Goal: Task Accomplishment & Management: Manage account settings

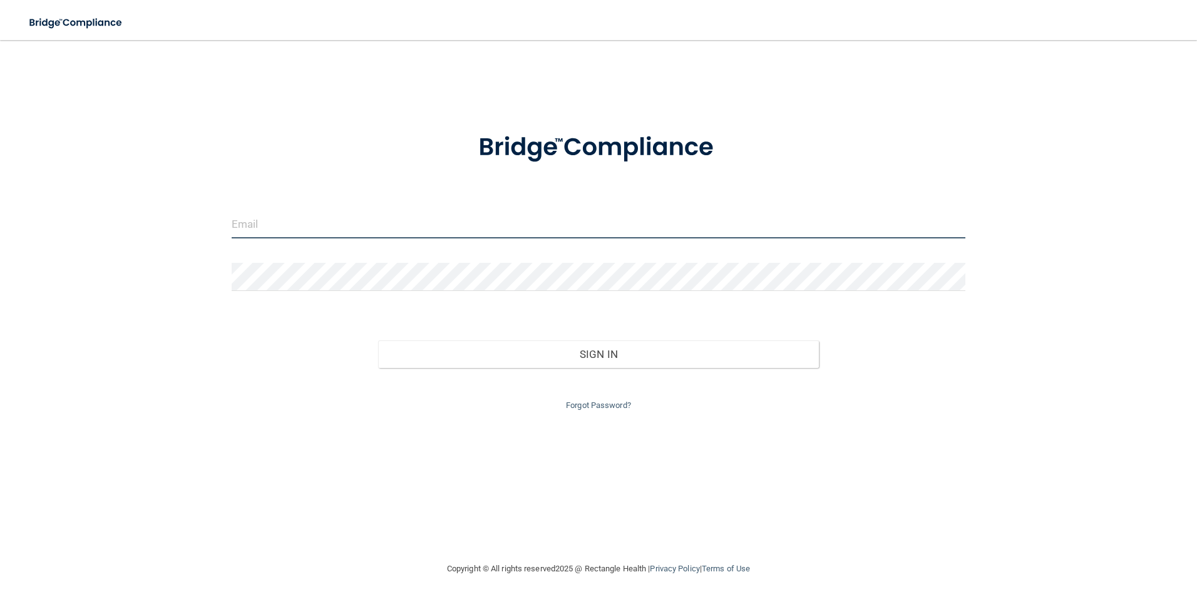
click at [346, 226] on input "email" at bounding box center [599, 224] width 735 height 28
type input "[EMAIL_ADDRESS][DOMAIN_NAME]"
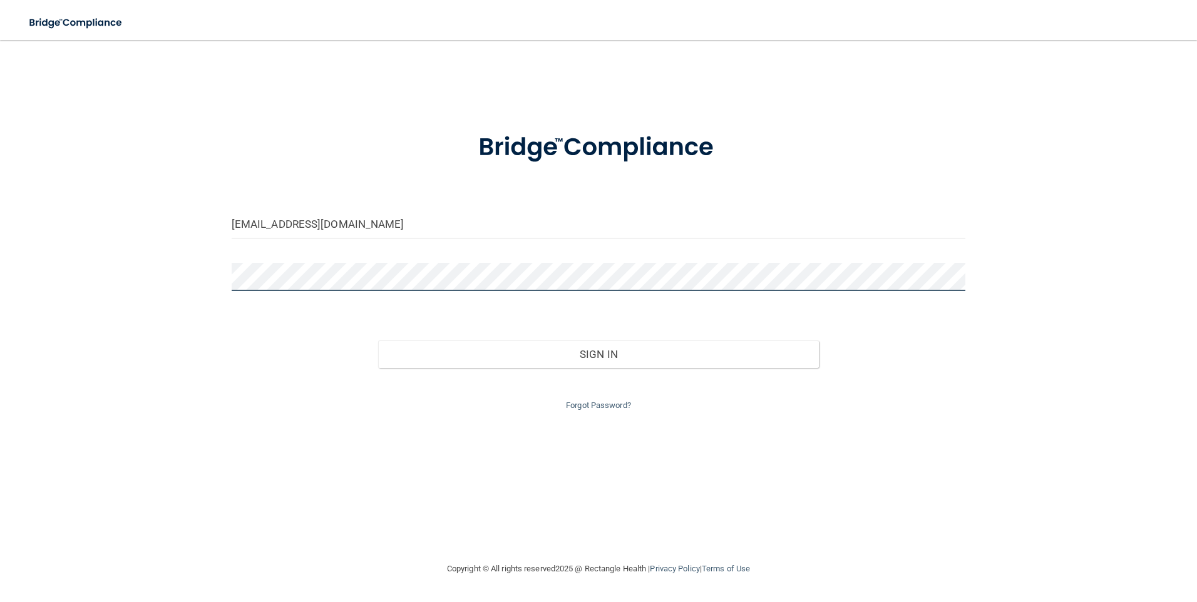
click at [378, 341] on button "Sign In" at bounding box center [598, 355] width 441 height 28
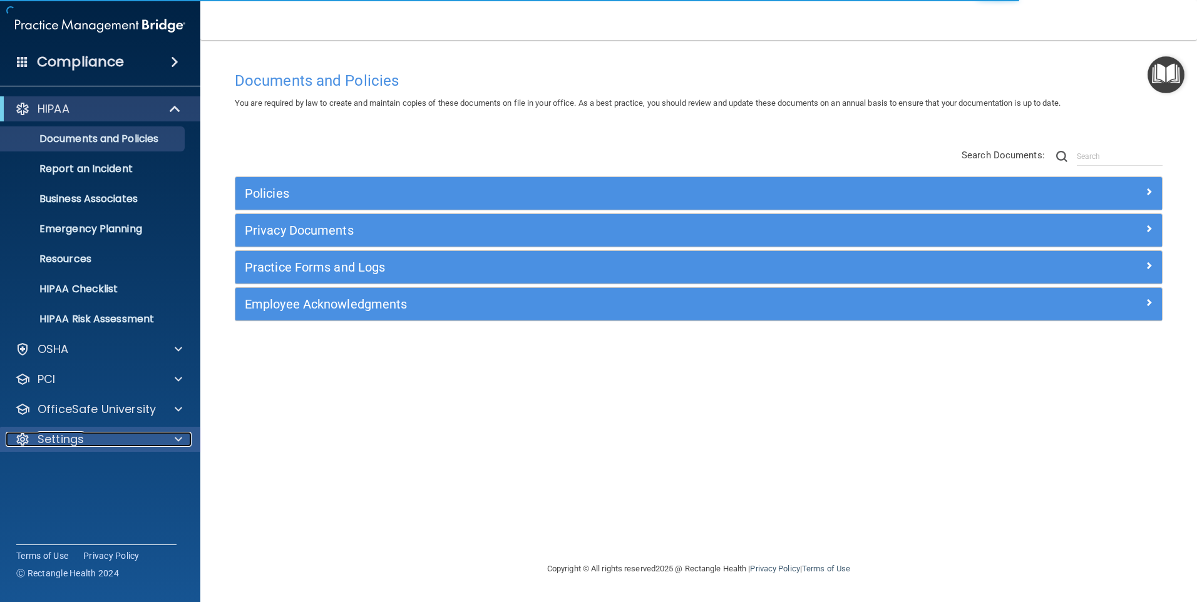
click at [67, 440] on p "Settings" at bounding box center [61, 439] width 46 height 15
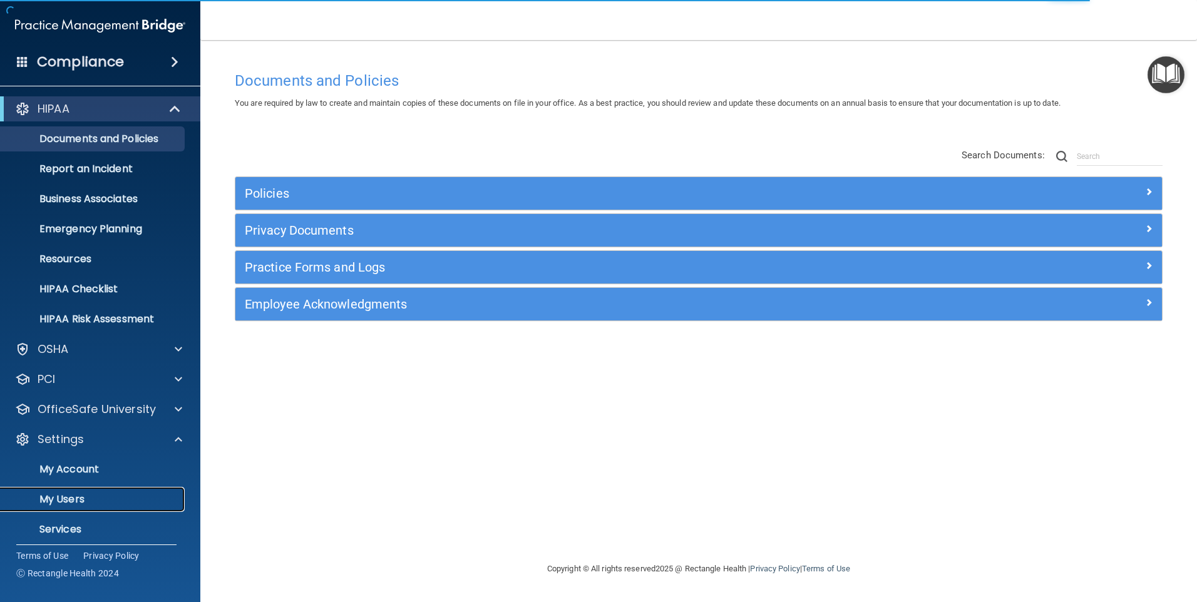
click at [73, 499] on p "My Users" at bounding box center [93, 499] width 171 height 13
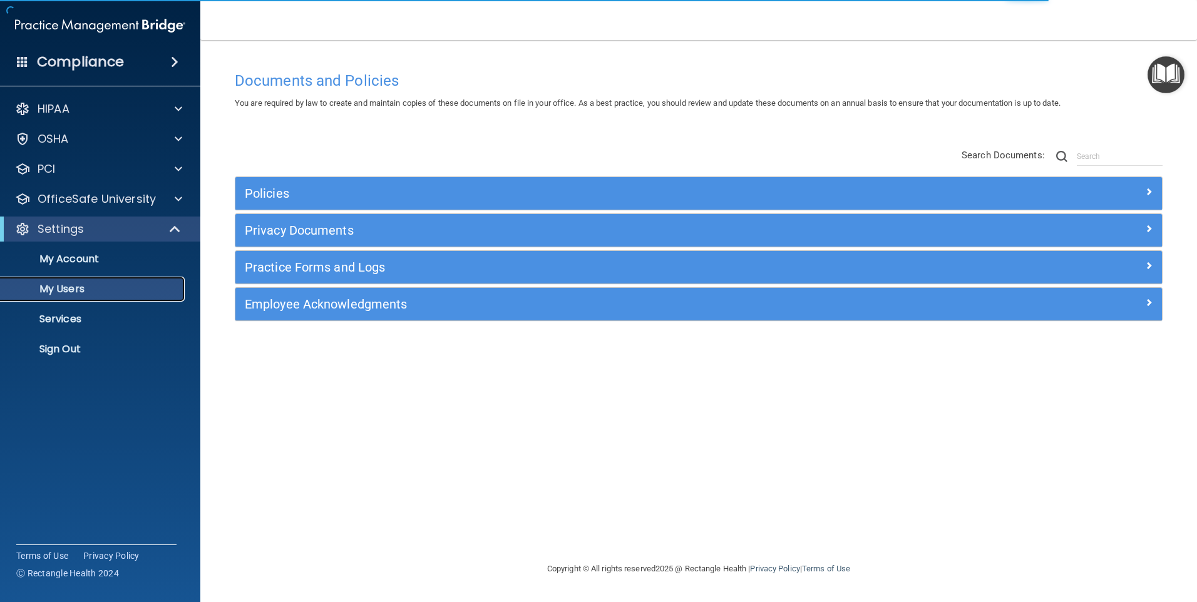
select select "20"
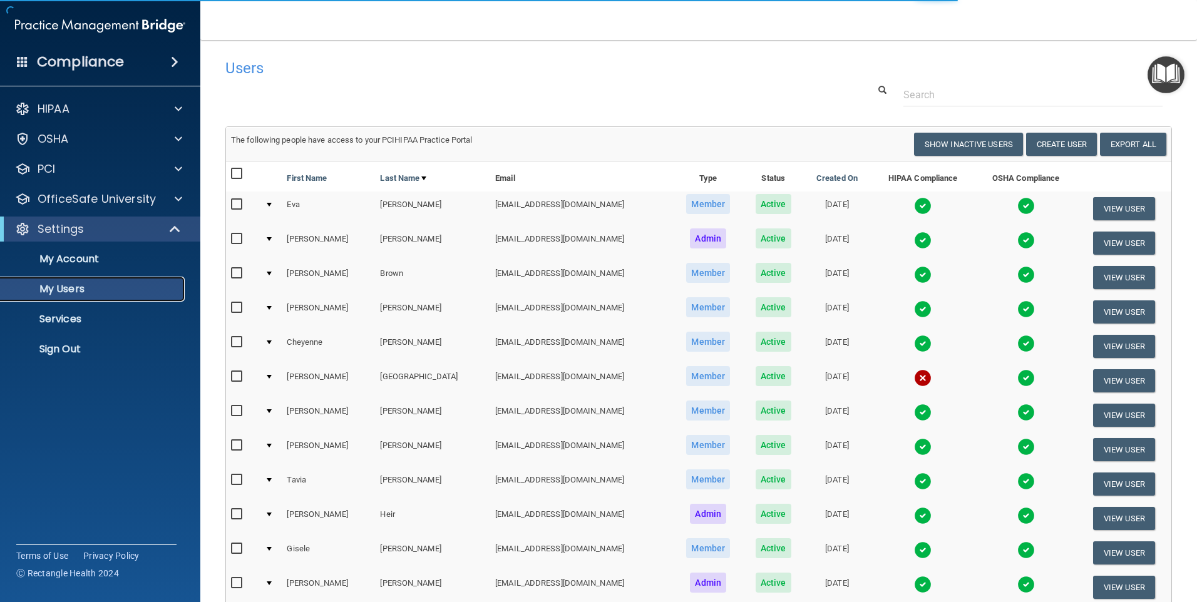
click at [78, 291] on p "My Users" at bounding box center [93, 289] width 171 height 13
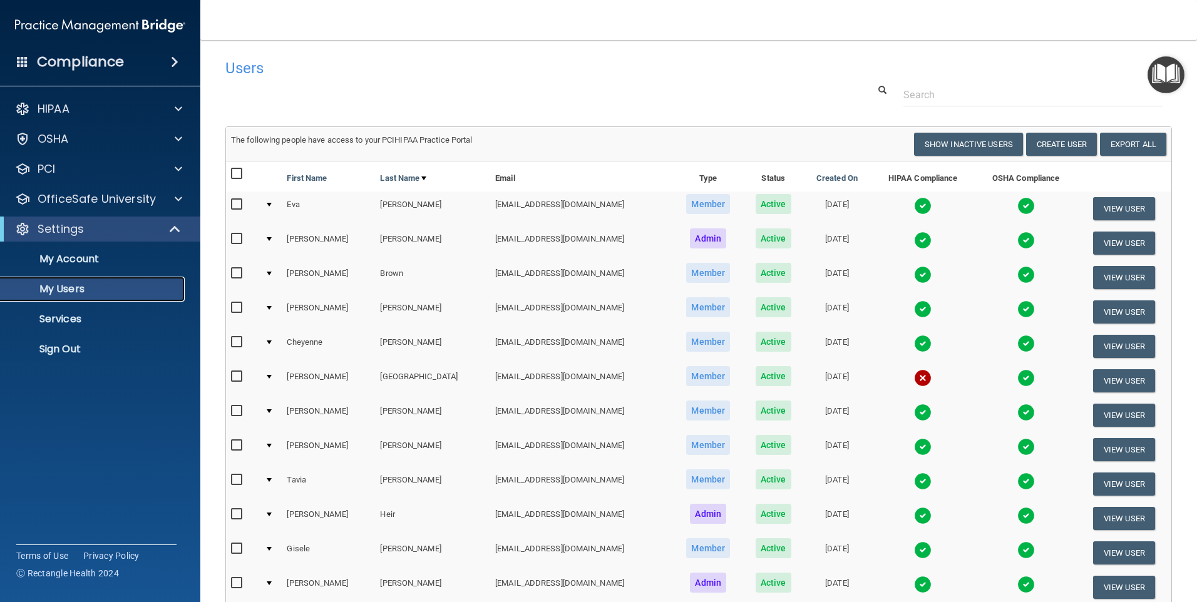
scroll to position [63, 0]
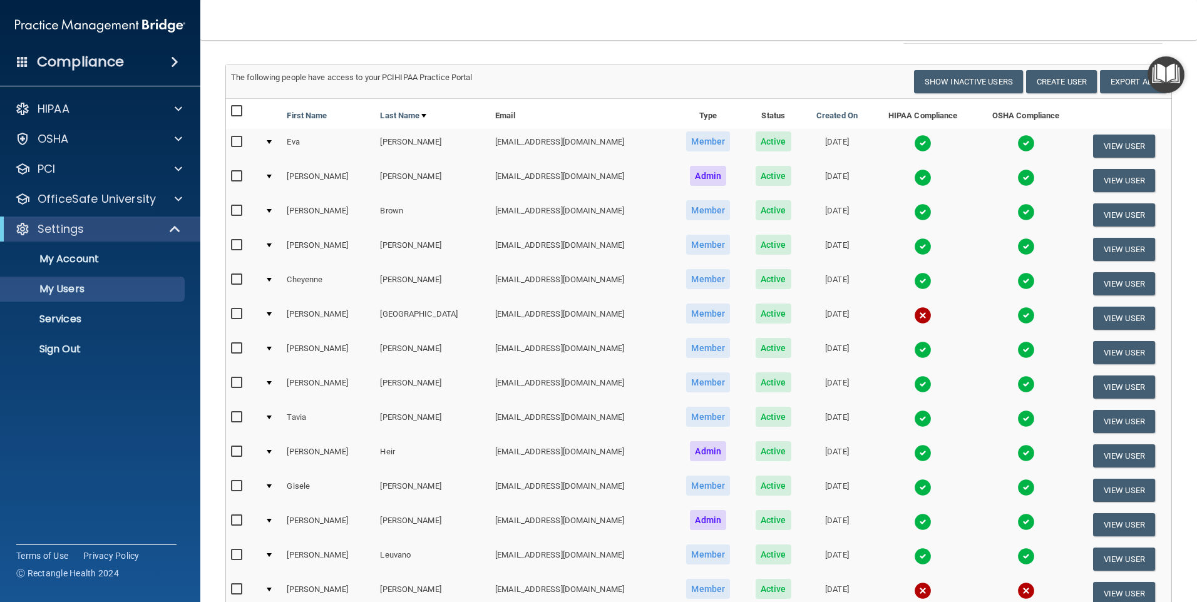
click at [237, 243] on input "checkbox" at bounding box center [238, 245] width 14 height 10
checkbox input "true"
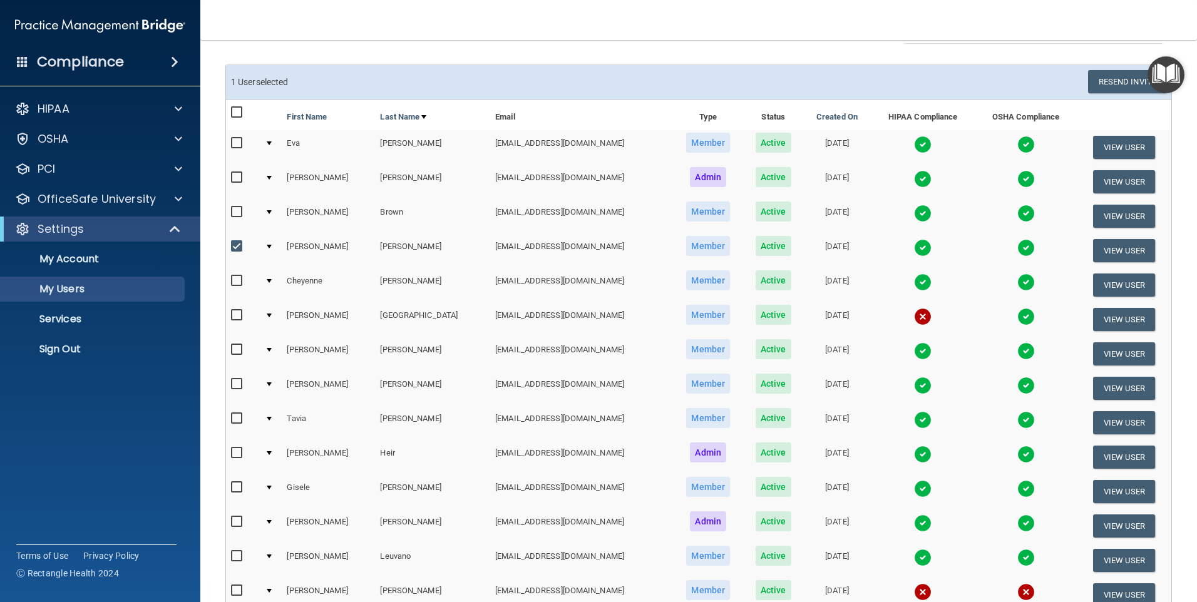
scroll to position [0, 0]
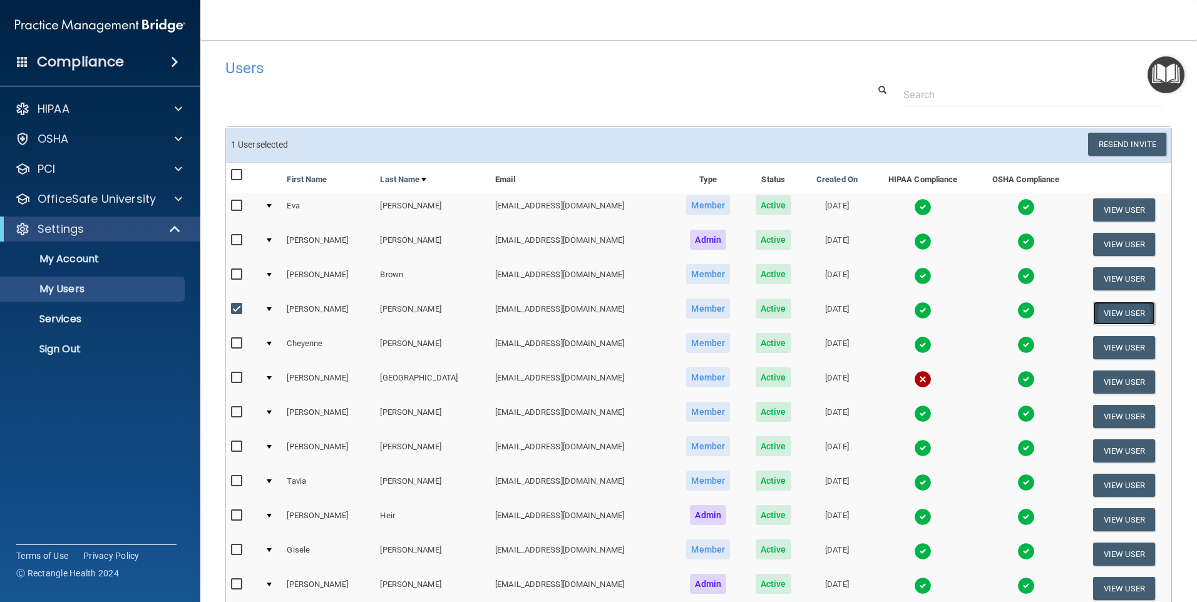
click at [1117, 311] on button "View User" at bounding box center [1124, 313] width 62 height 23
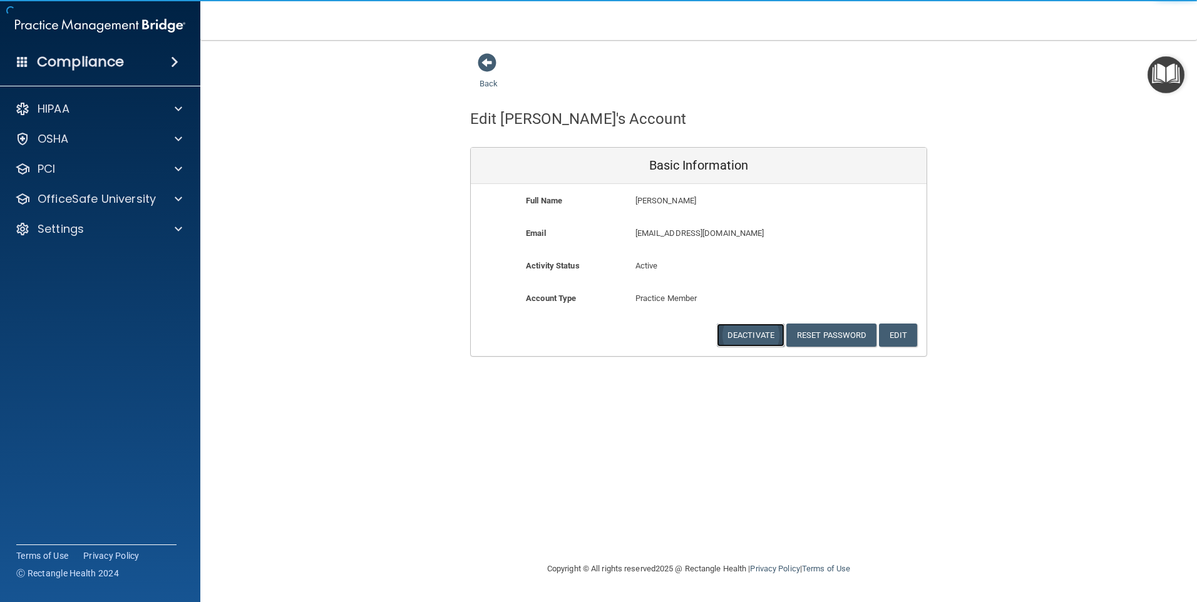
click at [751, 337] on button "Deactivate" at bounding box center [751, 335] width 68 height 23
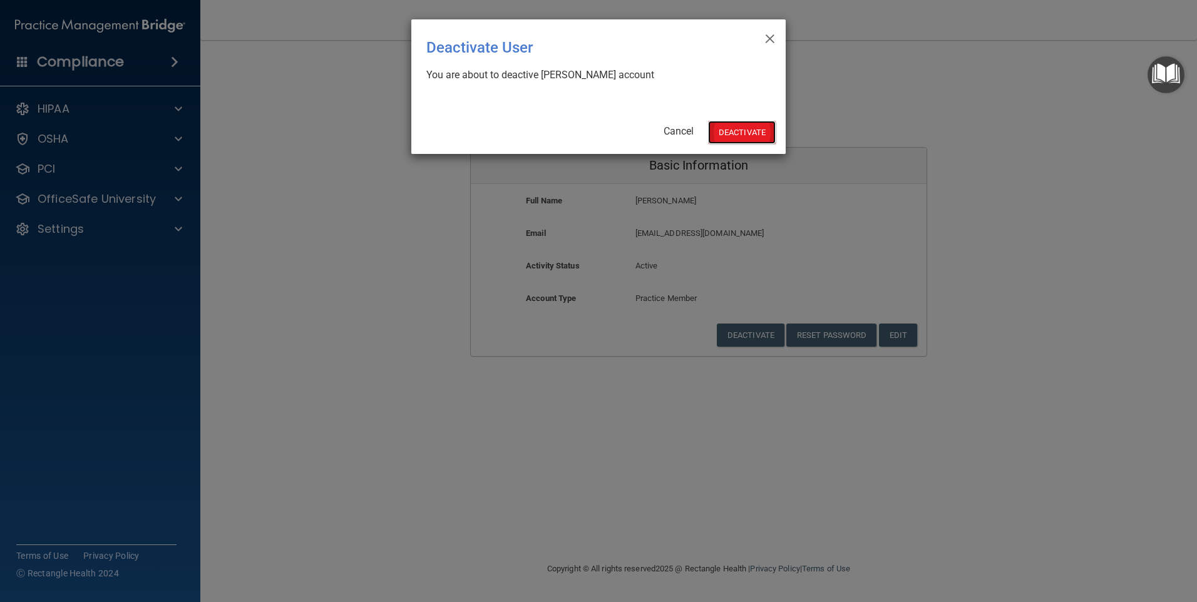
click at [760, 135] on button "Deactivate" at bounding box center [742, 132] width 68 height 23
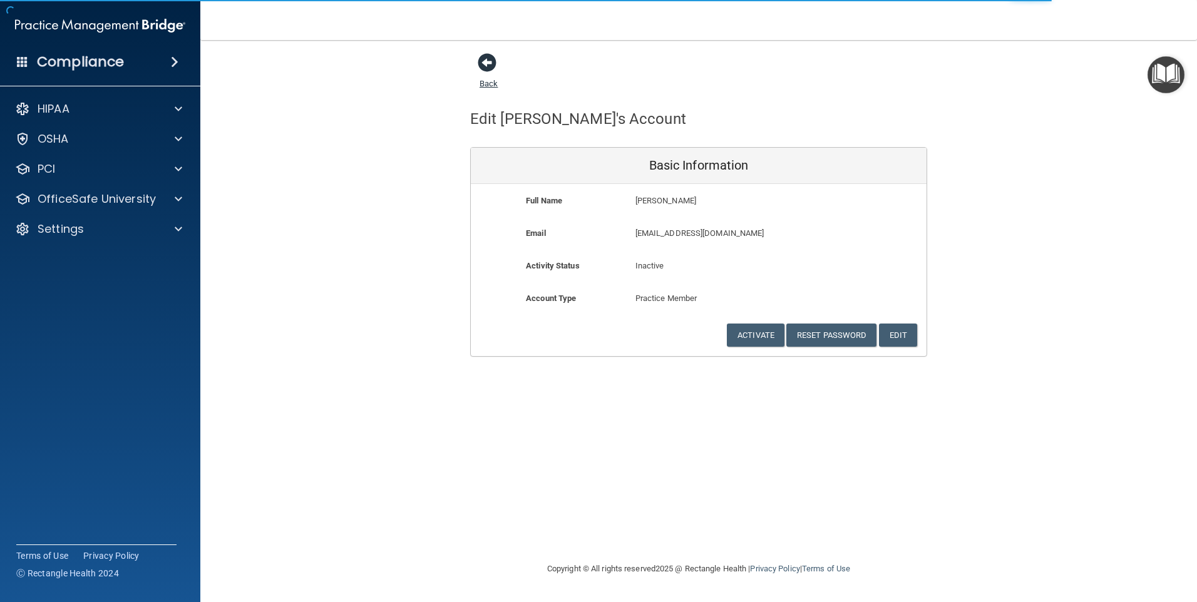
click at [488, 64] on span at bounding box center [487, 62] width 19 height 19
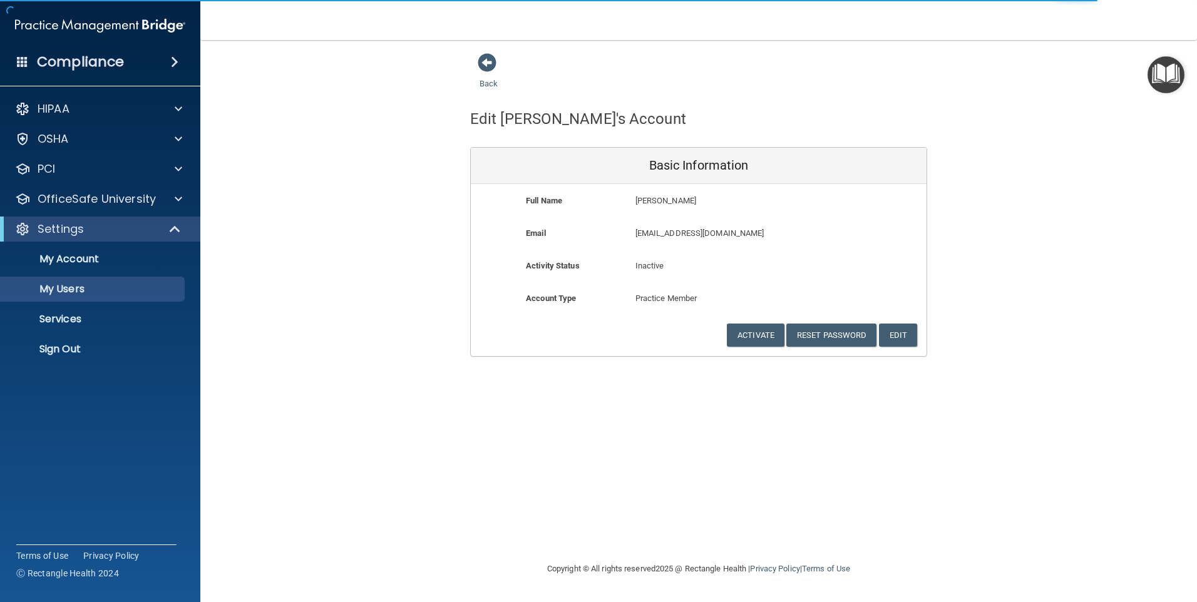
select select "20"
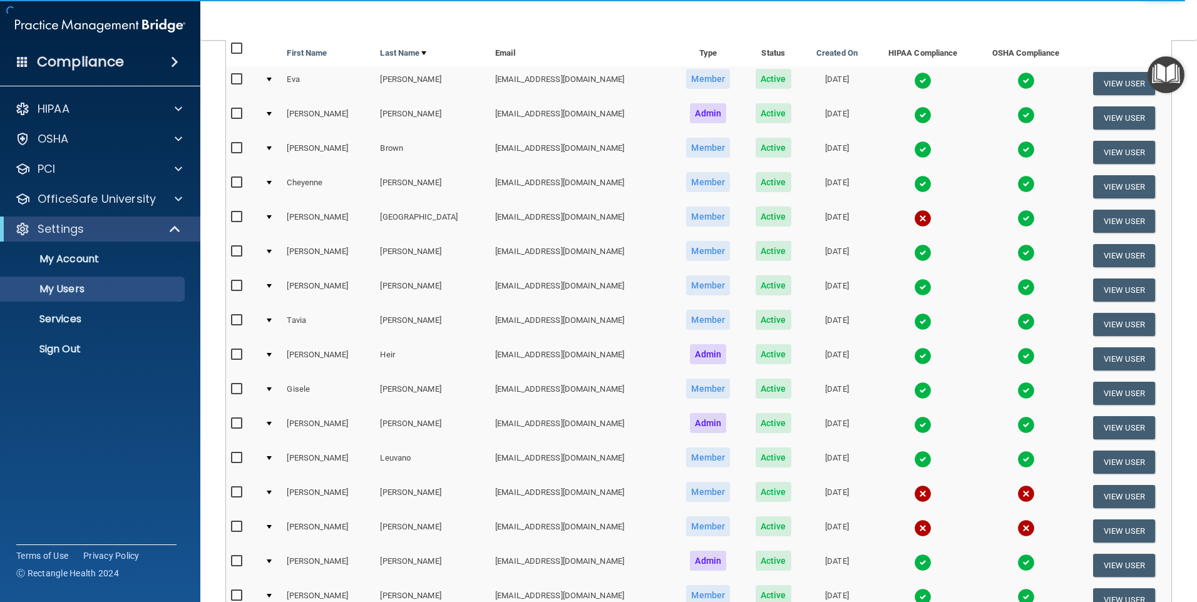
scroll to position [141, 0]
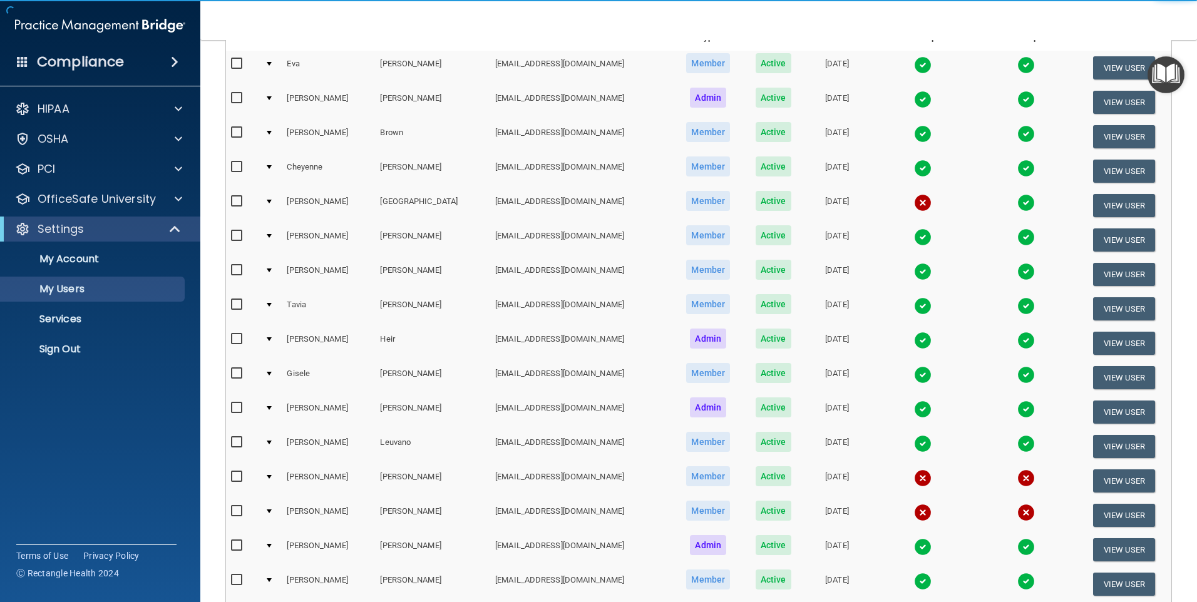
click at [242, 374] on input "checkbox" at bounding box center [238, 374] width 14 height 10
checkbox input "true"
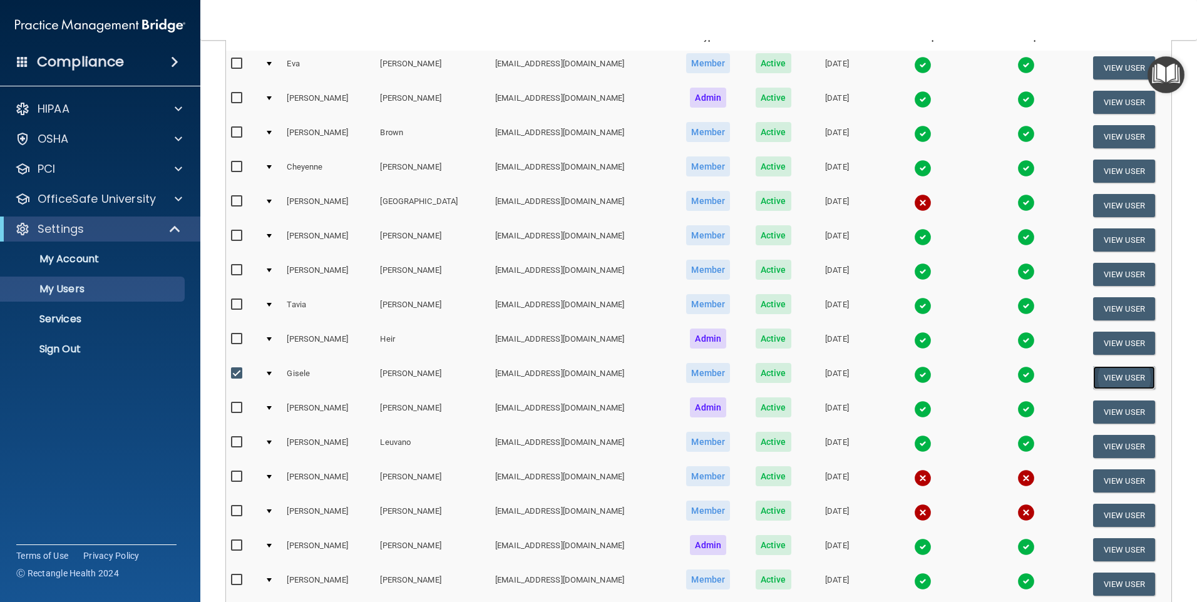
click at [1110, 378] on button "View User" at bounding box center [1124, 377] width 62 height 23
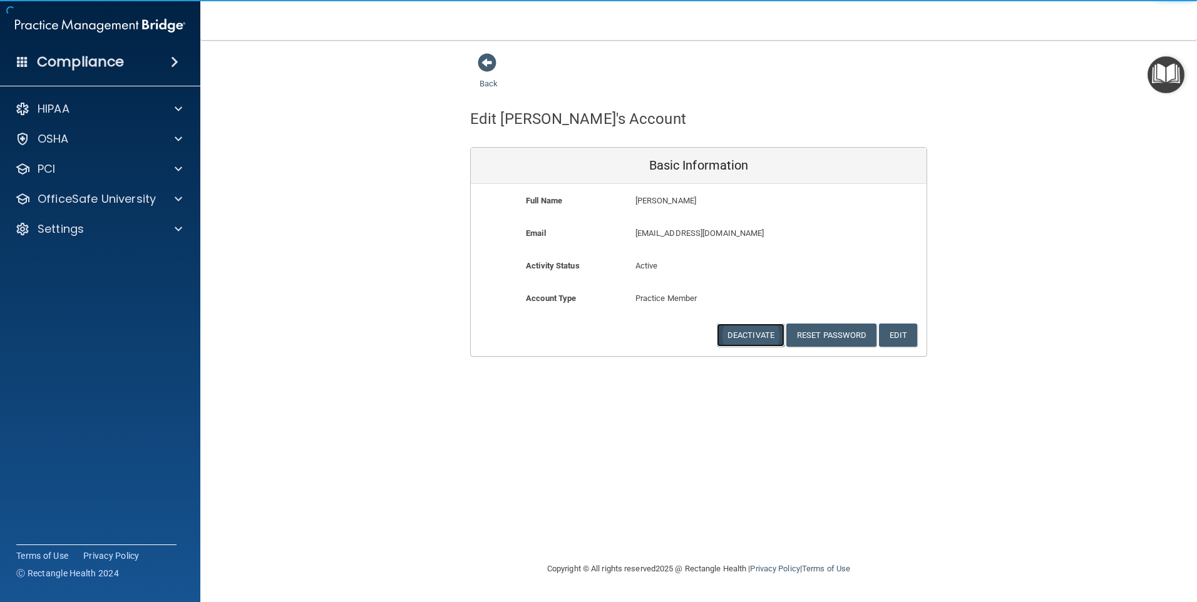
click at [741, 341] on button "Deactivate" at bounding box center [751, 335] width 68 height 23
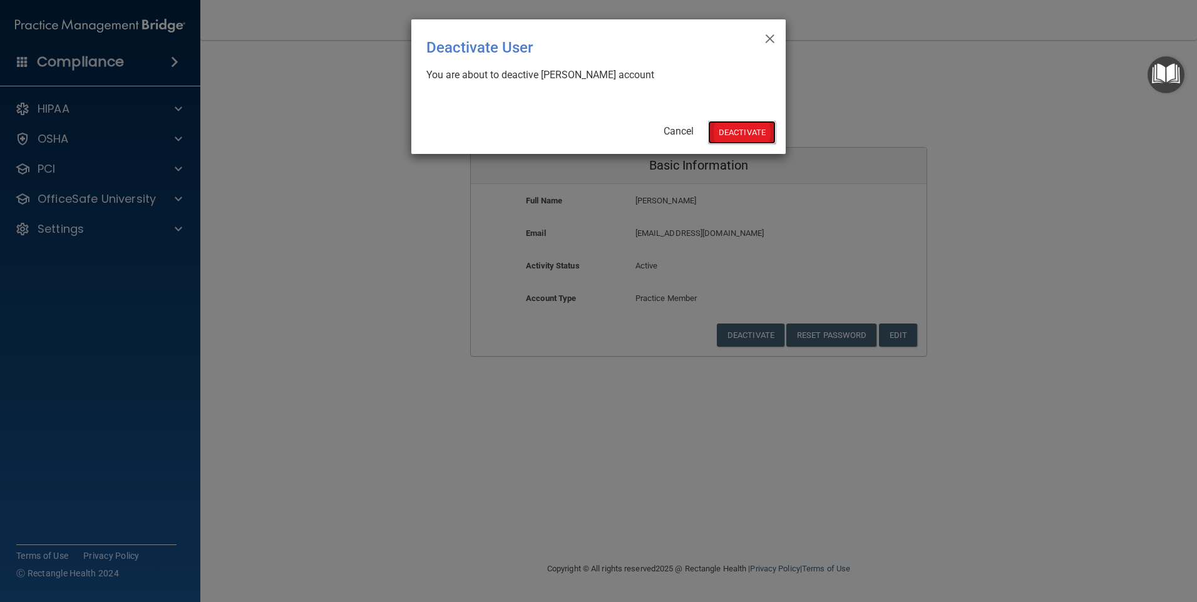
click at [741, 123] on button "Deactivate" at bounding box center [742, 132] width 68 height 23
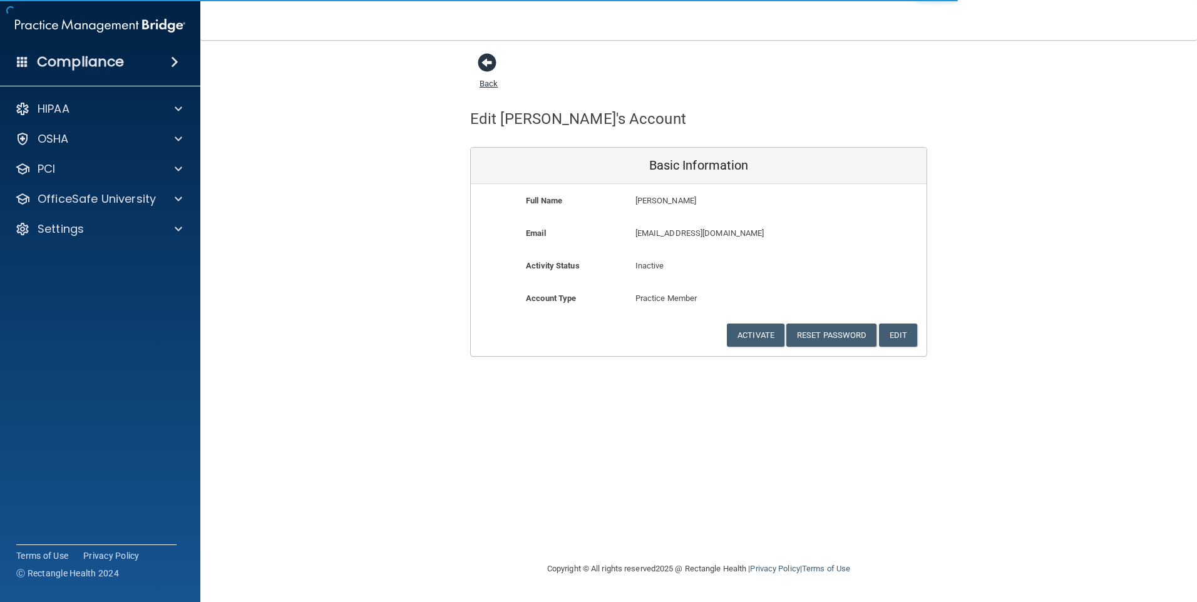
click at [487, 66] on span at bounding box center [487, 62] width 19 height 19
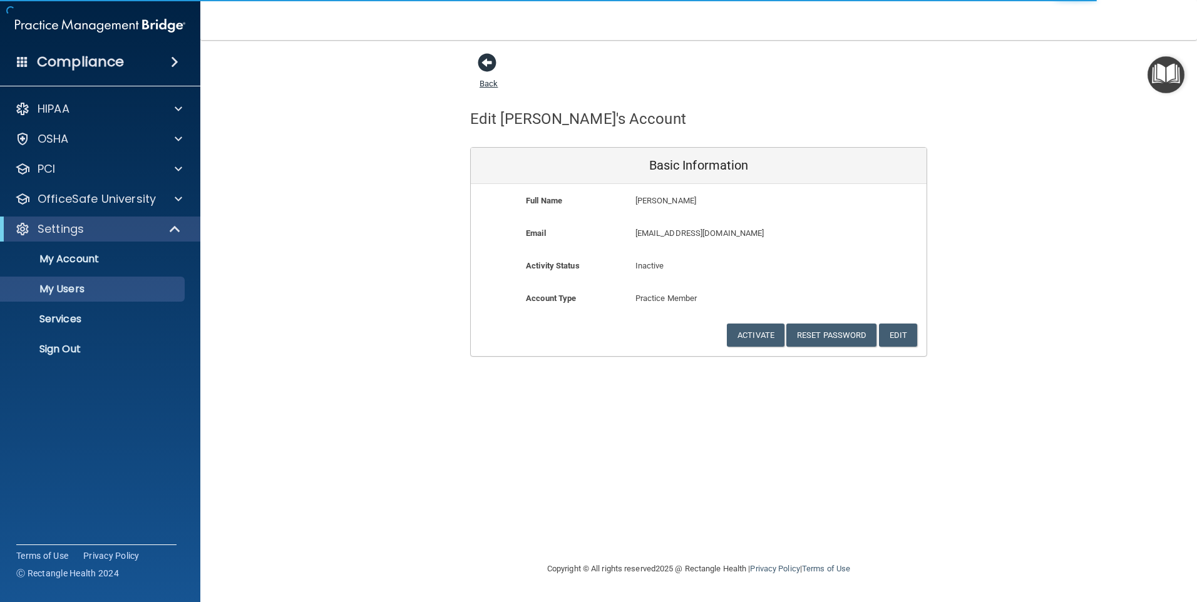
select select "20"
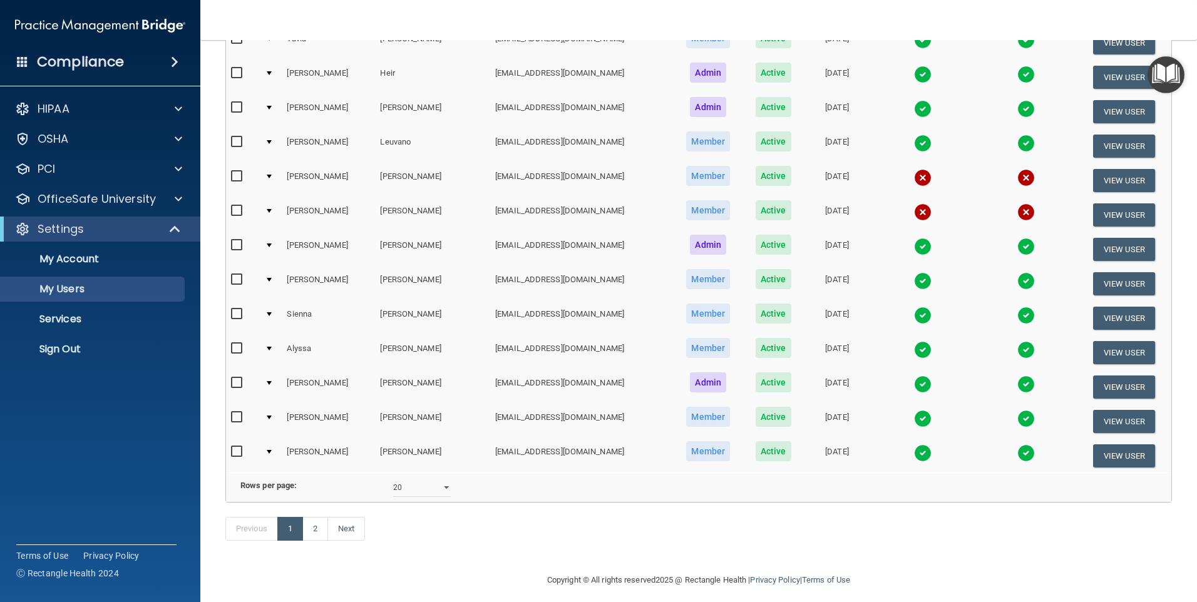
scroll to position [434, 0]
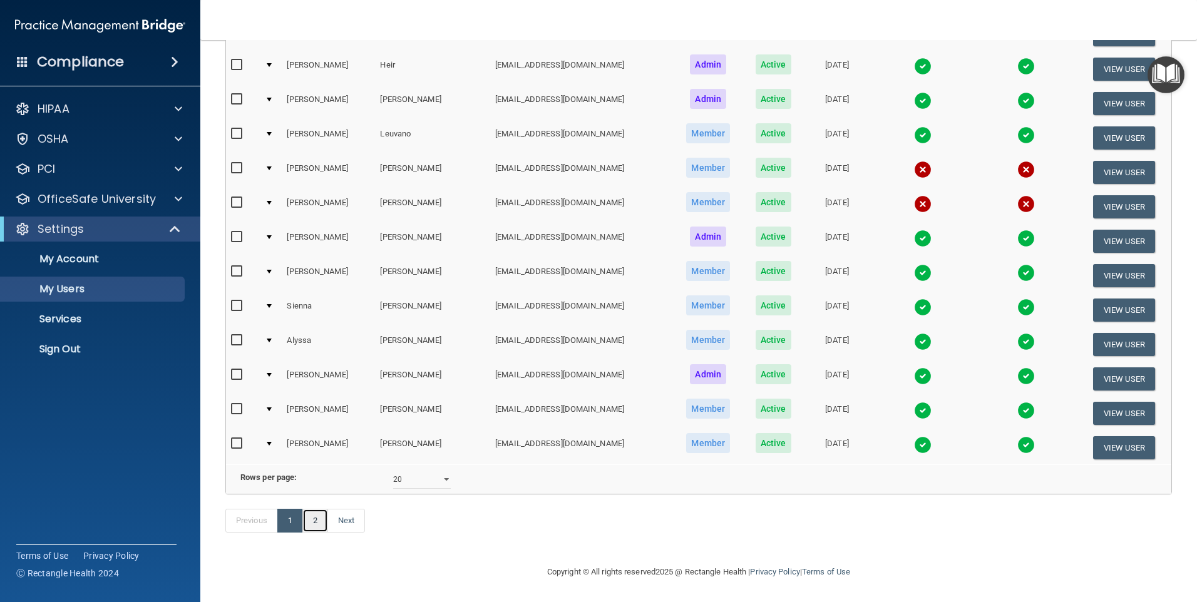
click at [321, 523] on link "2" at bounding box center [315, 521] width 26 height 24
select select "20"
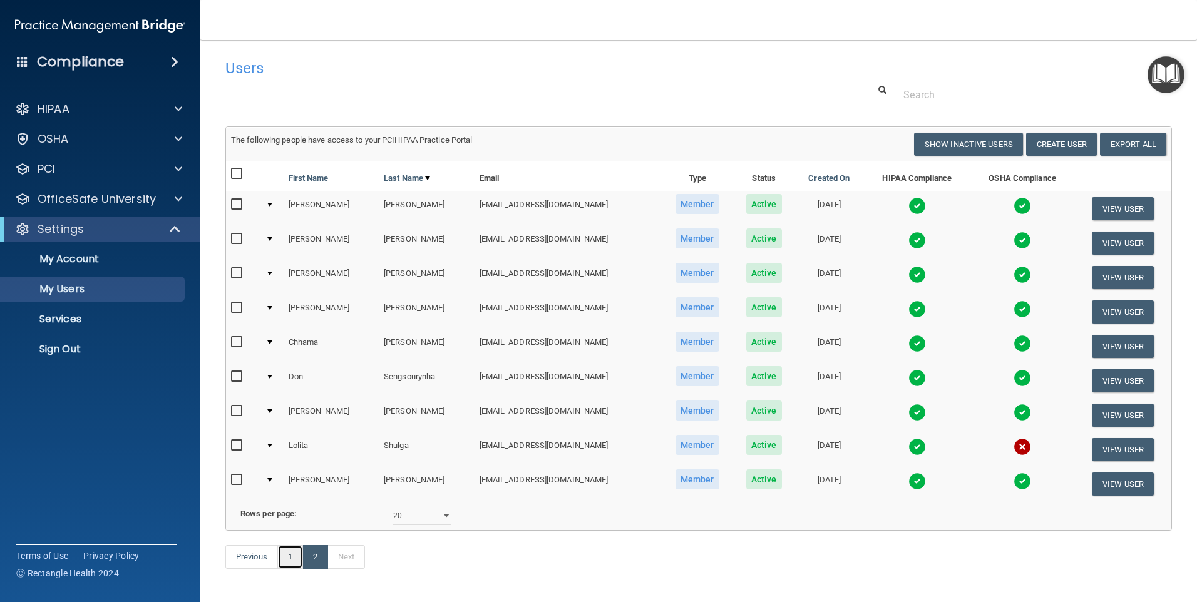
click at [291, 569] on link "1" at bounding box center [290, 557] width 26 height 24
select select "20"
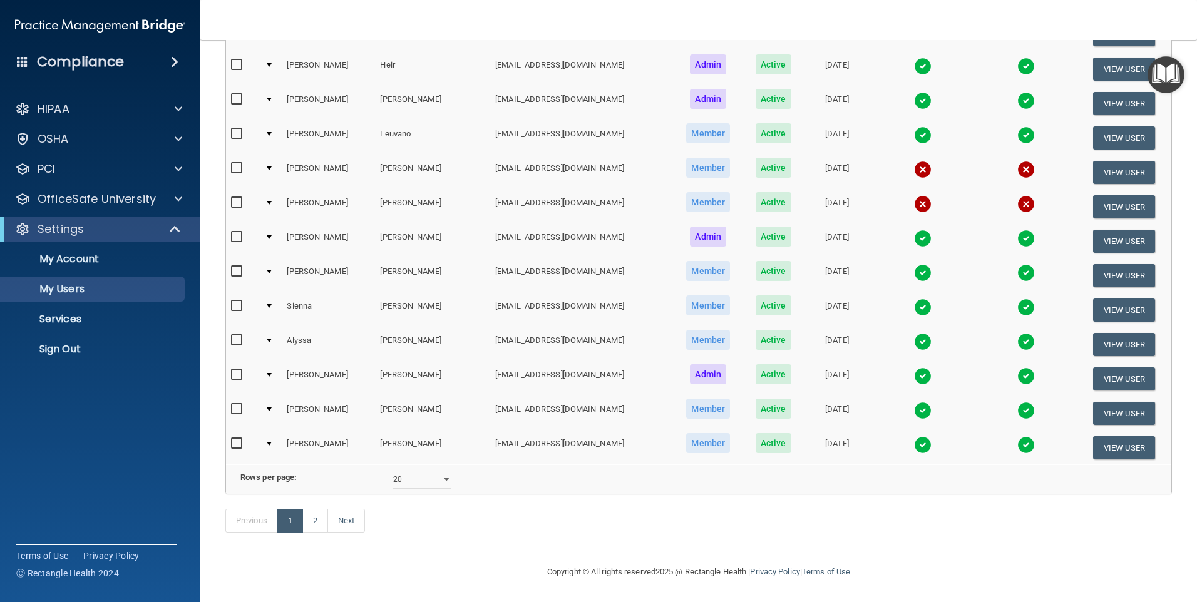
scroll to position [434, 0]
click at [93, 225] on div "Settings" at bounding box center [83, 229] width 155 height 15
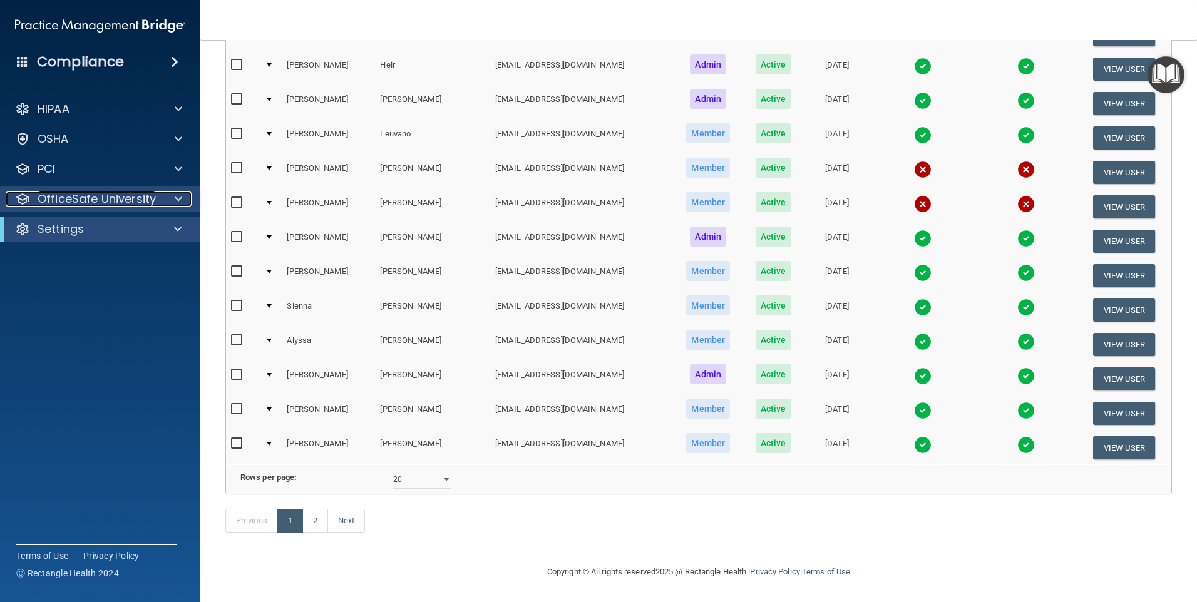
click at [92, 202] on p "OfficeSafe University" at bounding box center [97, 199] width 118 height 15
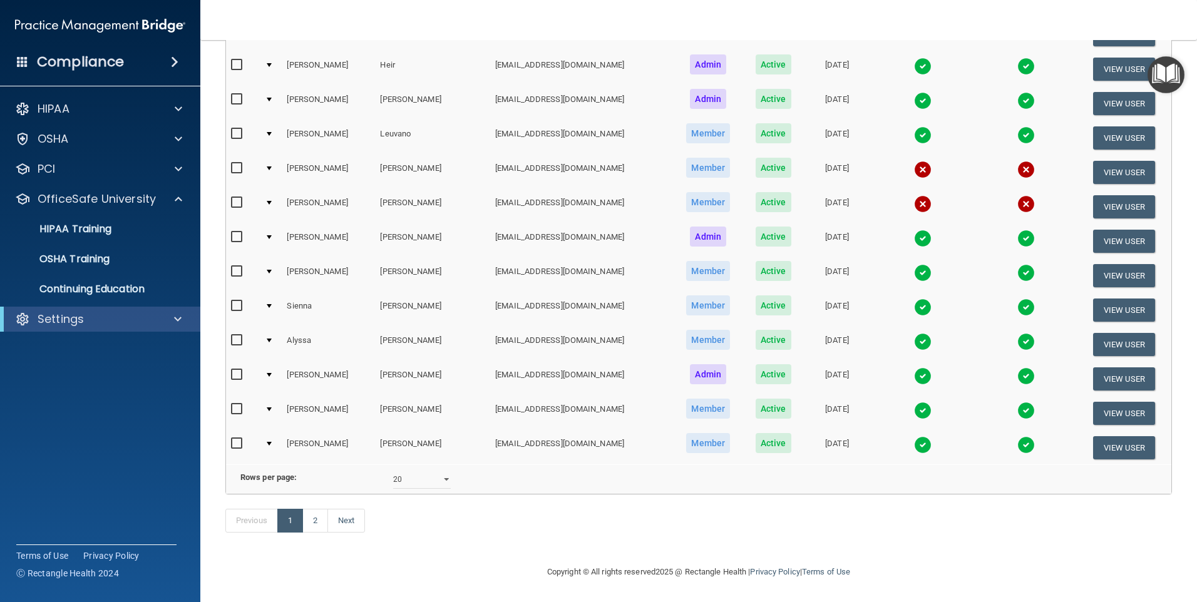
click at [68, 328] on div "Settings" at bounding box center [100, 319] width 200 height 25
click at [177, 322] on span at bounding box center [178, 319] width 8 height 15
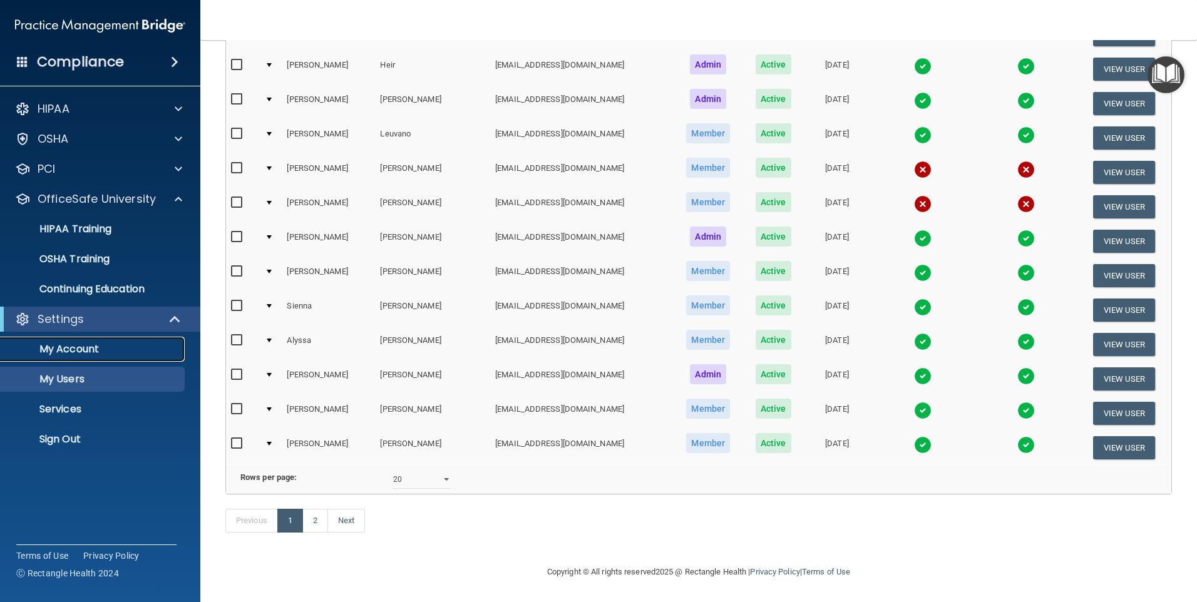
click at [82, 343] on p "My Account" at bounding box center [93, 349] width 171 height 13
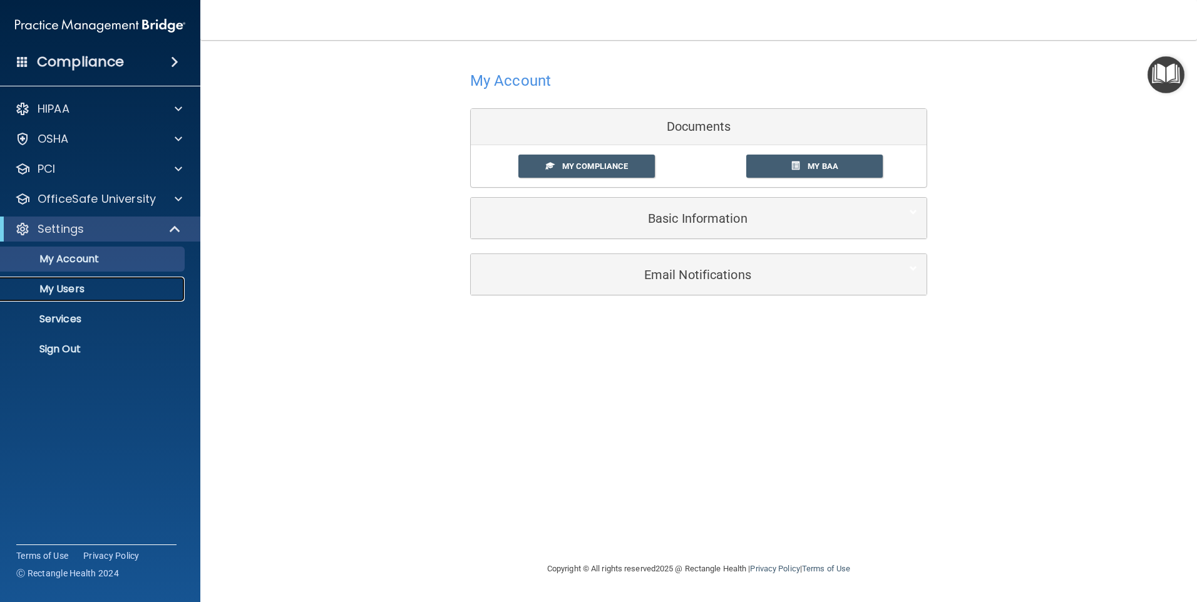
click at [78, 294] on p "My Users" at bounding box center [93, 289] width 171 height 13
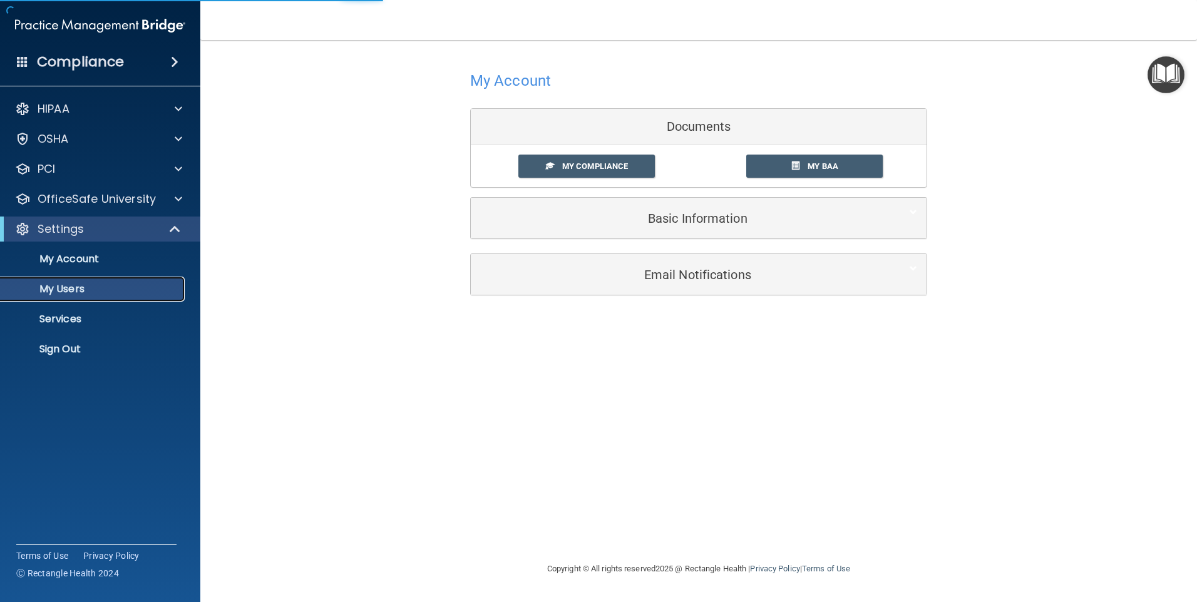
select select "20"
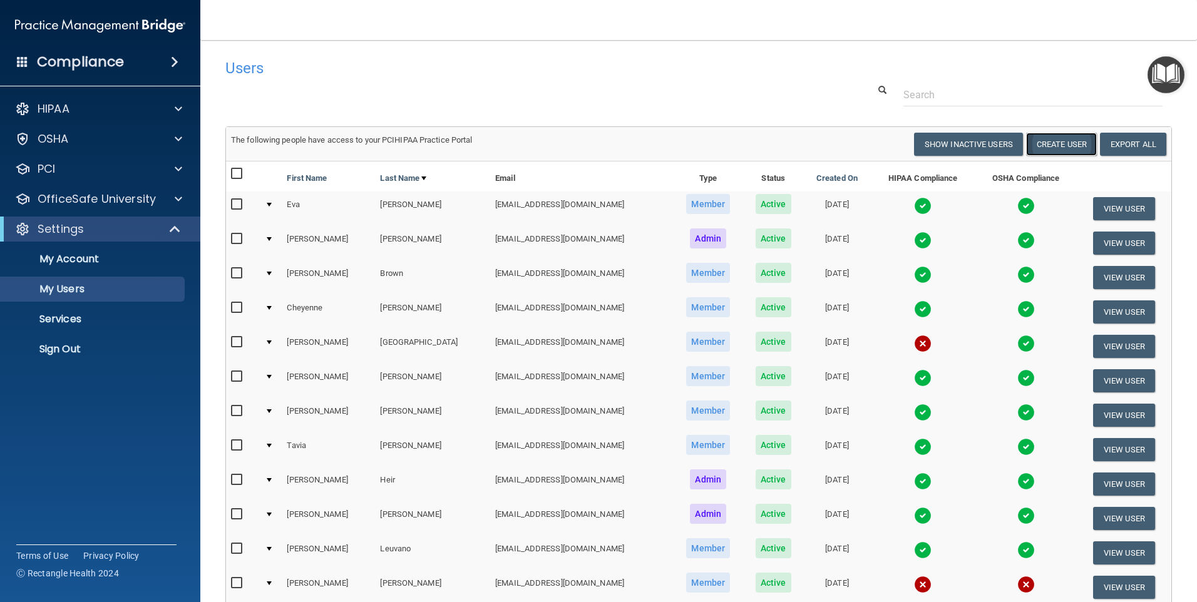
click at [1048, 145] on button "Create User" at bounding box center [1061, 144] width 71 height 23
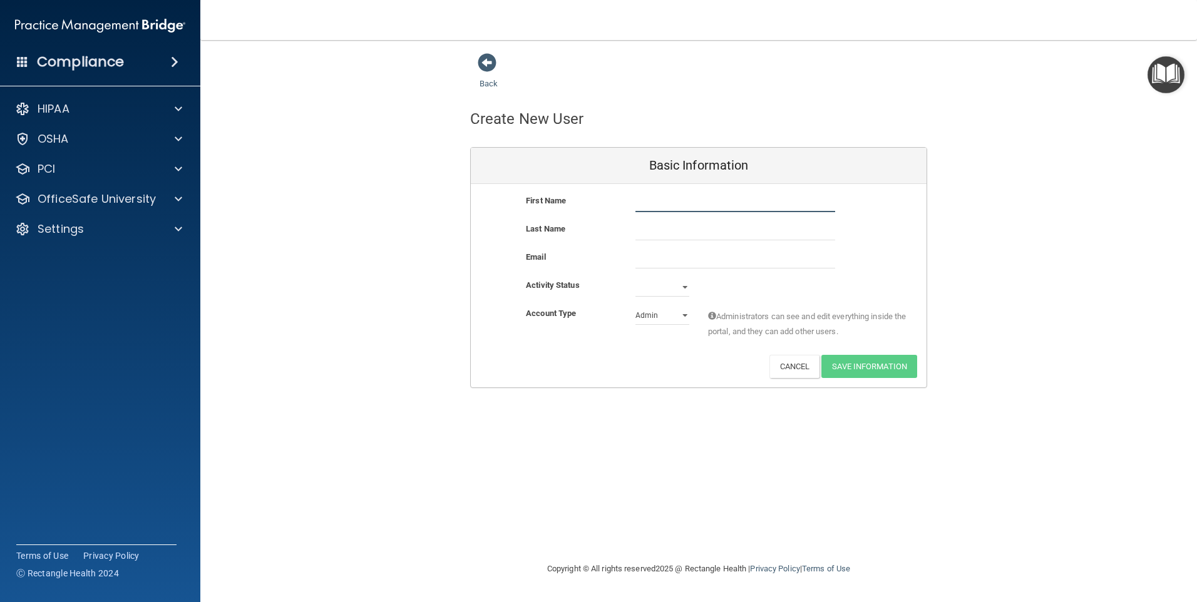
click at [657, 199] on input "text" at bounding box center [736, 202] width 200 height 19
type input "Aasha"
click at [641, 224] on input "text" at bounding box center [736, 231] width 200 height 19
type input "Pariyar"
drag, startPoint x: 678, startPoint y: 259, endPoint x: 644, endPoint y: 215, distance: 55.4
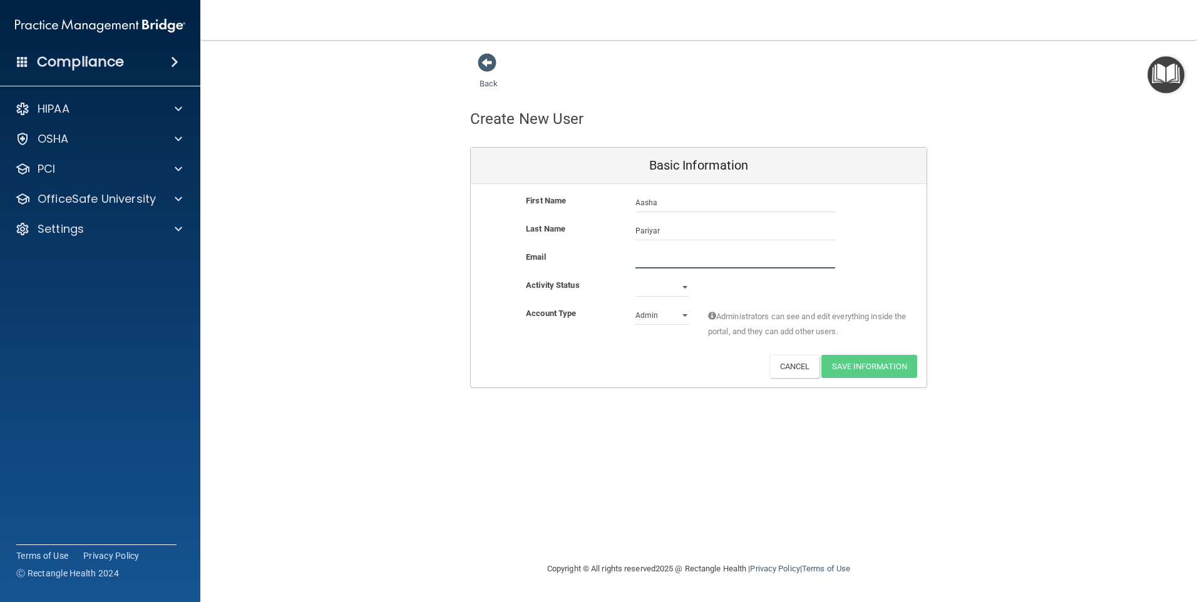
click at [678, 259] on input "email" at bounding box center [736, 259] width 200 height 19
paste input "apariyar@mosaicdentalcollective.com"
type input "apariyar@mosaicdentalcollective.com"
click at [681, 289] on select "Active Inactive" at bounding box center [663, 287] width 54 height 19
select select "active"
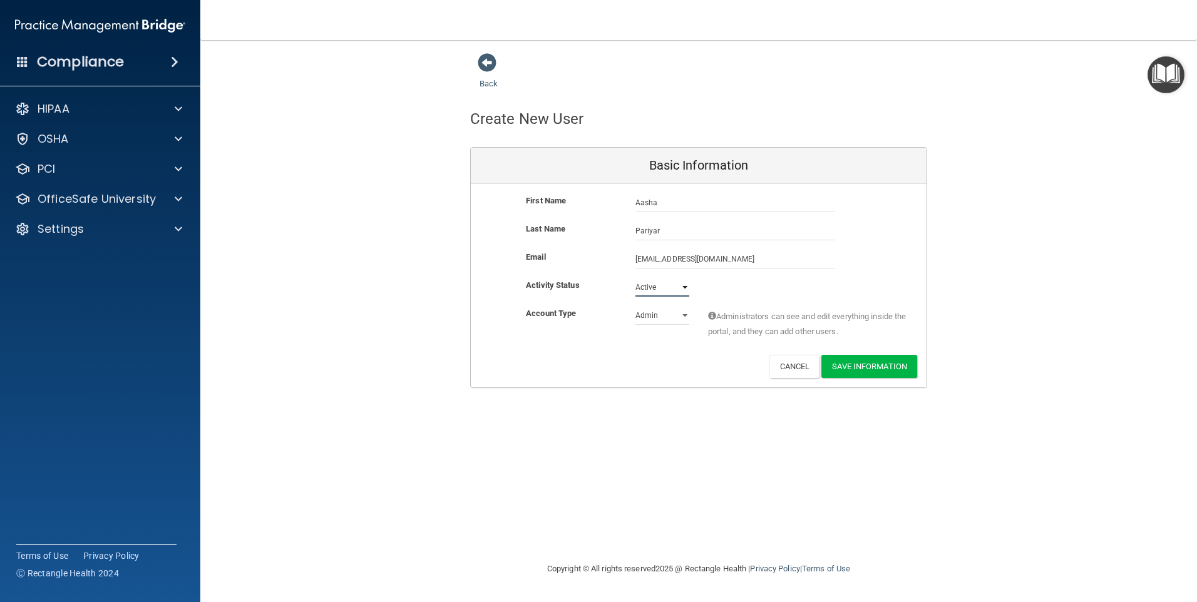
click at [636, 278] on select "Active Inactive" at bounding box center [663, 287] width 54 height 19
click at [683, 315] on select "Admin Member" at bounding box center [663, 315] width 54 height 19
select select "practice_member"
click at [636, 306] on select "Admin Member" at bounding box center [663, 315] width 54 height 19
click at [875, 366] on button "Save Information" at bounding box center [870, 366] width 96 height 23
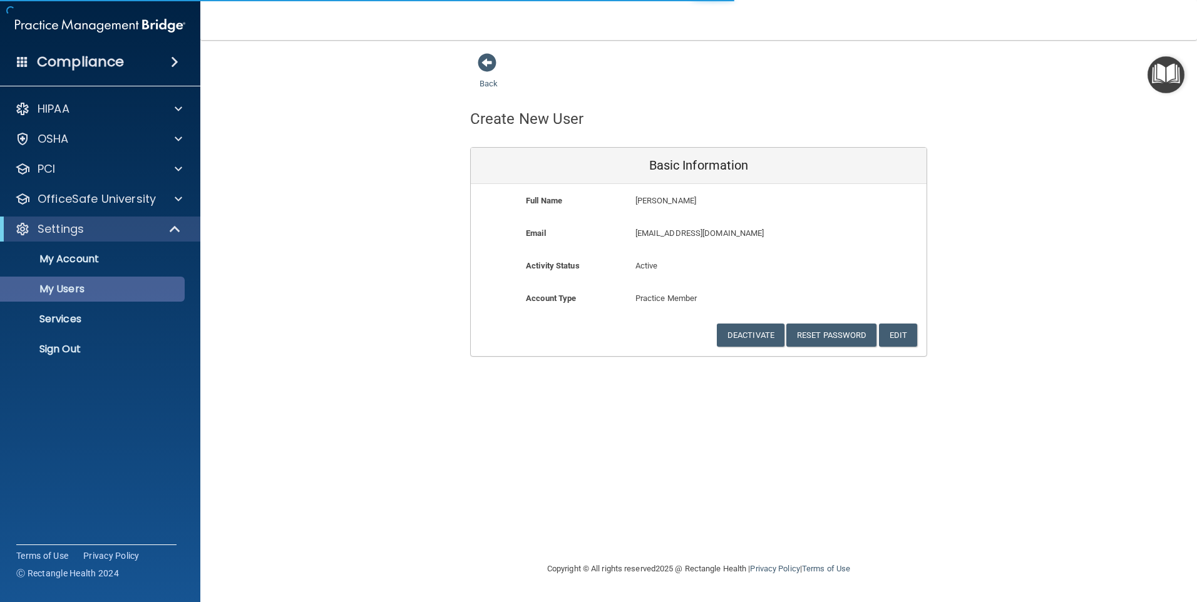
select select "20"
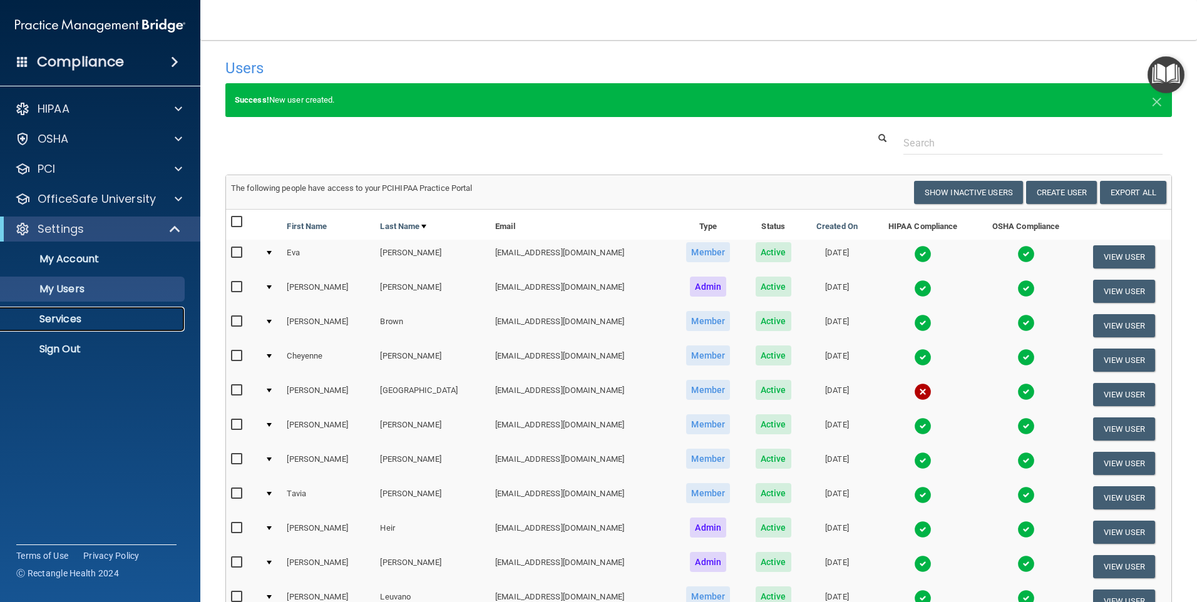
click at [53, 317] on p "Services" at bounding box center [93, 319] width 171 height 13
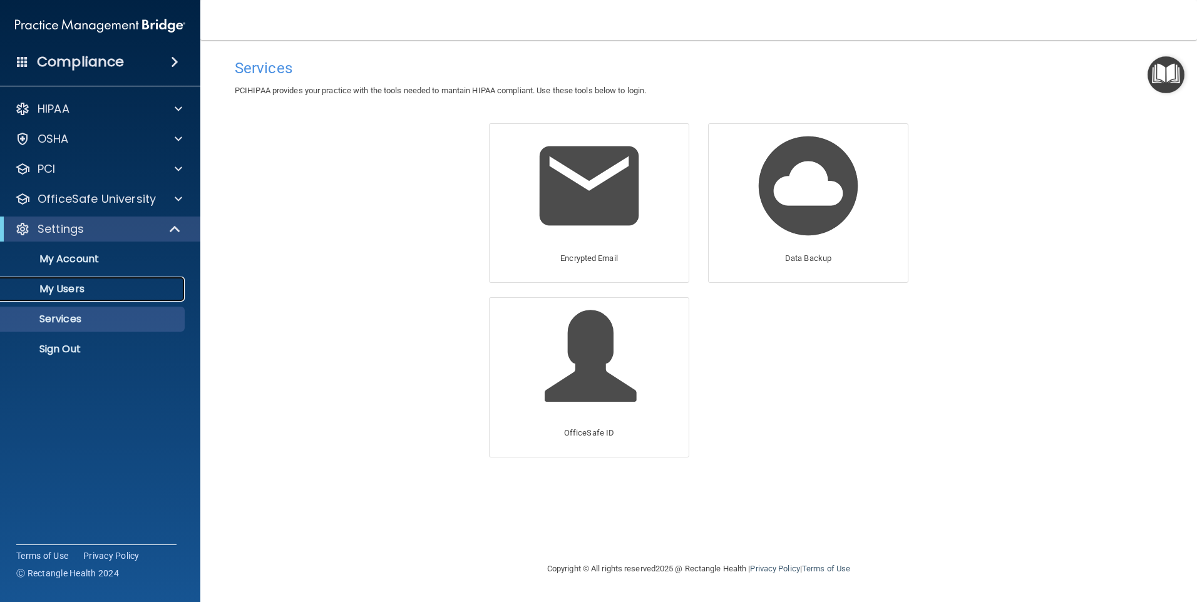
click at [71, 286] on p "My Users" at bounding box center [93, 289] width 171 height 13
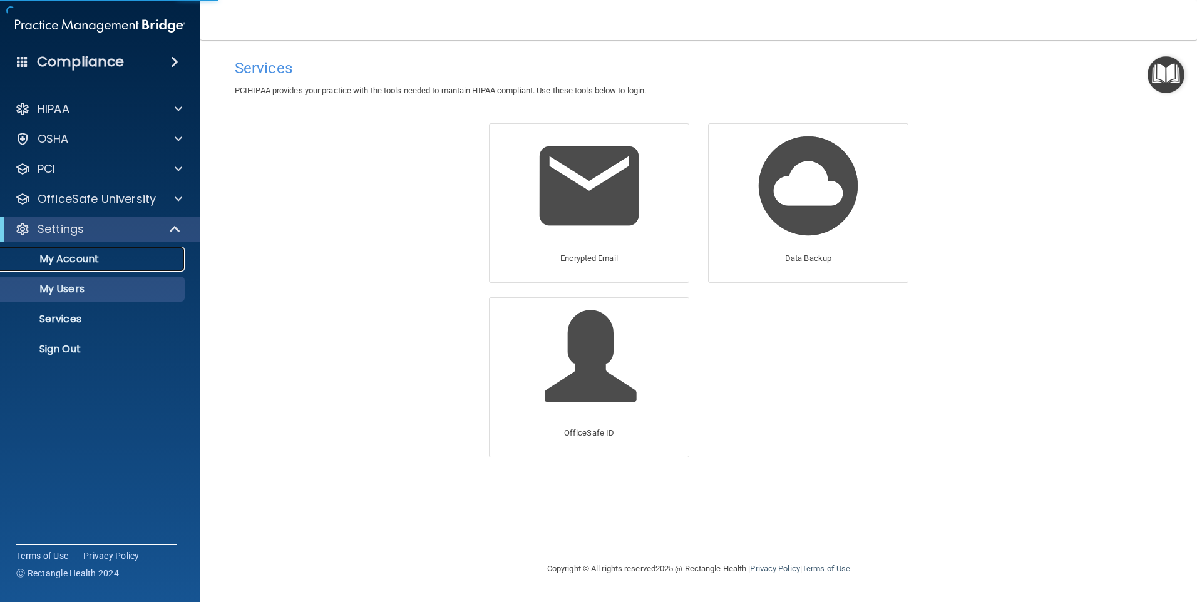
click at [86, 256] on p "My Account" at bounding box center [93, 259] width 171 height 13
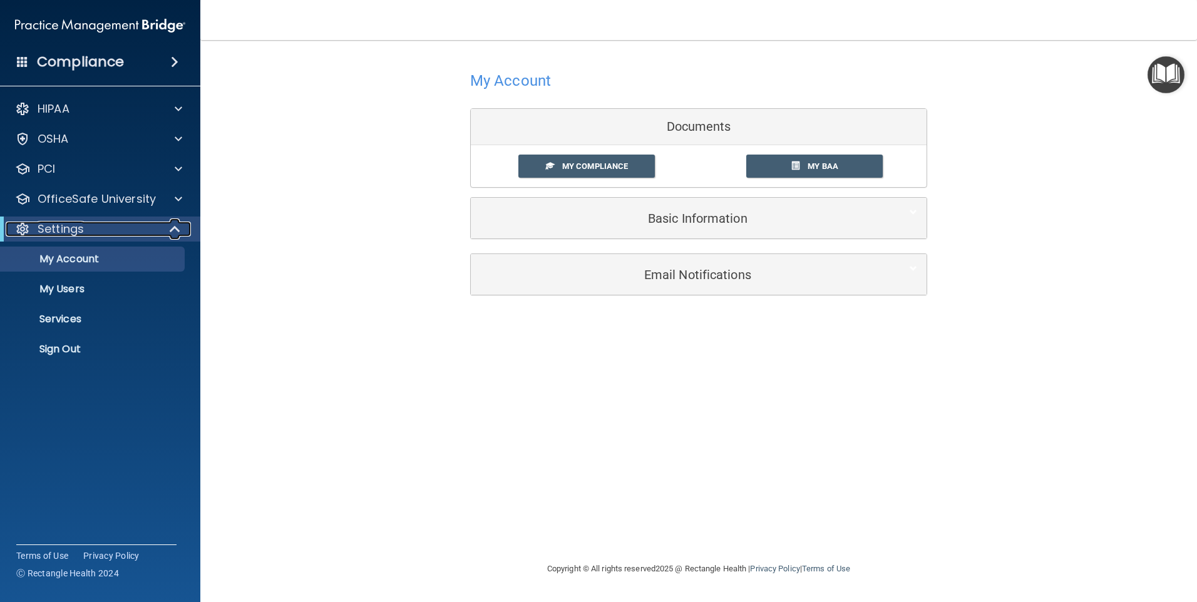
click at [71, 234] on p "Settings" at bounding box center [61, 229] width 46 height 15
click at [40, 170] on p "PCI" at bounding box center [47, 169] width 18 height 15
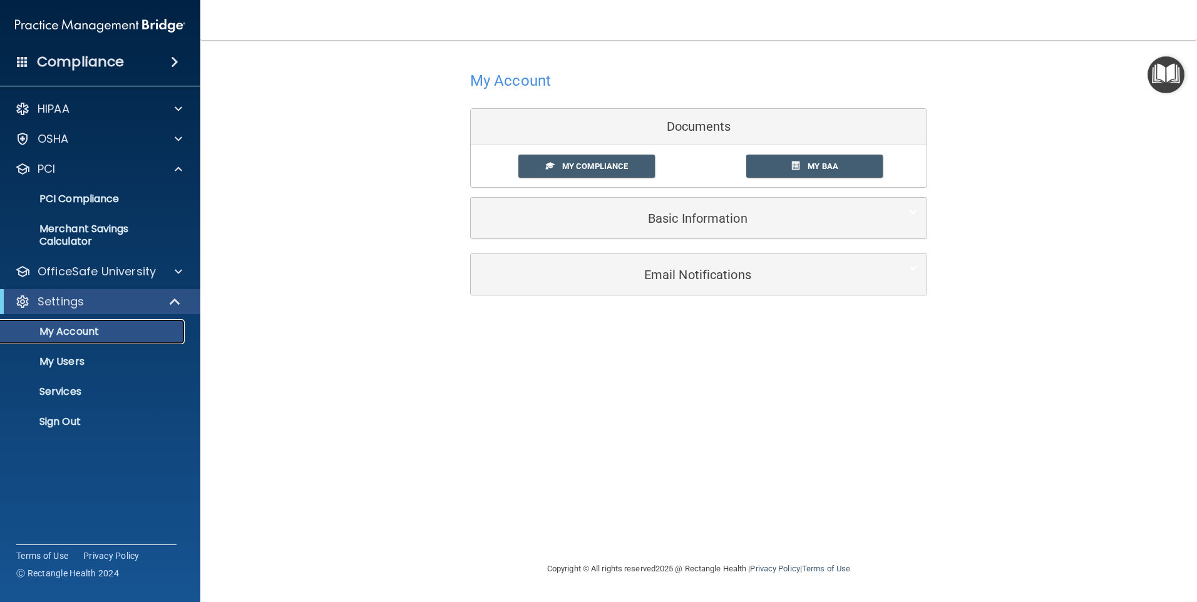
click at [74, 332] on p "My Account" at bounding box center [93, 332] width 171 height 13
click at [66, 362] on p "My Users" at bounding box center [93, 362] width 171 height 13
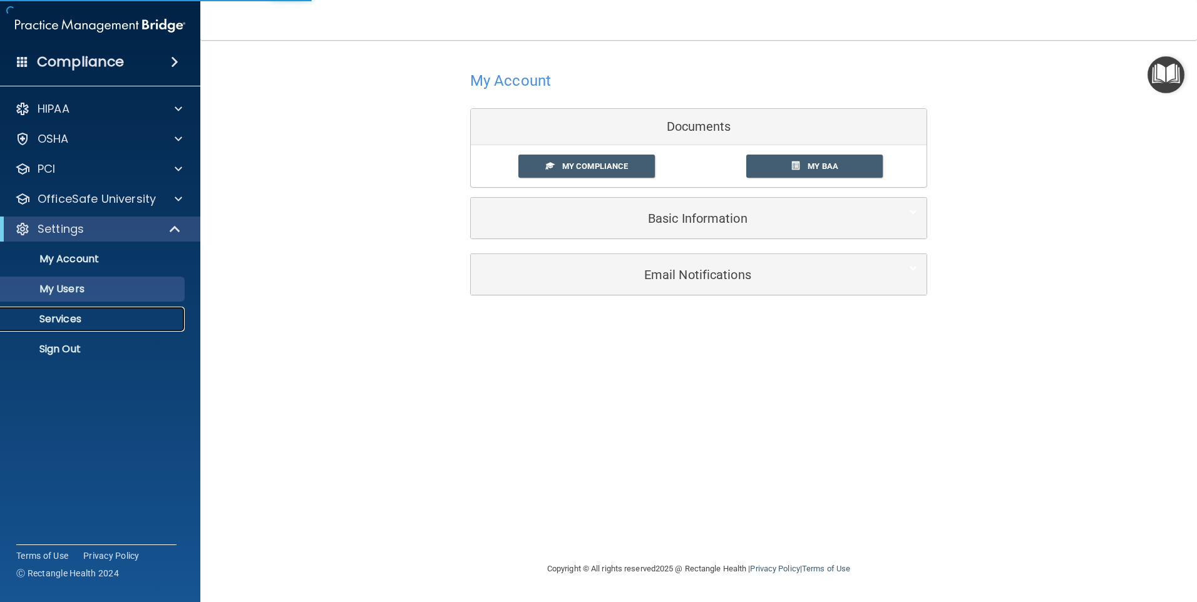
click at [70, 322] on p "Services" at bounding box center [93, 319] width 171 height 13
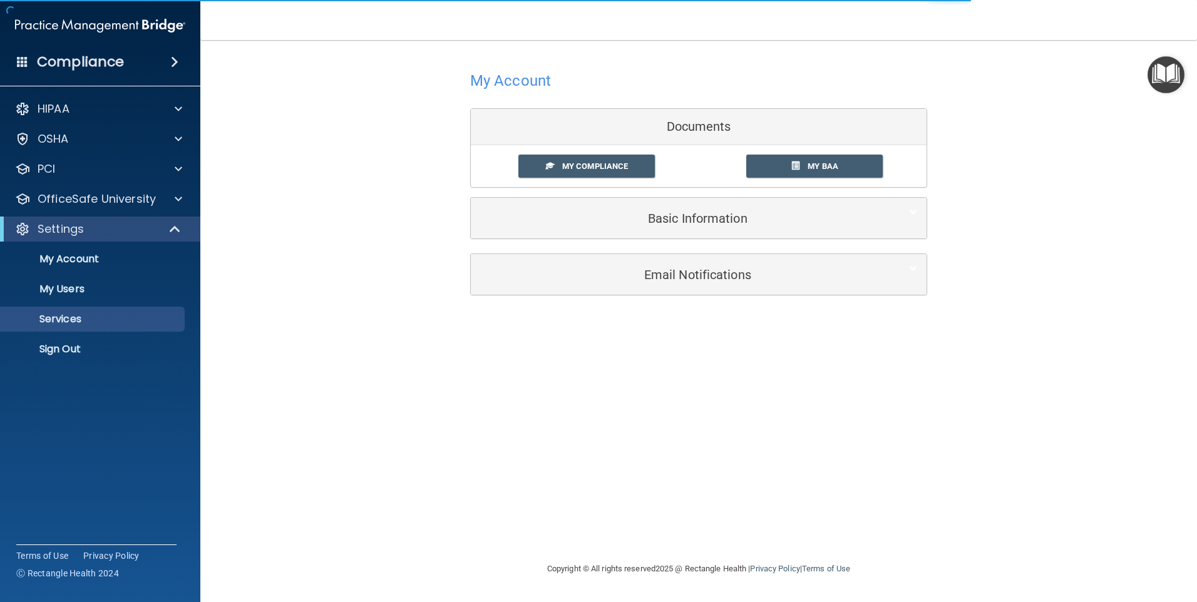
click at [93, 57] on h4 "Compliance" at bounding box center [80, 62] width 87 height 18
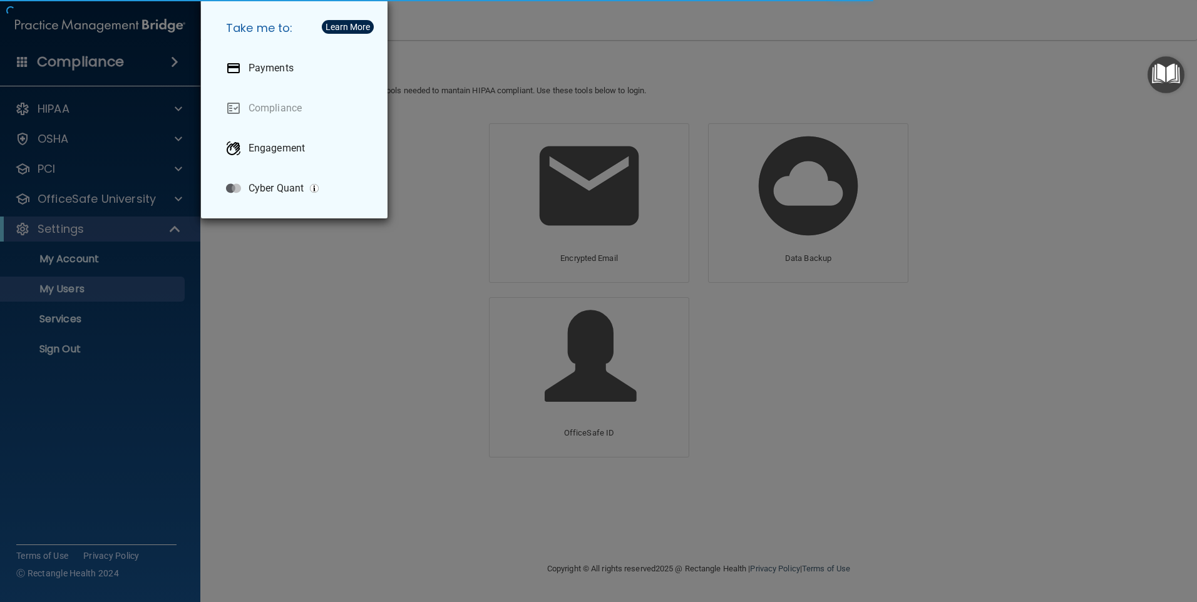
select select "20"
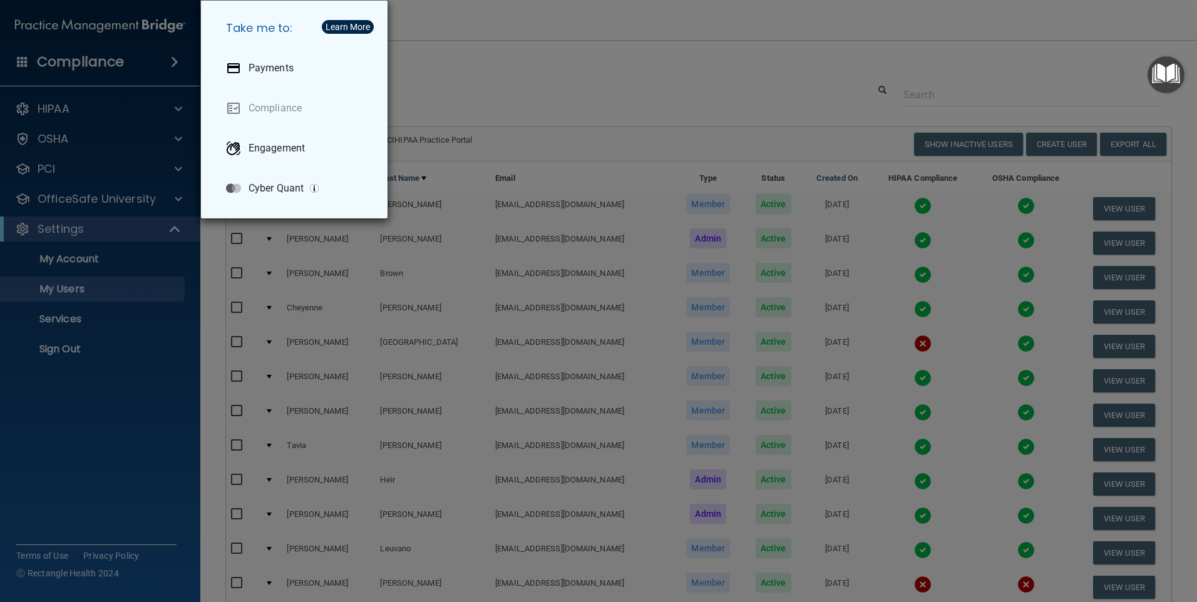
click at [1197, 512] on html "Compliance HIPAA Documents and Policies Report an Incident Business Associates …" at bounding box center [598, 301] width 1197 height 602
click at [117, 482] on div "Take me to: Payments Compliance Engagement Cyber Quant" at bounding box center [598, 301] width 1197 height 602
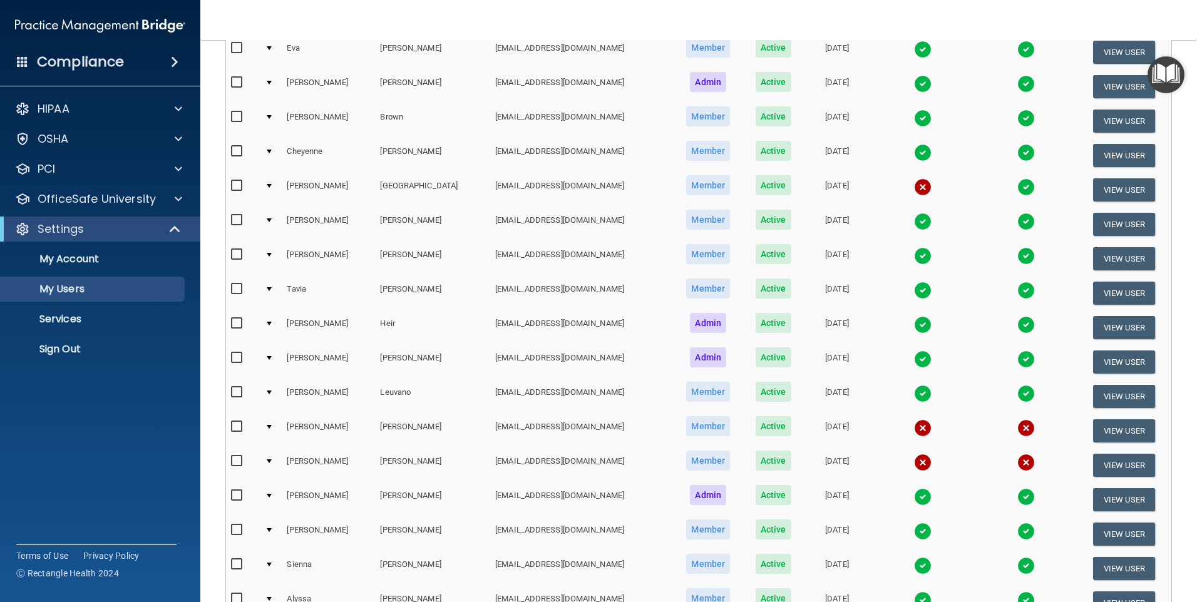
scroll to position [172, 0]
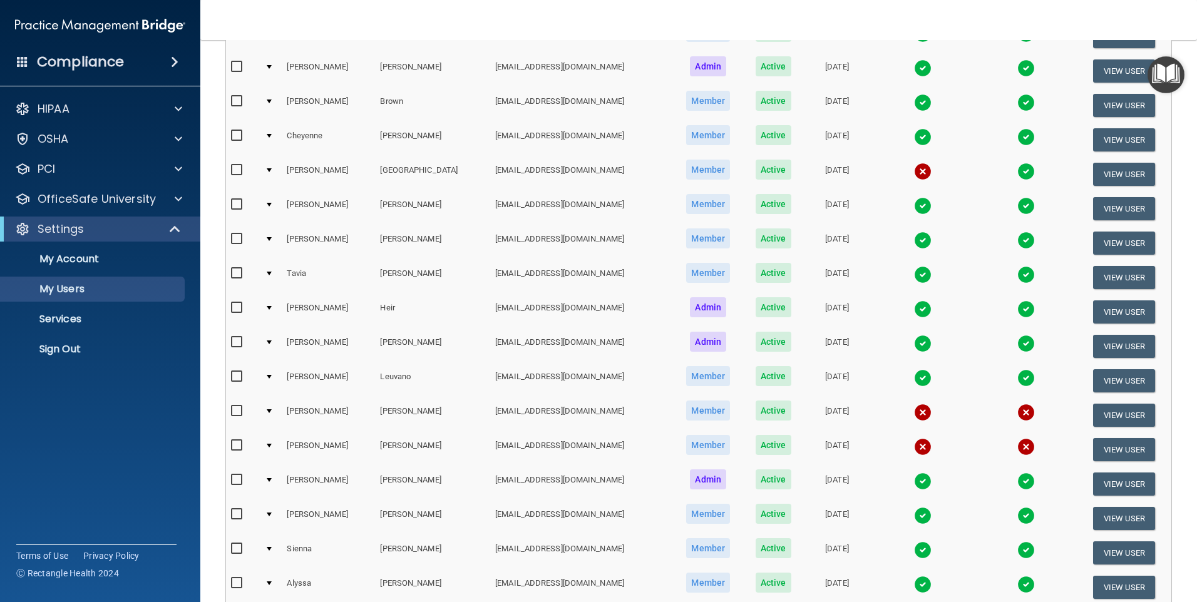
click at [237, 412] on input "checkbox" at bounding box center [238, 411] width 14 height 10
checkbox input "true"
click at [1133, 411] on button "View User" at bounding box center [1124, 415] width 62 height 23
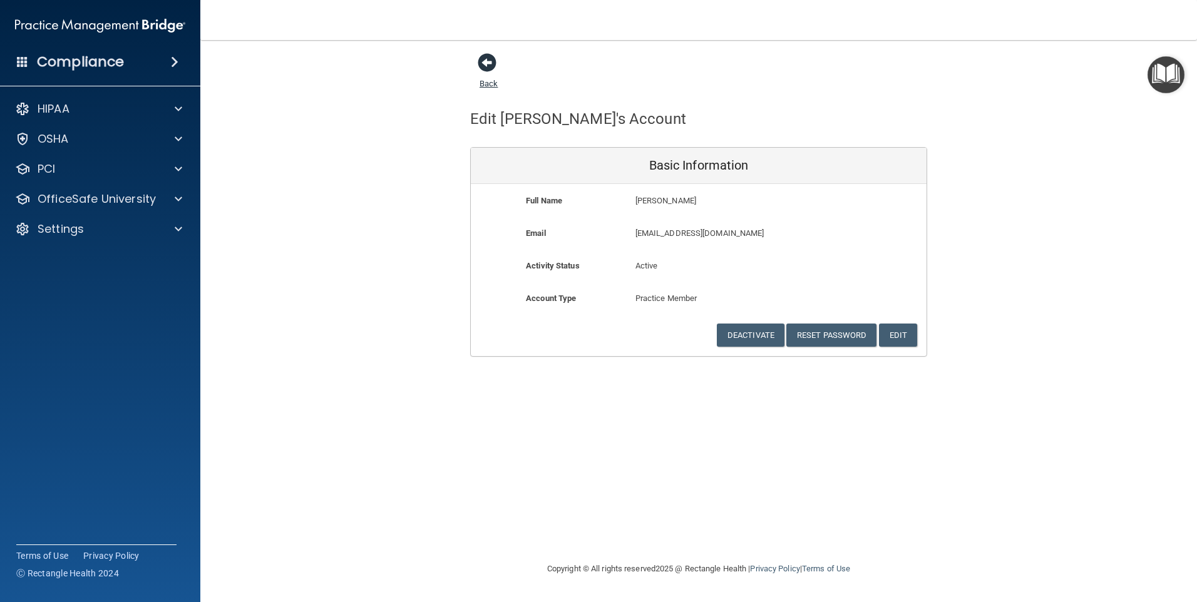
click at [486, 60] on span at bounding box center [487, 62] width 19 height 19
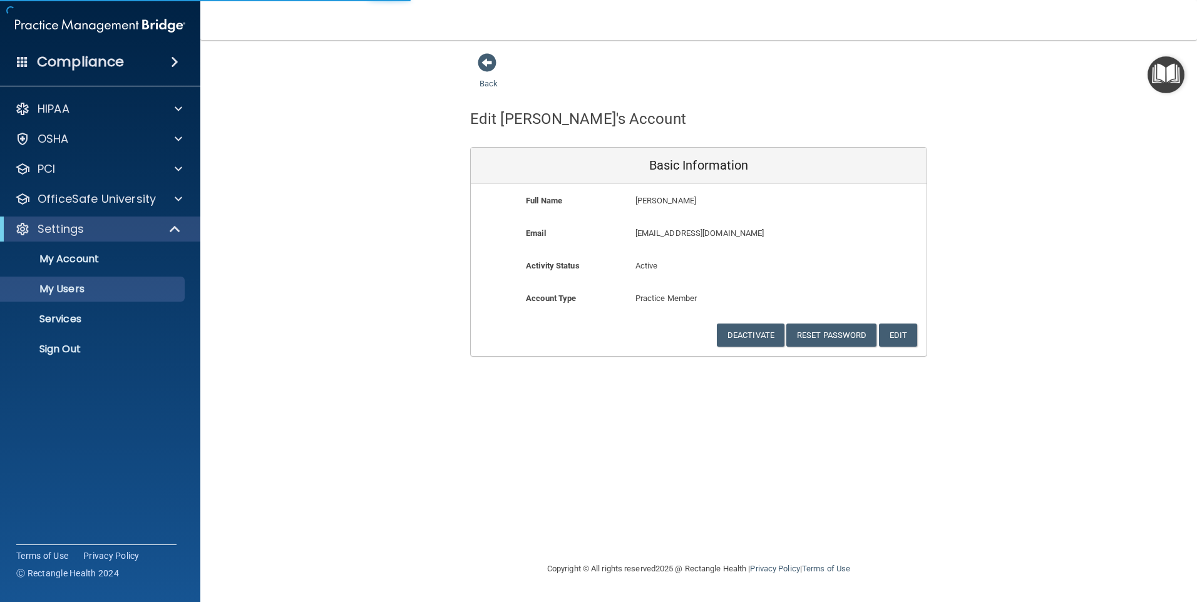
select select "20"
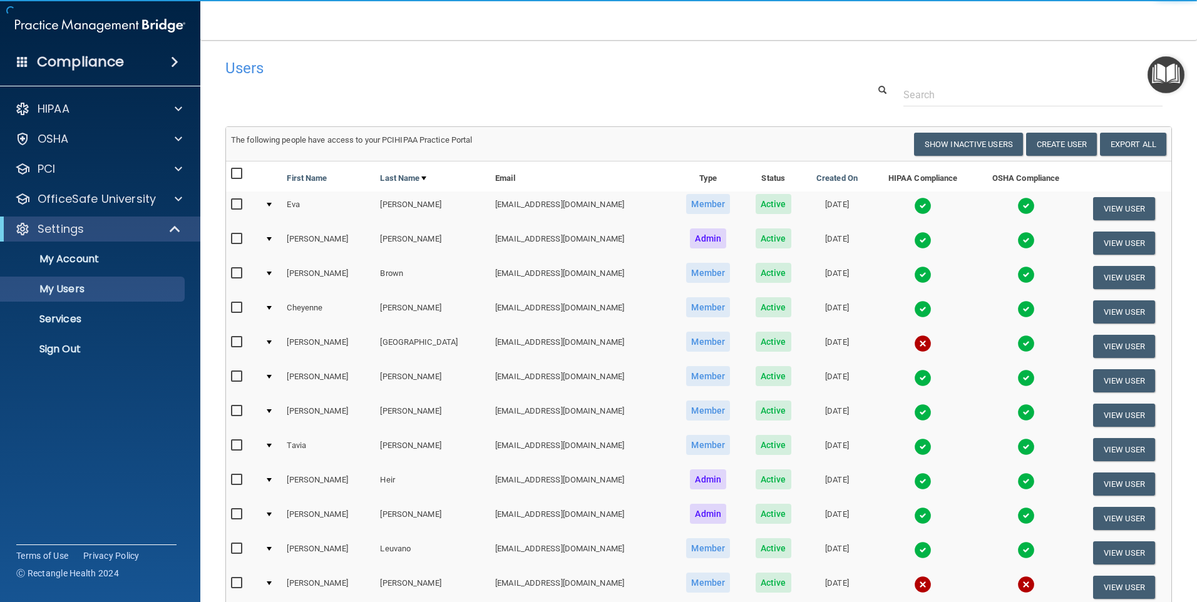
scroll to position [250, 0]
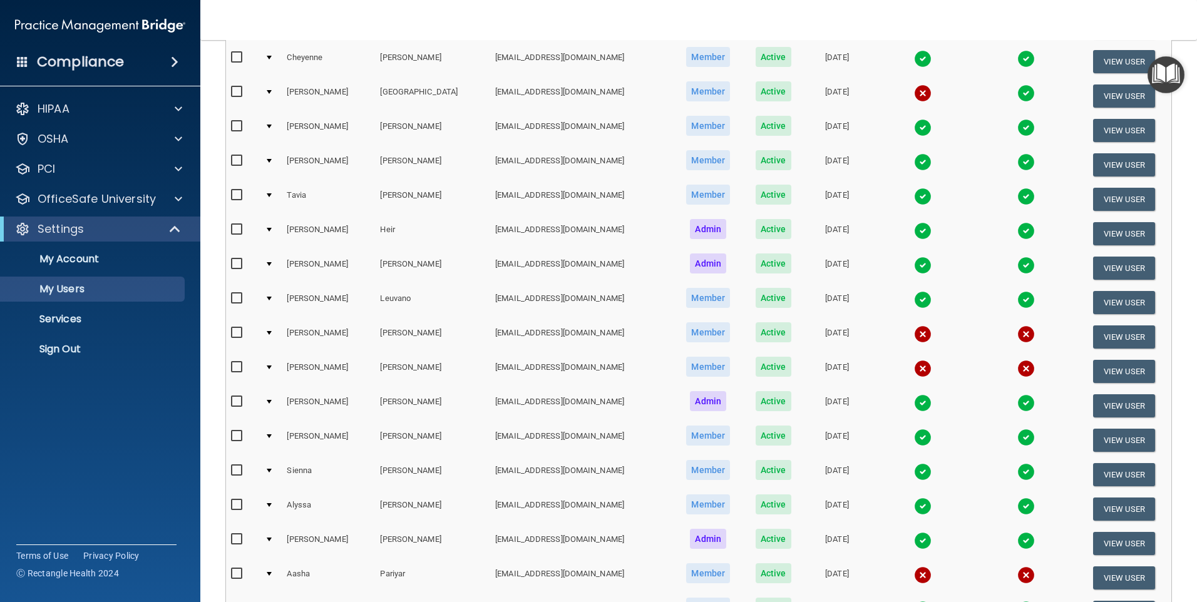
click at [914, 329] on img at bounding box center [923, 335] width 18 height 18
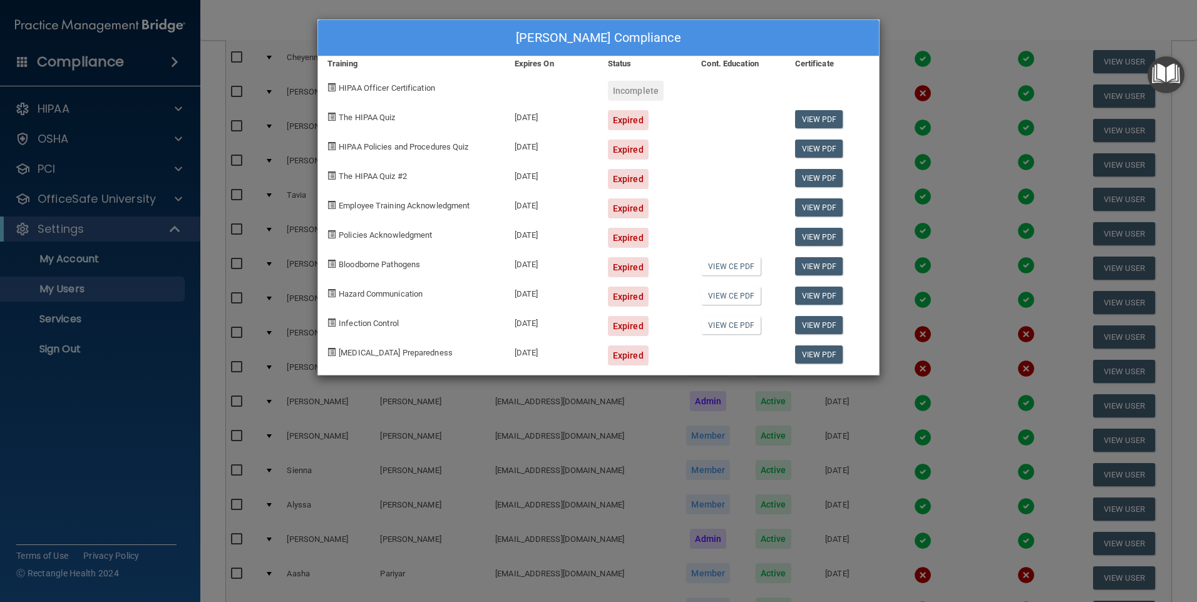
click at [963, 31] on div "Ivonne Lopez's Compliance Training Expires On Status Cont. Education Certificat…" at bounding box center [598, 301] width 1197 height 602
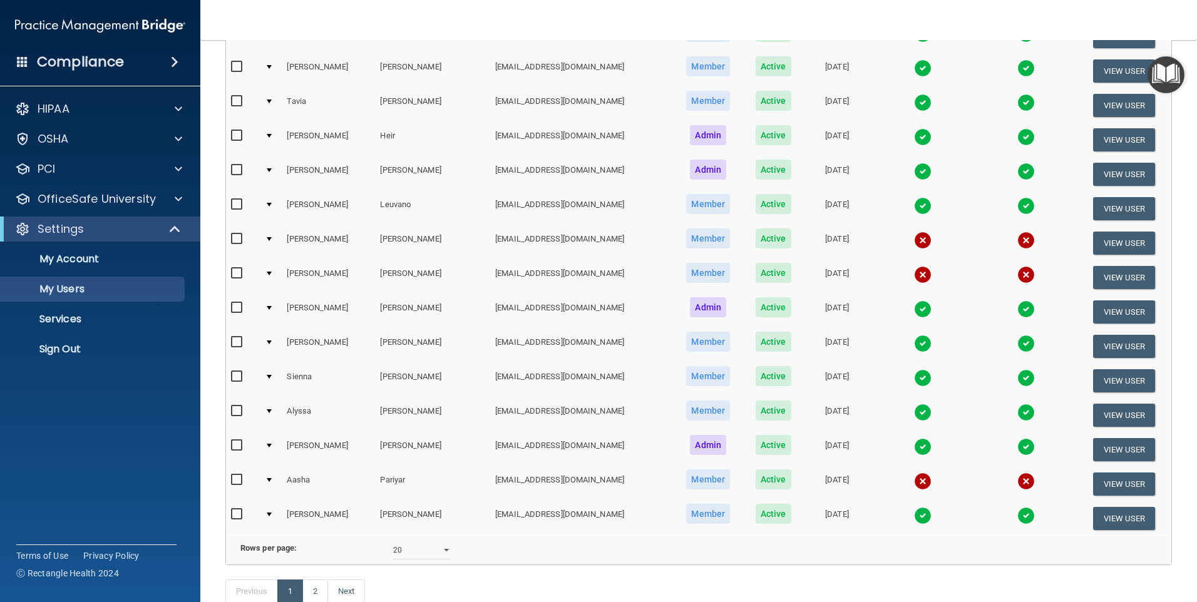
scroll to position [329, 0]
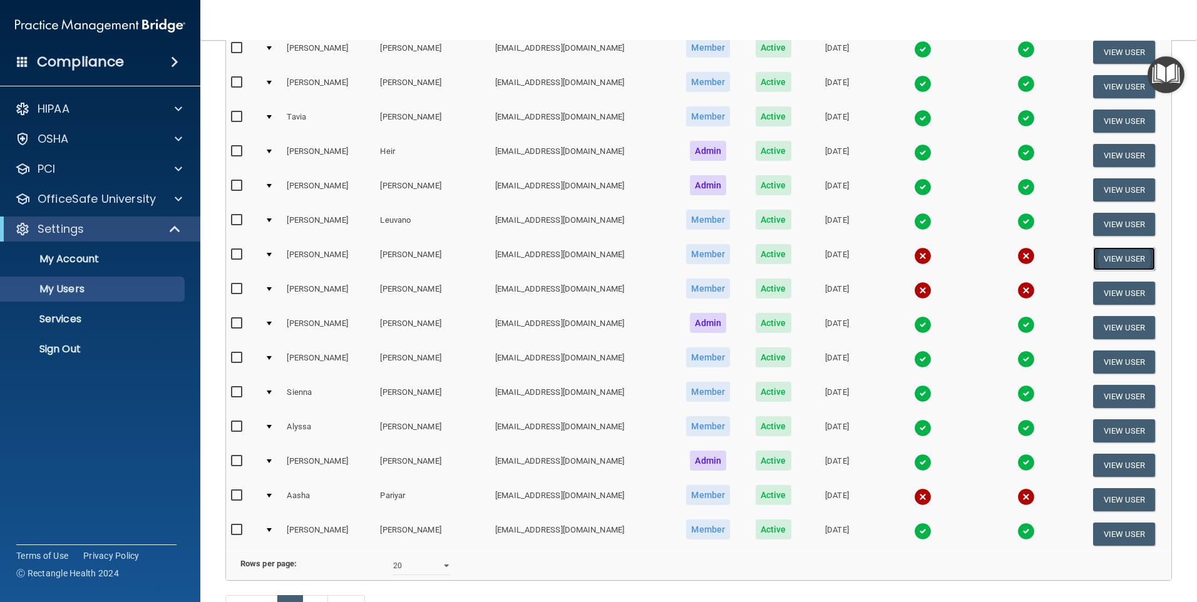
click at [1098, 254] on button "View User" at bounding box center [1124, 258] width 62 height 23
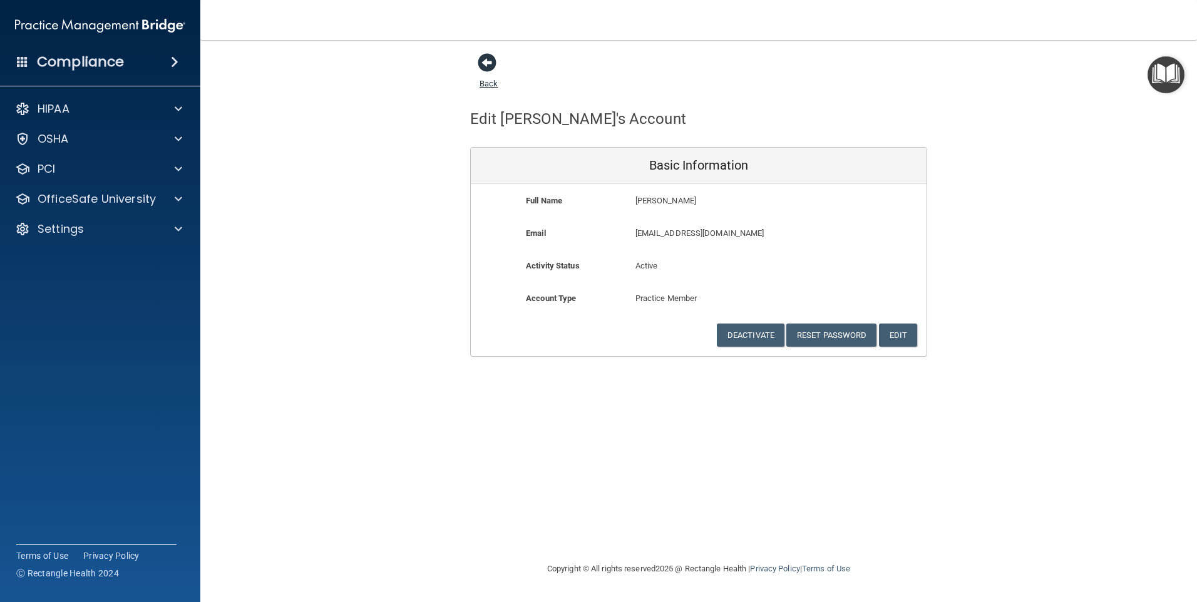
click at [485, 61] on span at bounding box center [487, 62] width 19 height 19
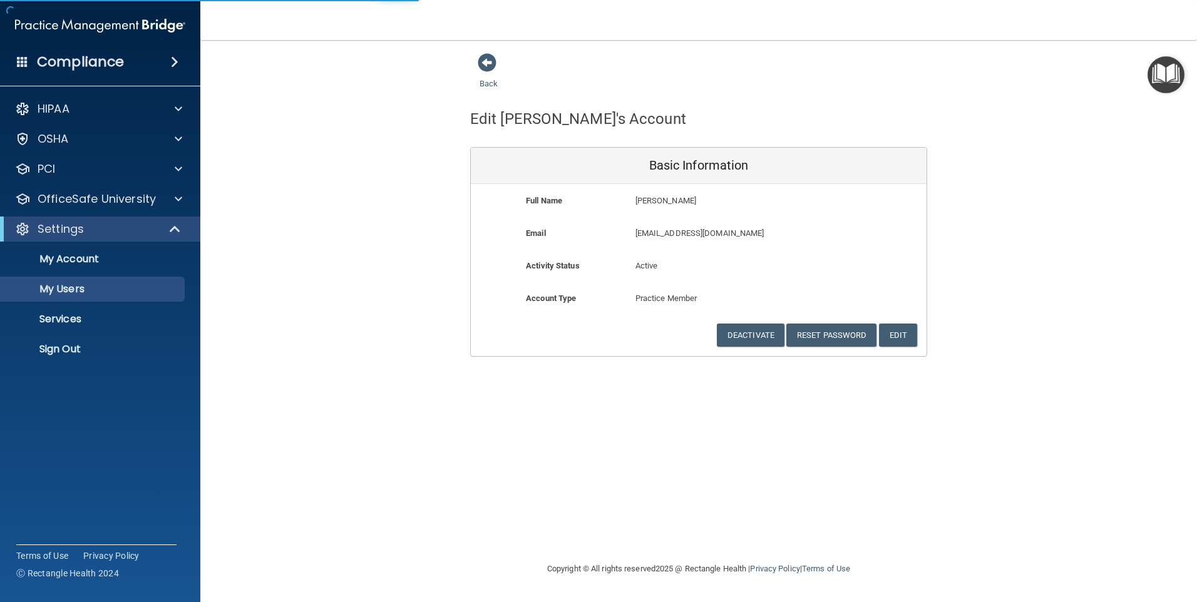
select select "20"
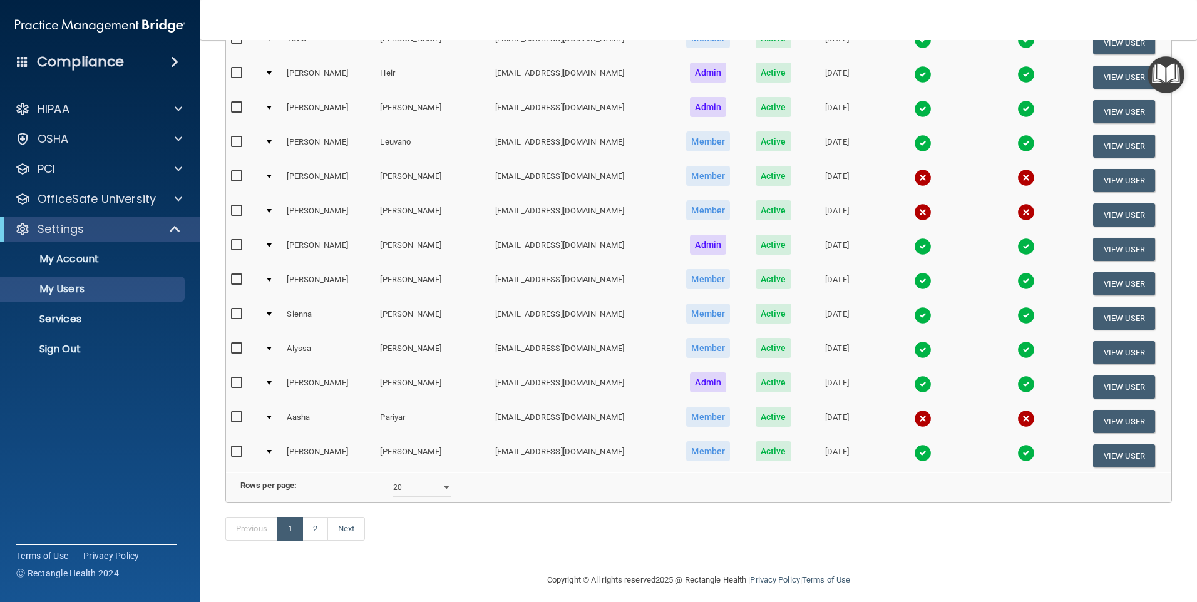
scroll to position [434, 0]
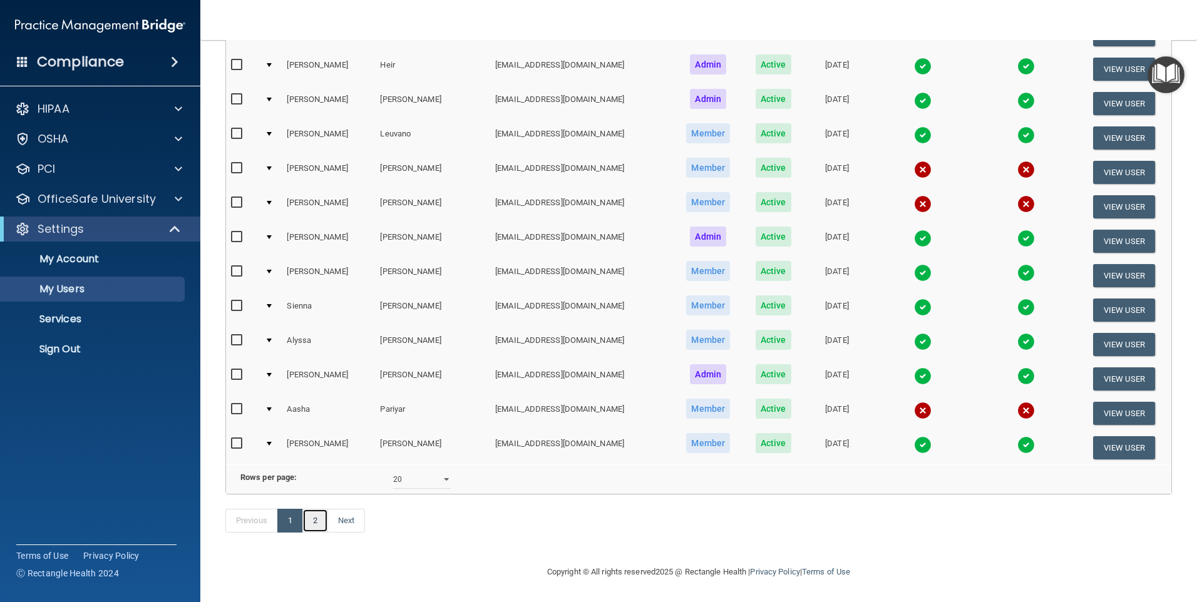
click at [319, 521] on link "2" at bounding box center [315, 521] width 26 height 24
select select "20"
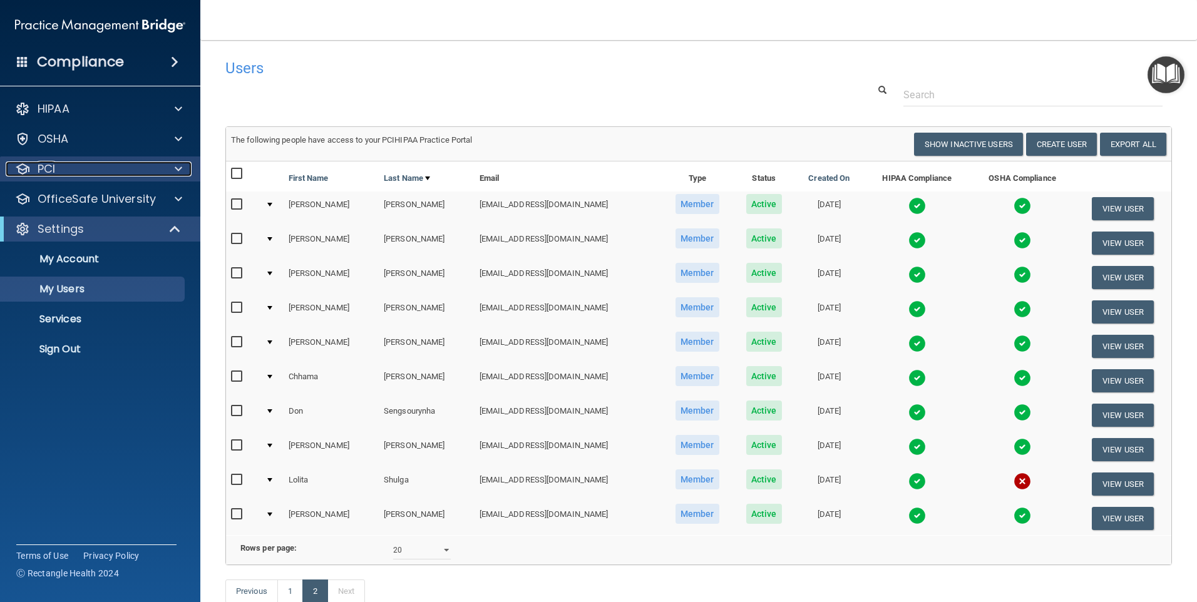
click at [36, 163] on div "PCI" at bounding box center [83, 169] width 155 height 15
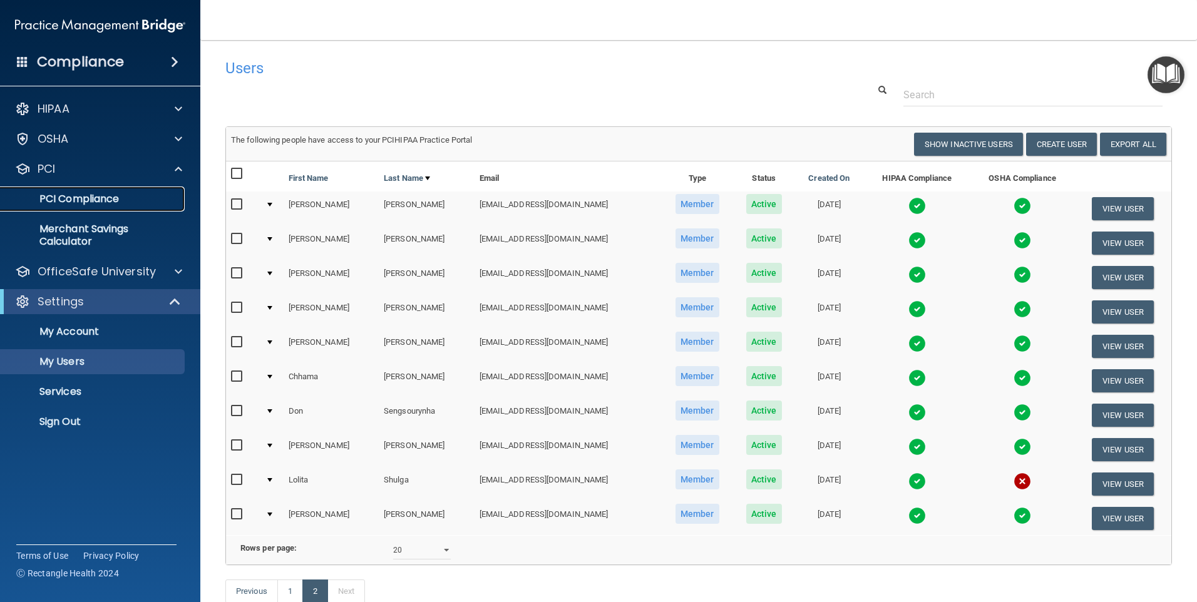
click at [81, 201] on p "PCI Compliance" at bounding box center [93, 199] width 171 height 13
click at [93, 329] on p "My Account" at bounding box center [93, 332] width 171 height 13
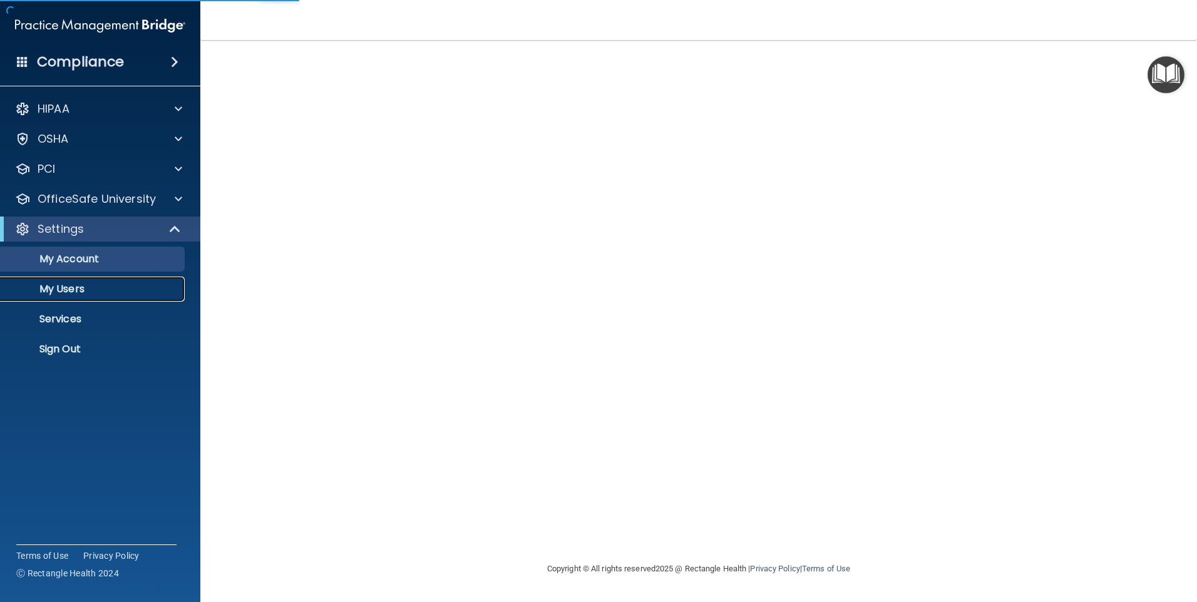
click at [56, 284] on p "My Users" at bounding box center [93, 289] width 171 height 13
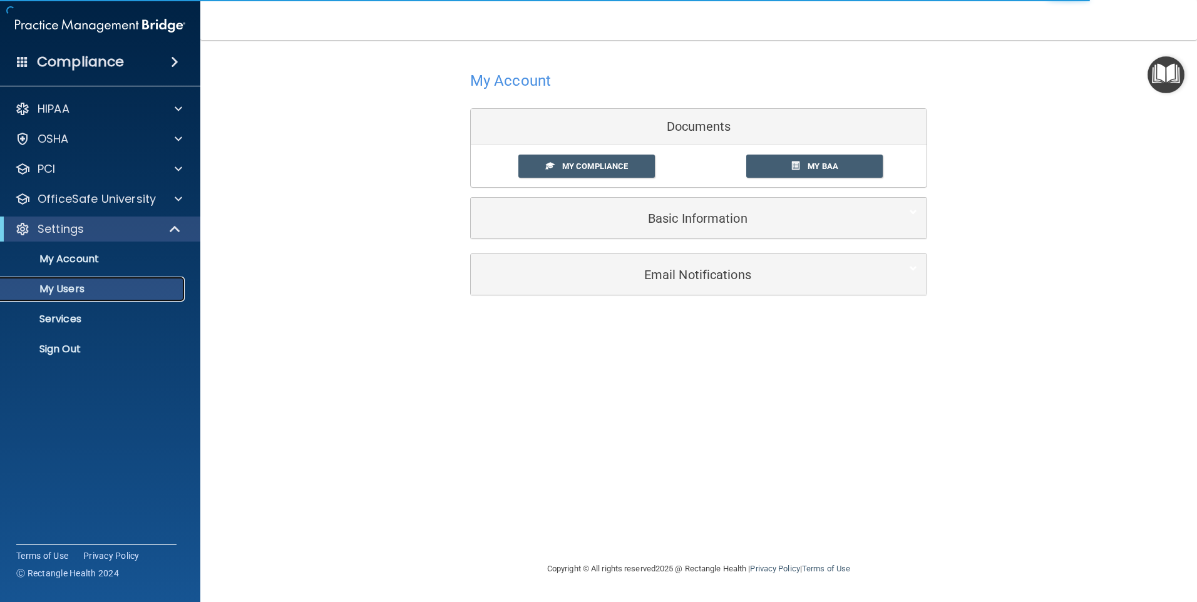
click at [73, 289] on p "My Users" at bounding box center [93, 289] width 171 height 13
select select "20"
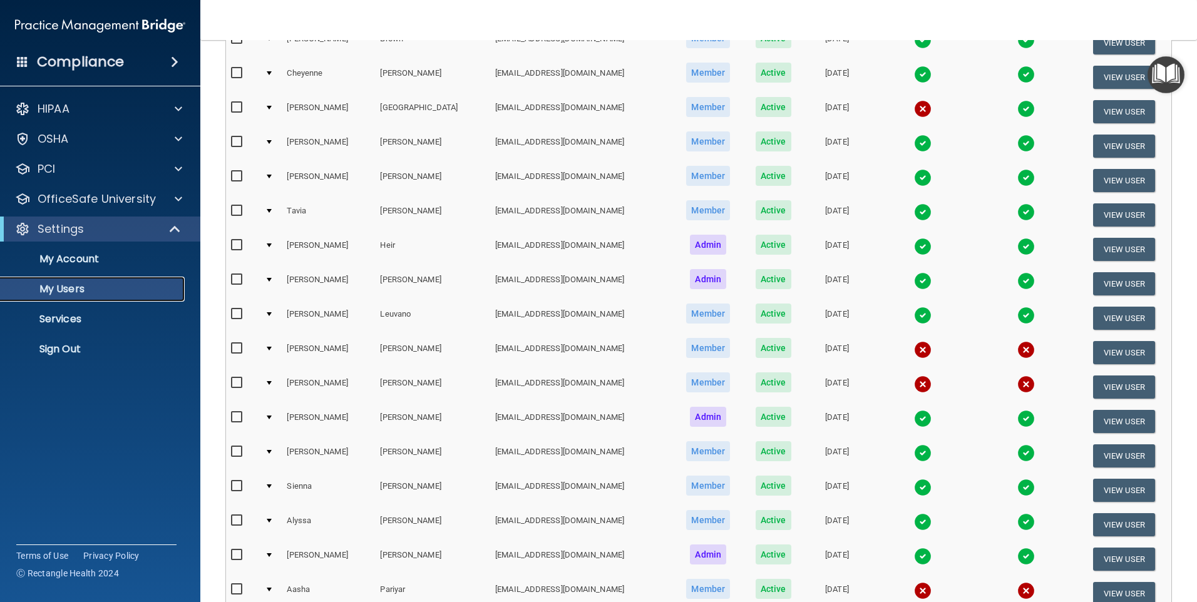
scroll to position [250, 0]
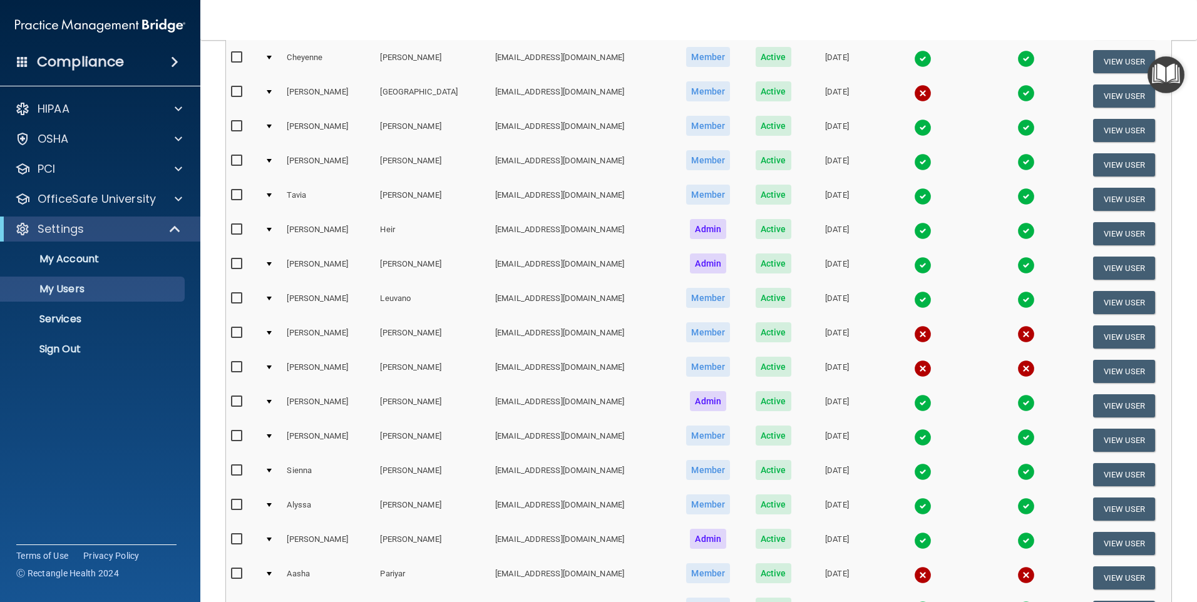
click at [234, 332] on input "checkbox" at bounding box center [238, 333] width 14 height 10
checkbox input "true"
click at [1098, 336] on button "View User" at bounding box center [1124, 337] width 62 height 23
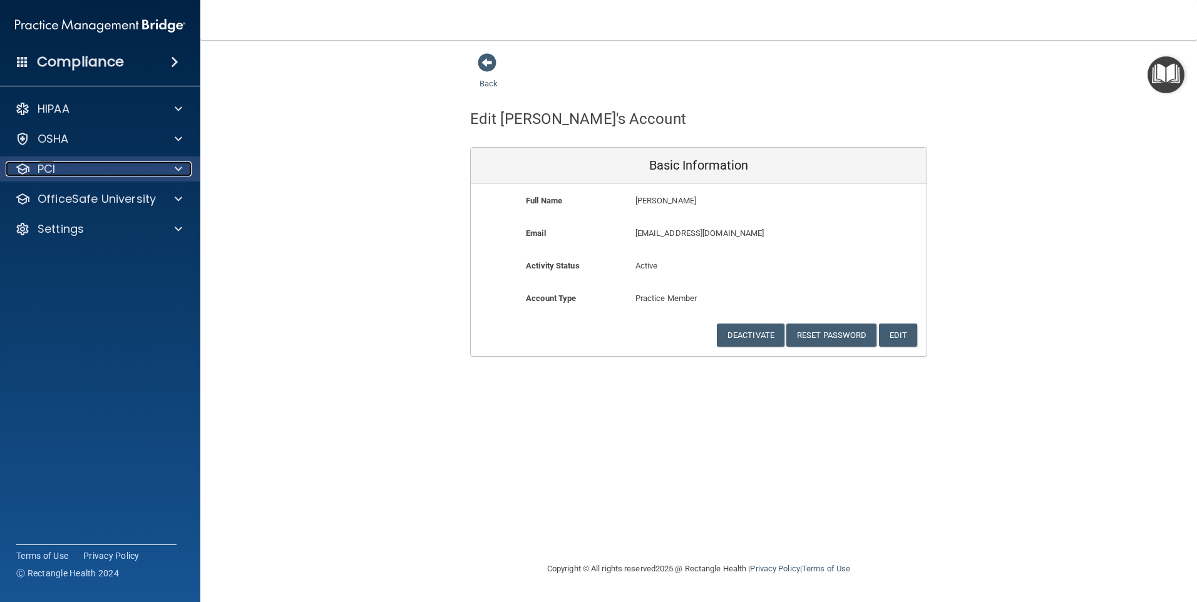
click at [41, 170] on p "PCI" at bounding box center [47, 169] width 18 height 15
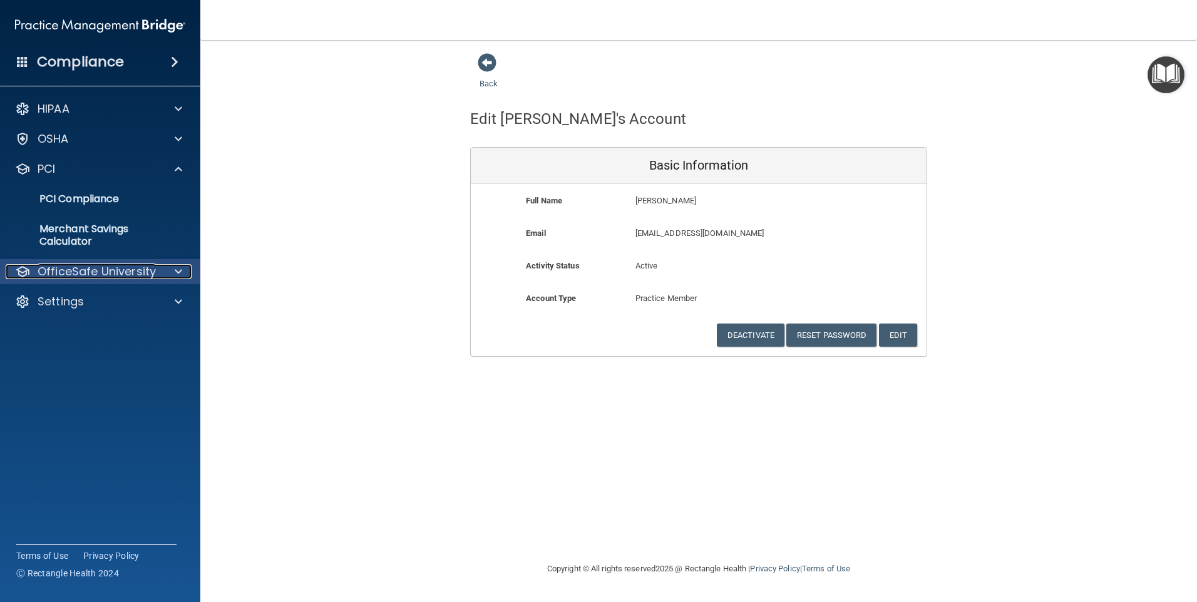
click at [95, 272] on p "OfficeSafe University" at bounding box center [97, 271] width 118 height 15
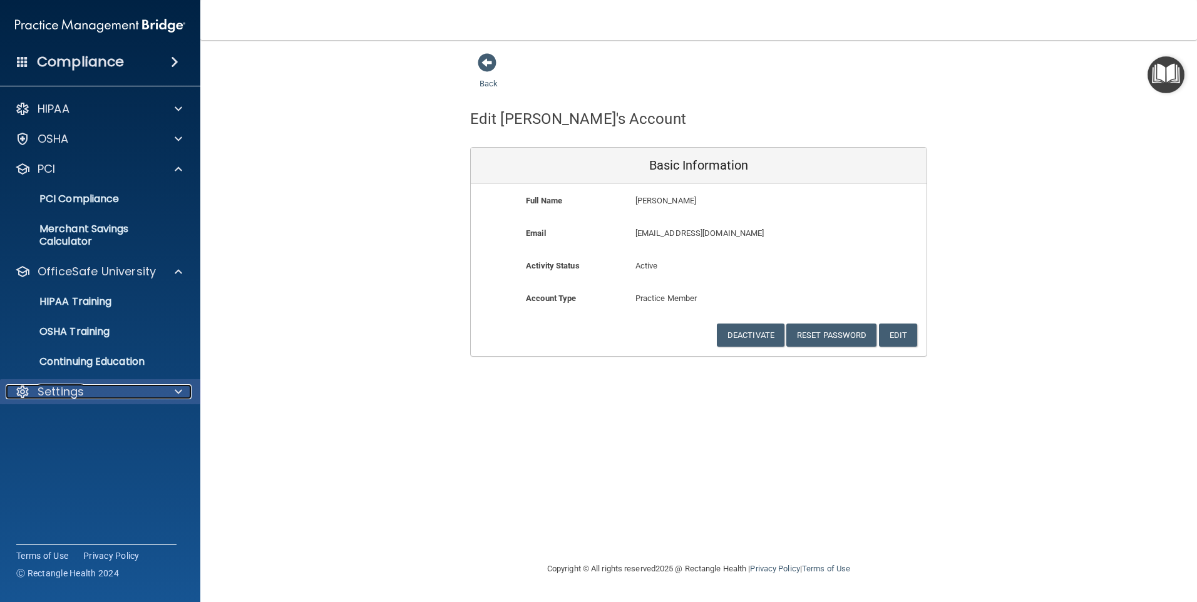
click at [47, 396] on p "Settings" at bounding box center [61, 391] width 46 height 15
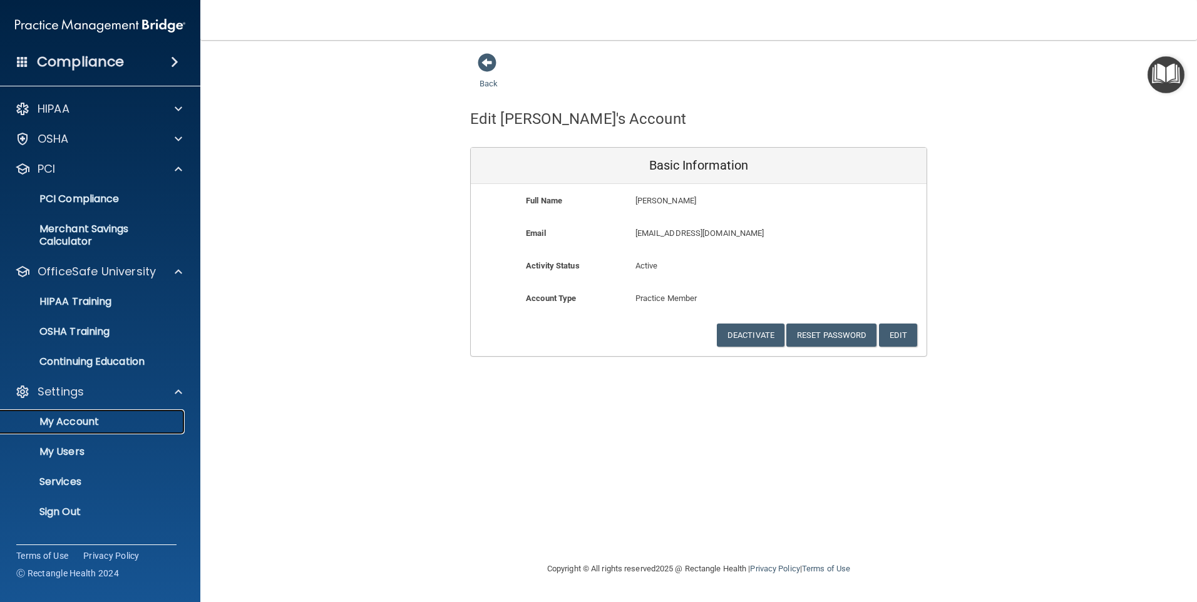
click at [64, 425] on p "My Account" at bounding box center [93, 422] width 171 height 13
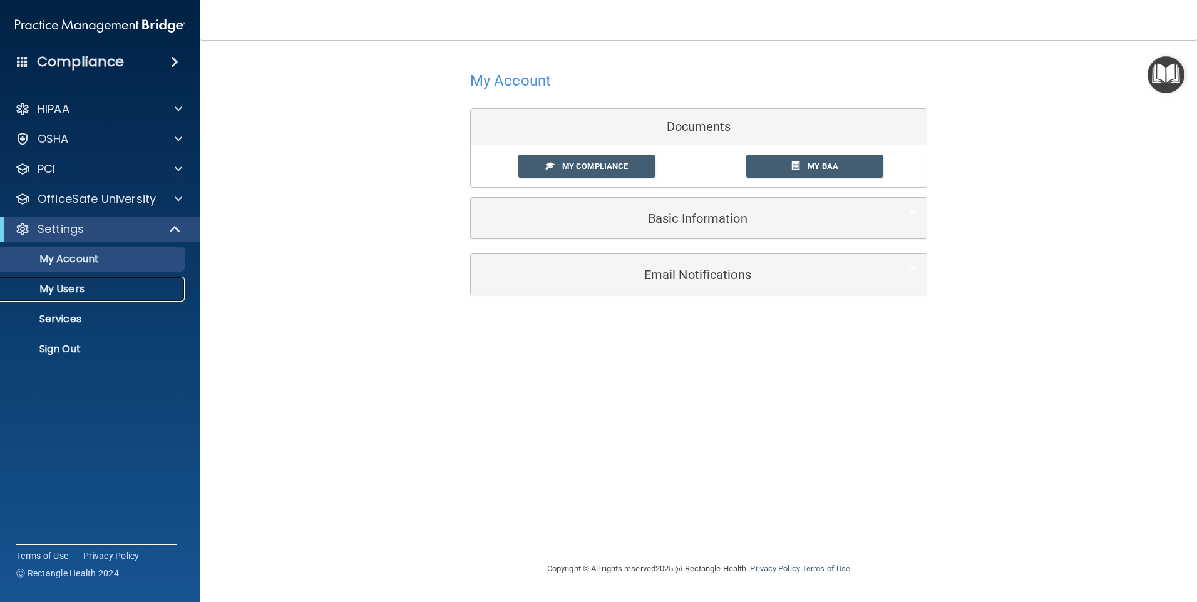
click at [81, 287] on p "My Users" at bounding box center [93, 289] width 171 height 13
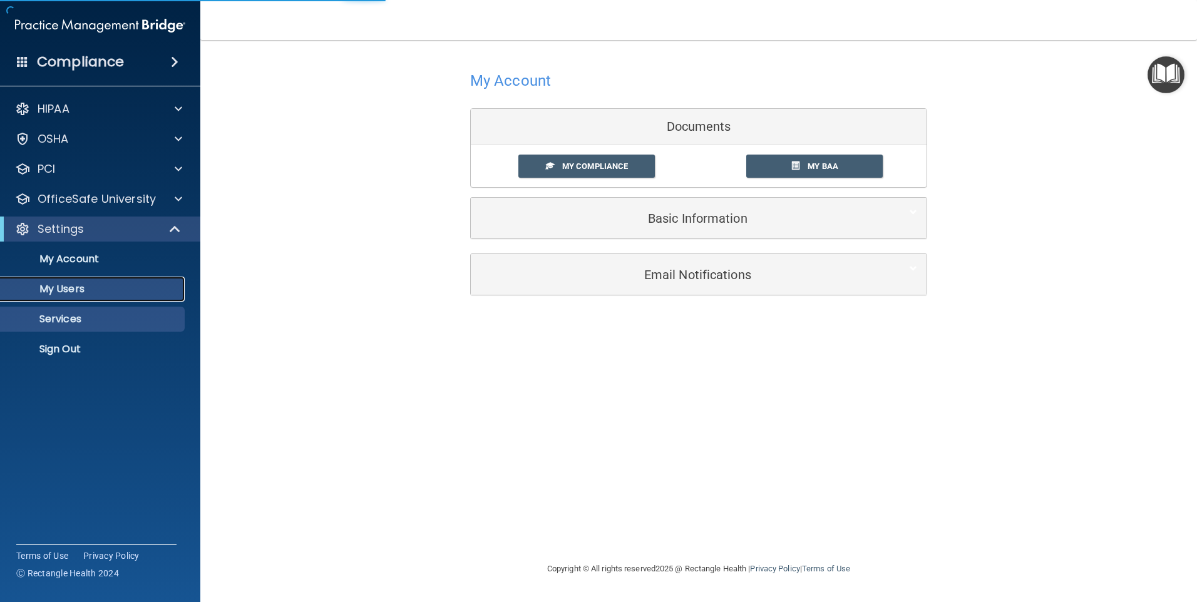
select select "20"
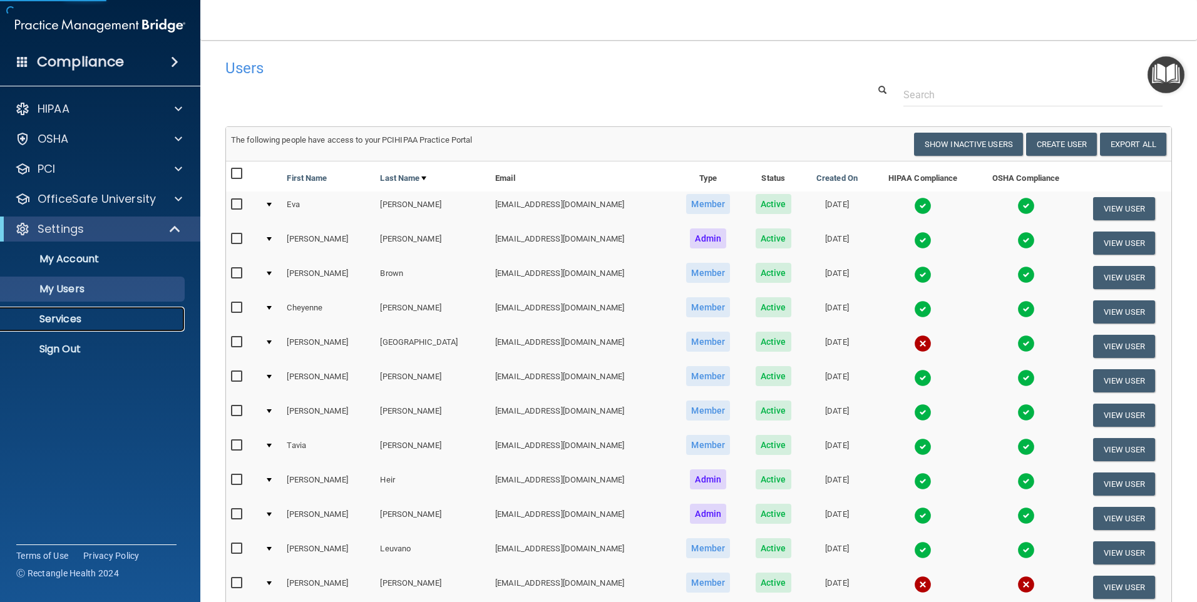
click at [70, 319] on p "Services" at bounding box center [93, 319] width 171 height 13
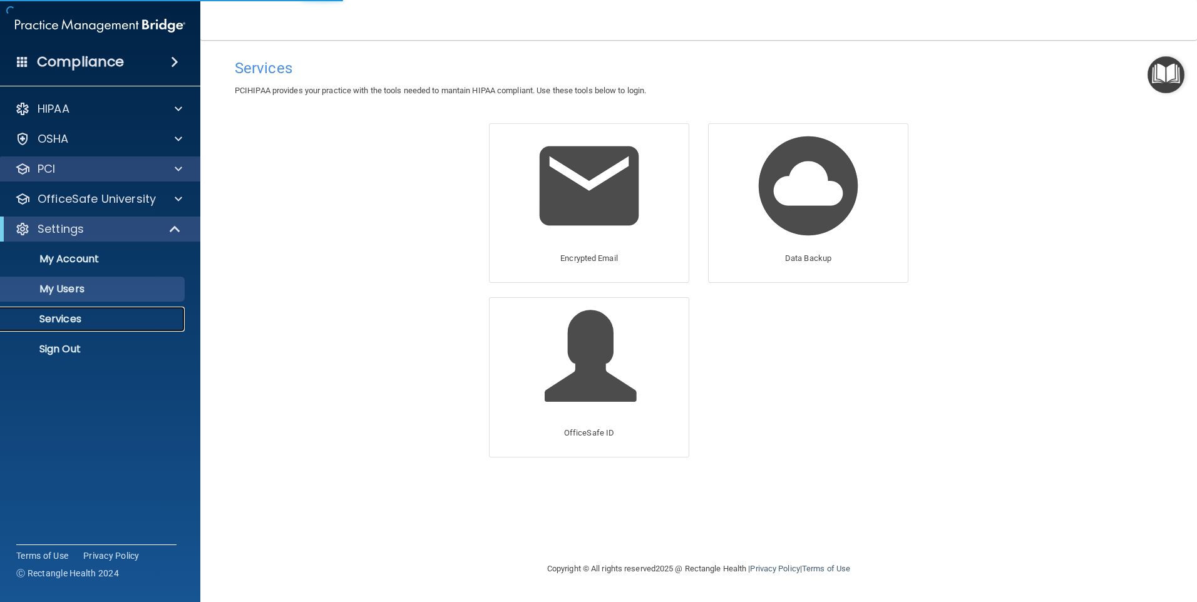
select select "20"
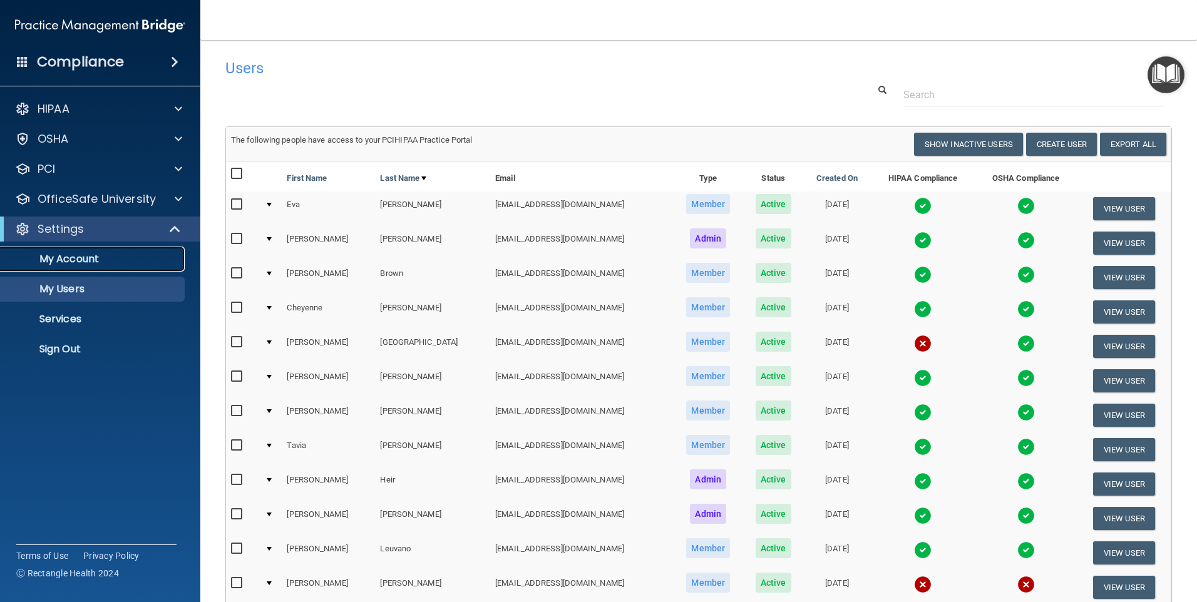
click at [81, 261] on p "My Account" at bounding box center [93, 259] width 171 height 13
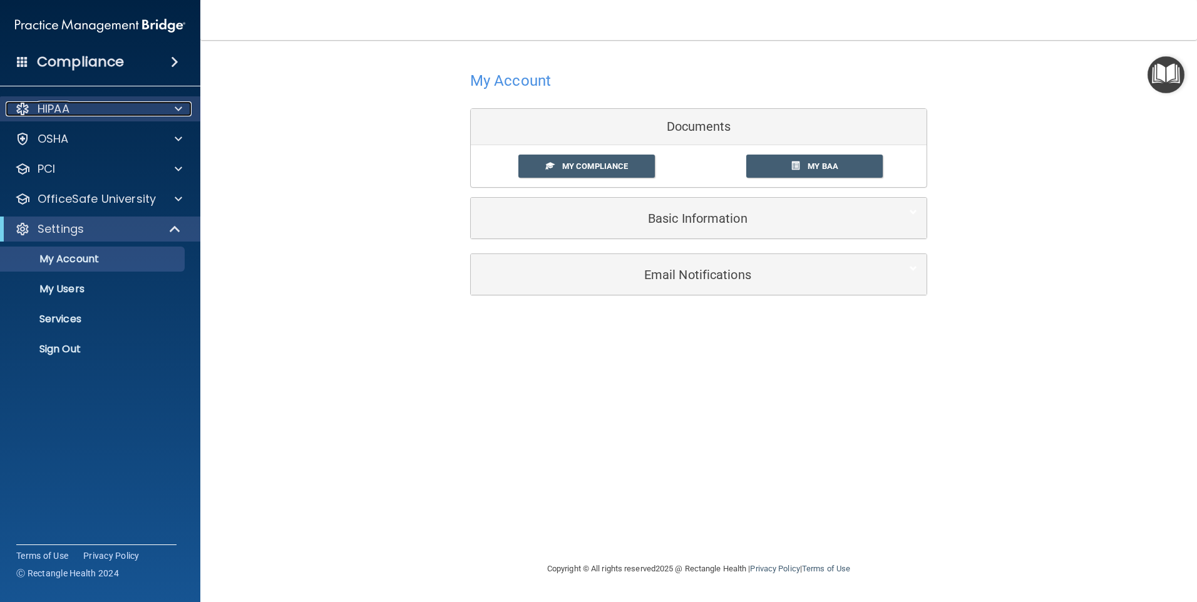
click at [53, 111] on p "HIPAA" at bounding box center [54, 108] width 32 height 15
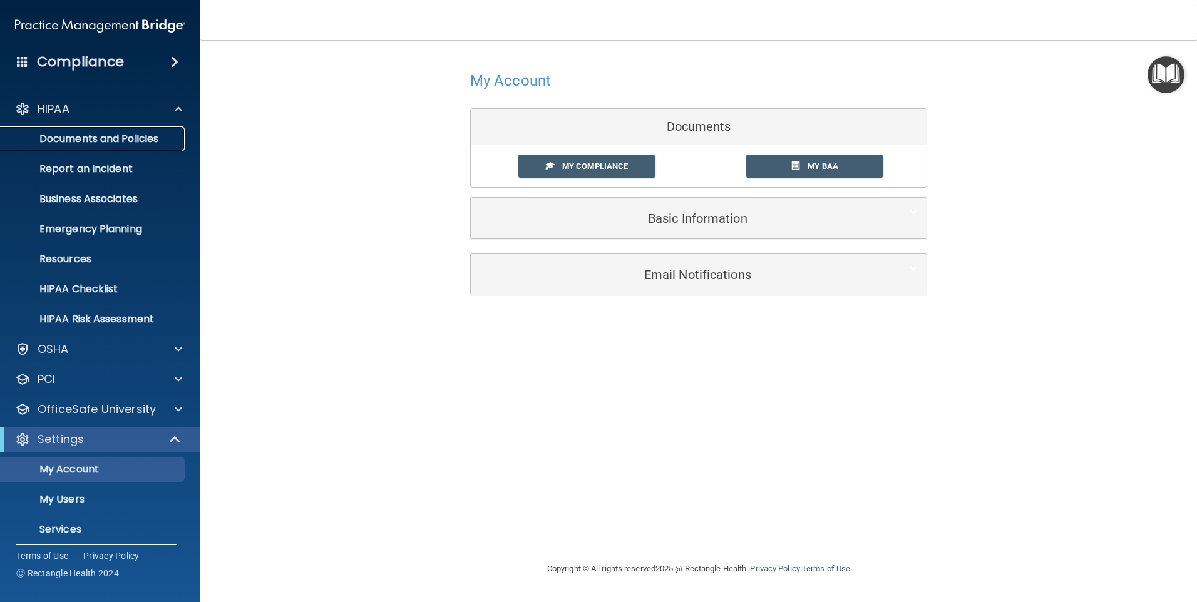
click at [81, 138] on p "Documents and Policies" at bounding box center [93, 139] width 171 height 13
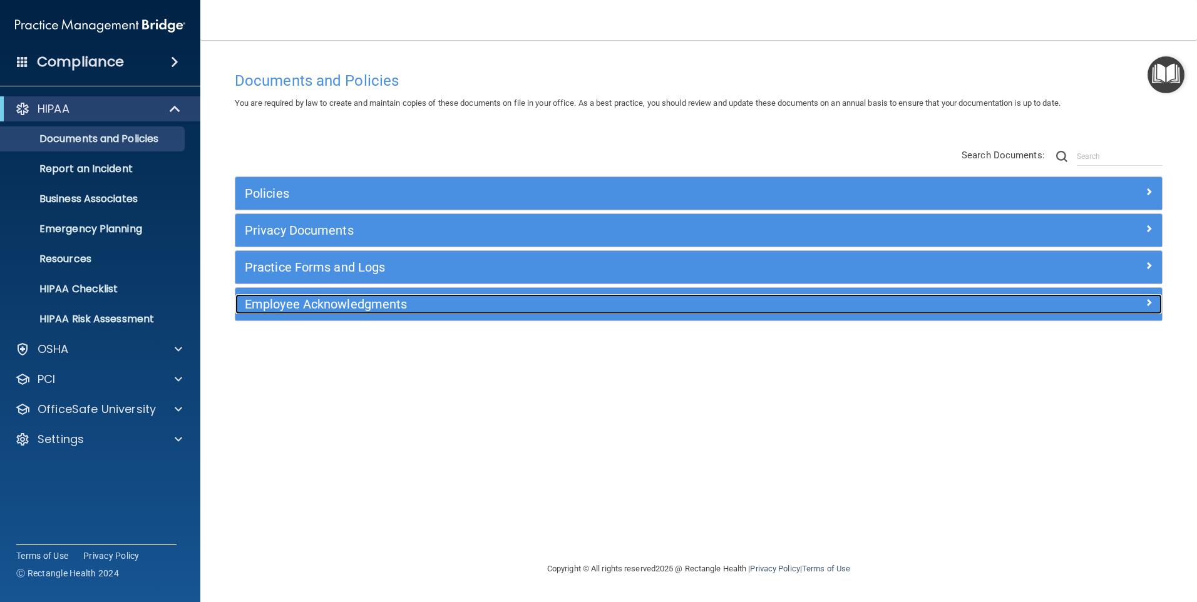
click at [358, 309] on h5 "Employee Acknowledgments" at bounding box center [583, 304] width 676 height 14
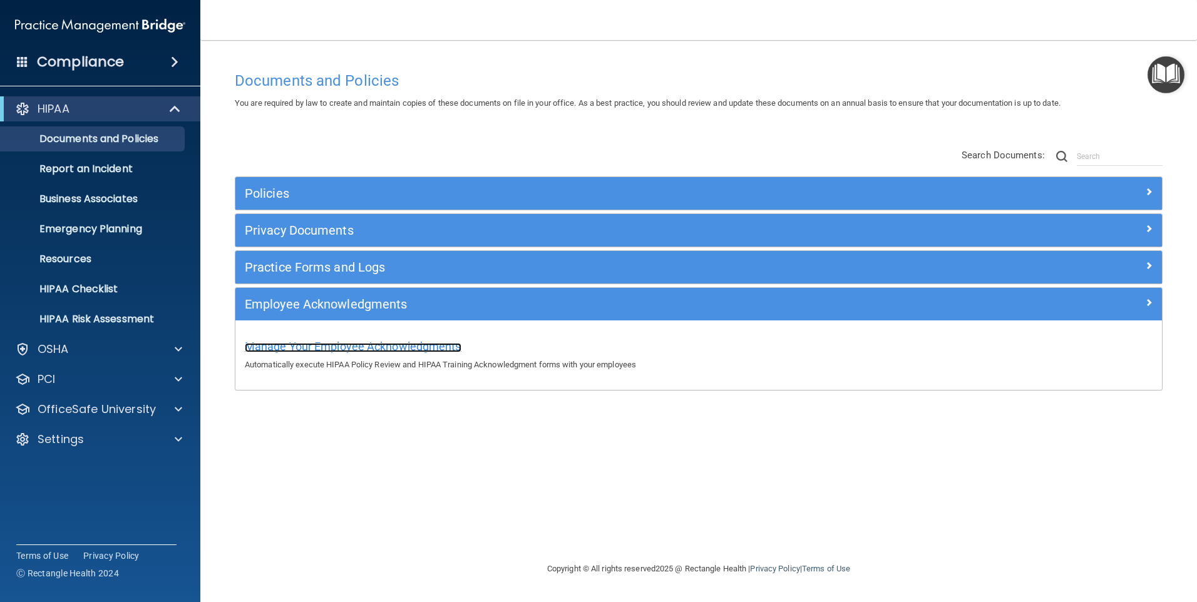
click at [365, 346] on span "Manage Your Employee Acknowledgments" at bounding box center [353, 346] width 217 height 13
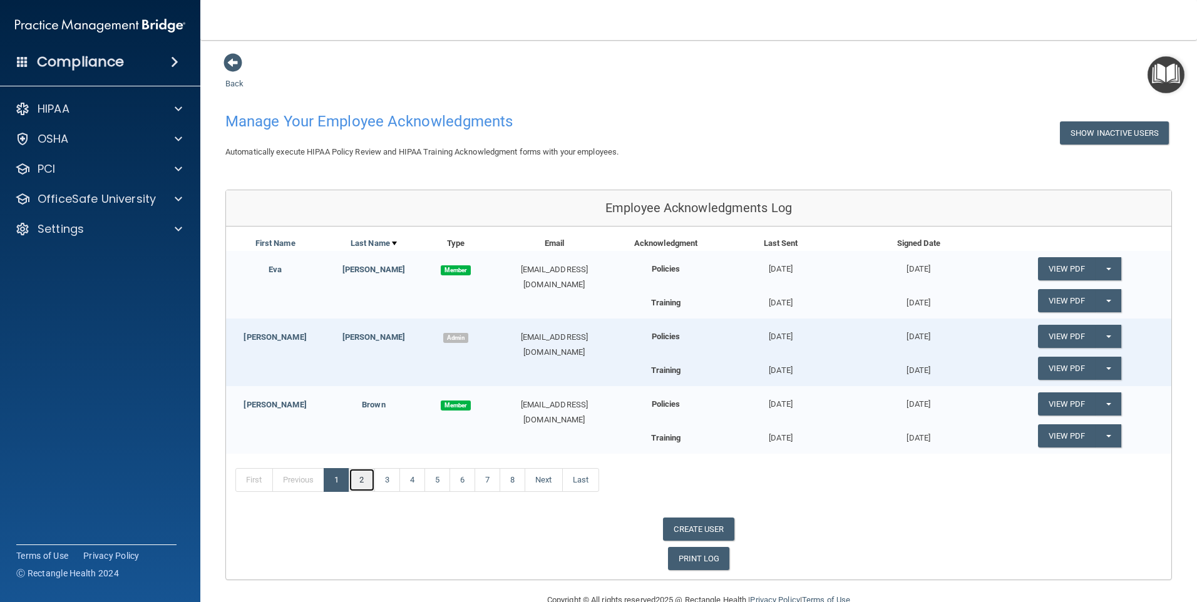
click at [364, 480] on link "2" at bounding box center [362, 480] width 26 height 24
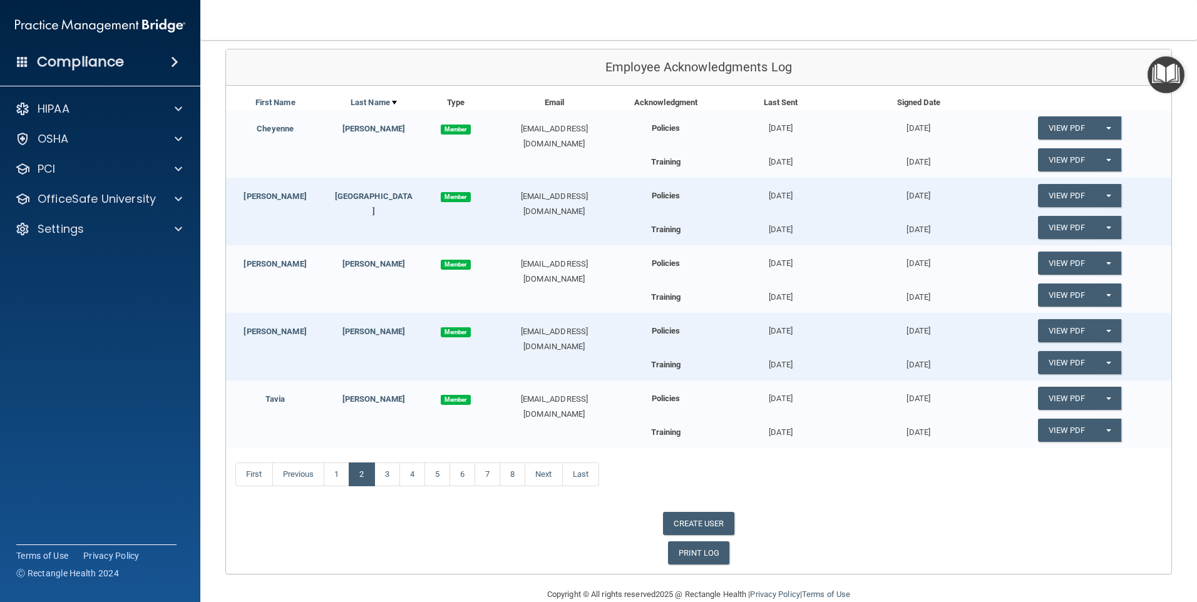
scroll to position [157, 0]
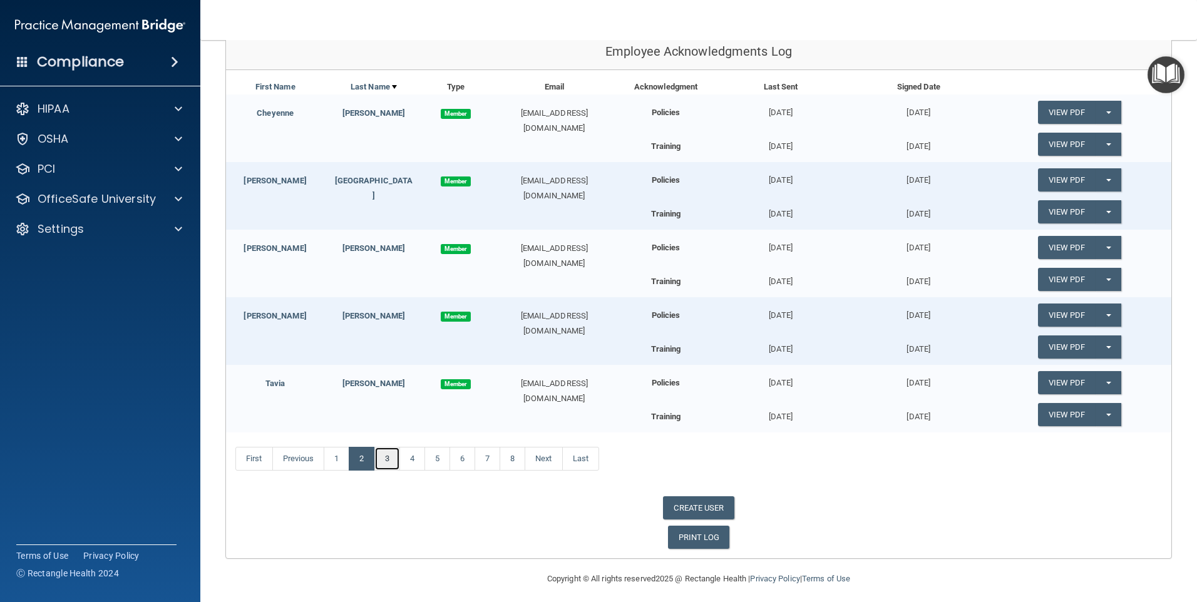
click at [391, 461] on link "3" at bounding box center [387, 459] width 26 height 24
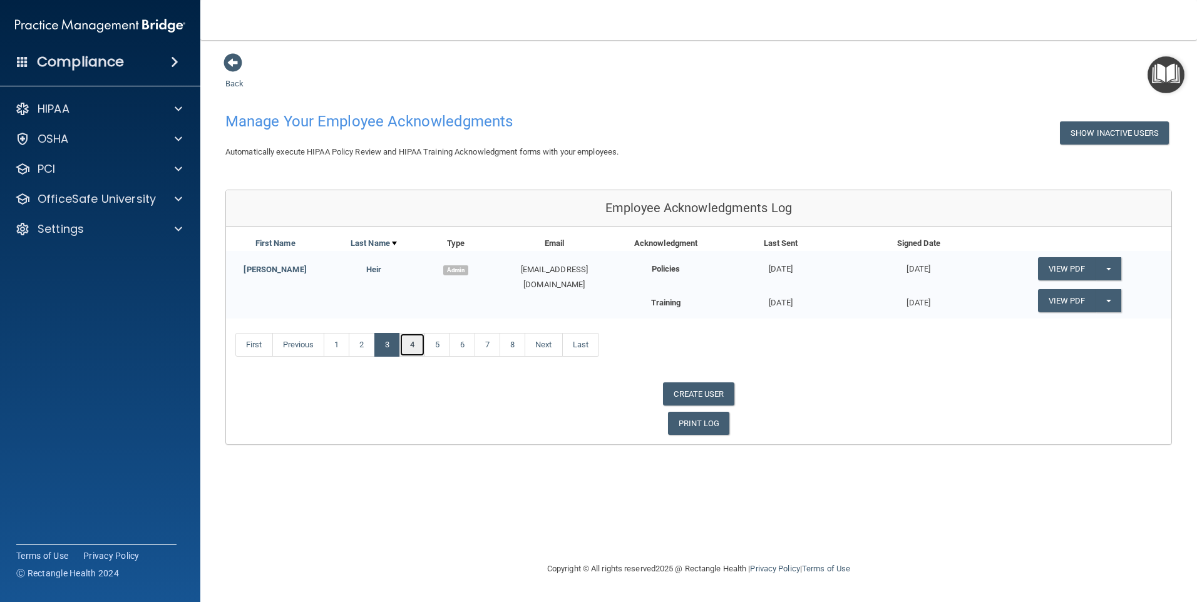
click at [408, 343] on link "4" at bounding box center [413, 345] width 26 height 24
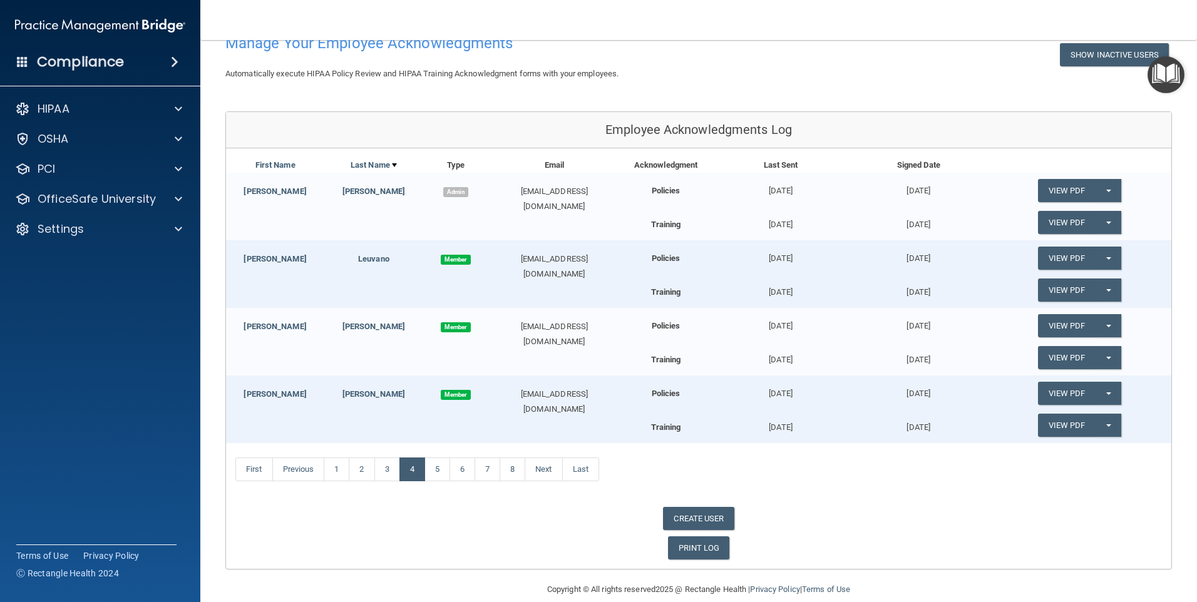
scroll to position [96, 0]
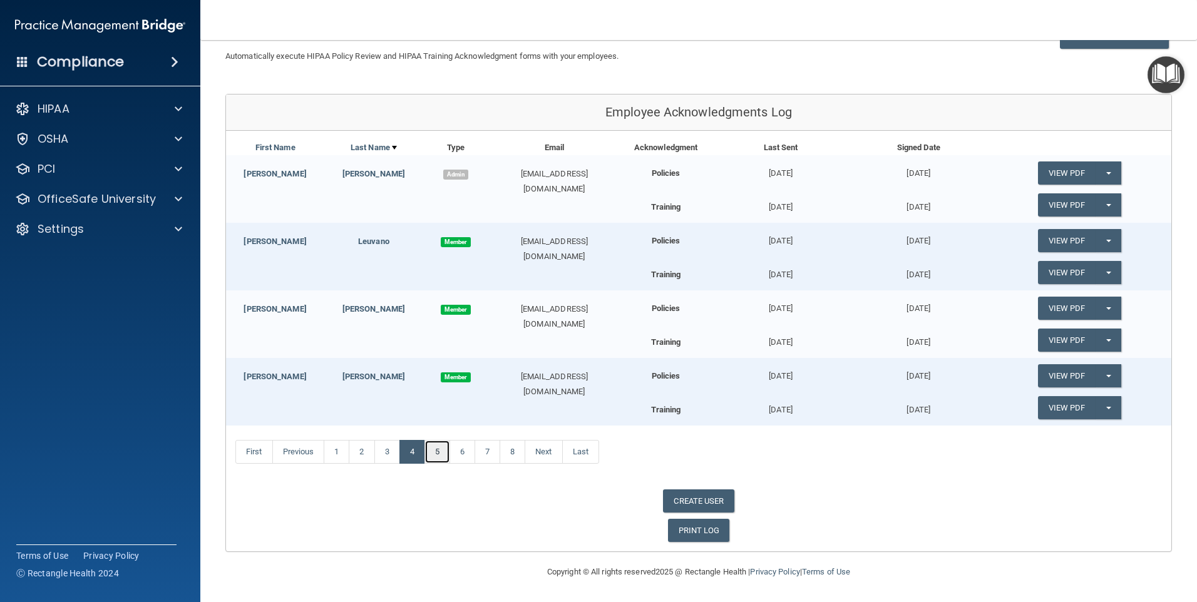
click at [442, 454] on link "5" at bounding box center [438, 452] width 26 height 24
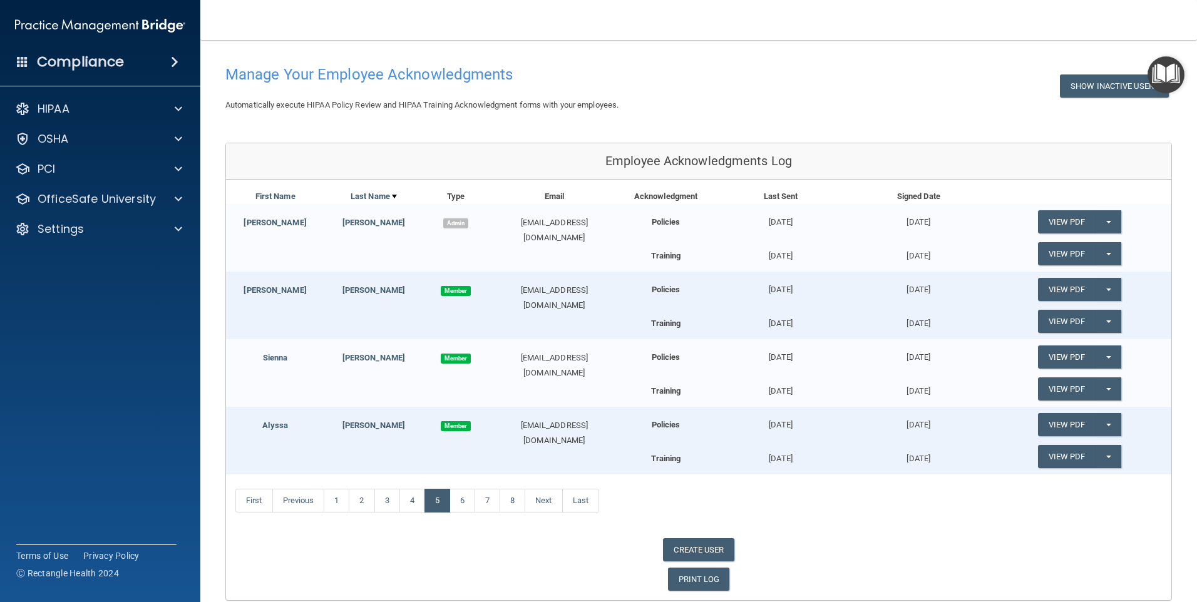
scroll to position [96, 0]
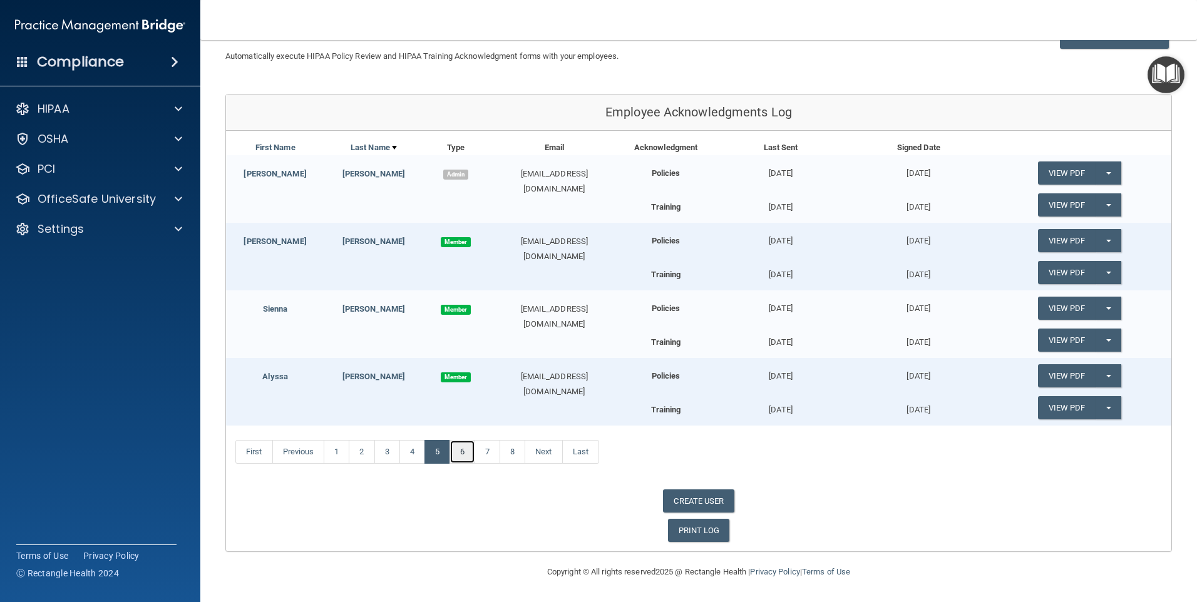
click at [461, 451] on link "6" at bounding box center [463, 452] width 26 height 24
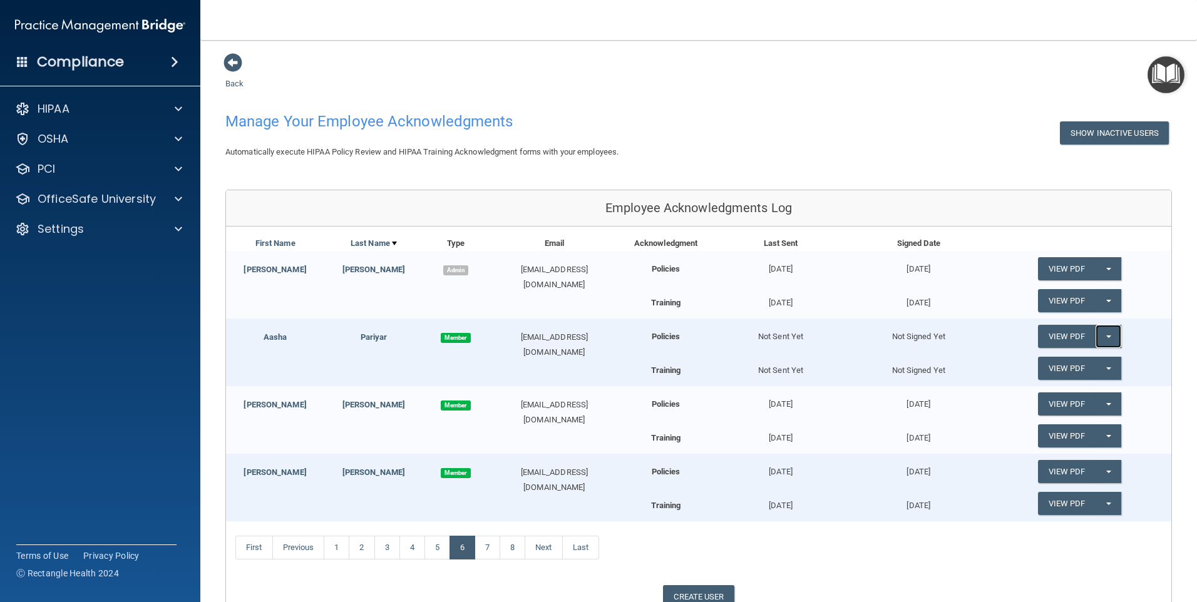
click at [1103, 334] on button "Split button!" at bounding box center [1109, 336] width 26 height 23
click at [1096, 361] on link "Send Acknowledgment" at bounding box center [1092, 362] width 108 height 19
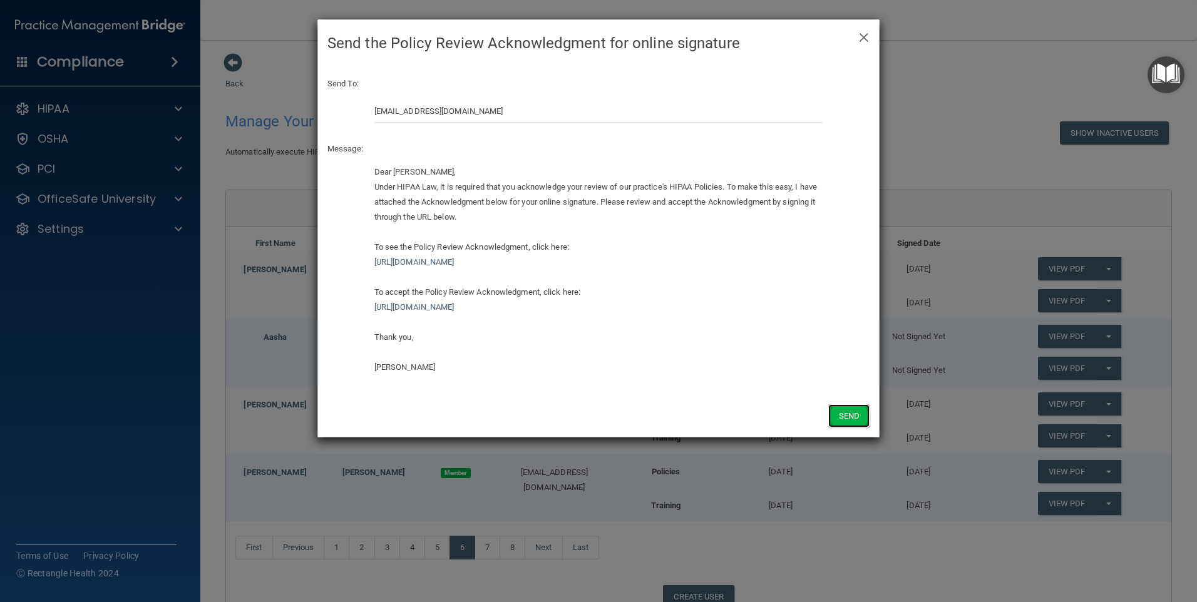
click at [858, 413] on button "Send" at bounding box center [848, 416] width 41 height 23
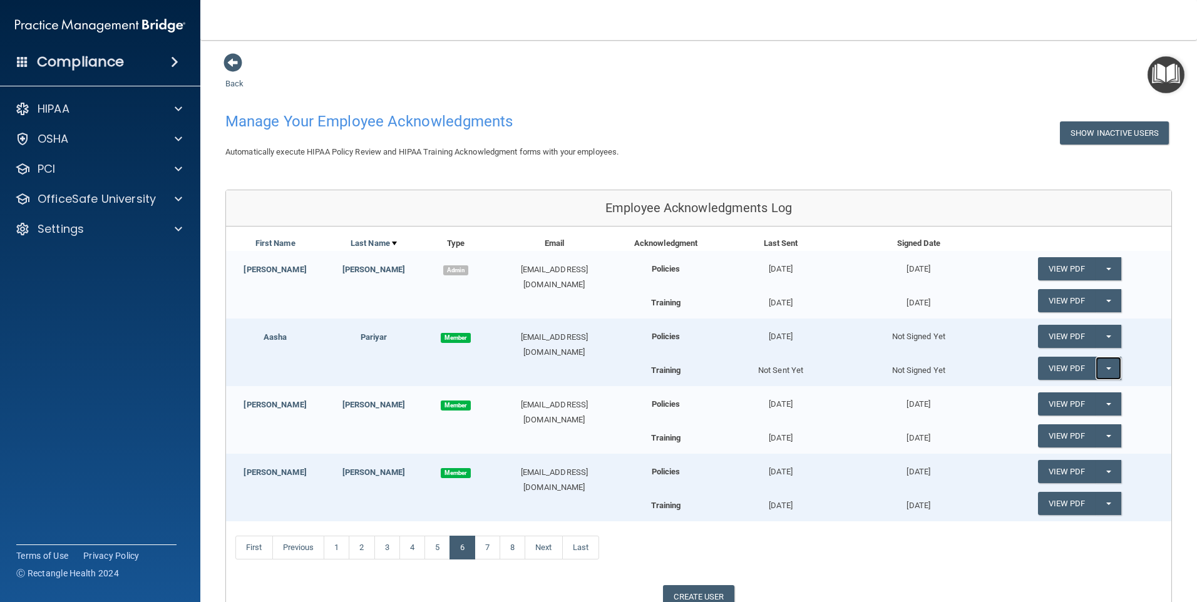
click at [1103, 368] on button "Split button!" at bounding box center [1109, 368] width 26 height 23
click at [1103, 398] on link "Send Acknowledgment PDF" at bounding box center [1100, 393] width 125 height 19
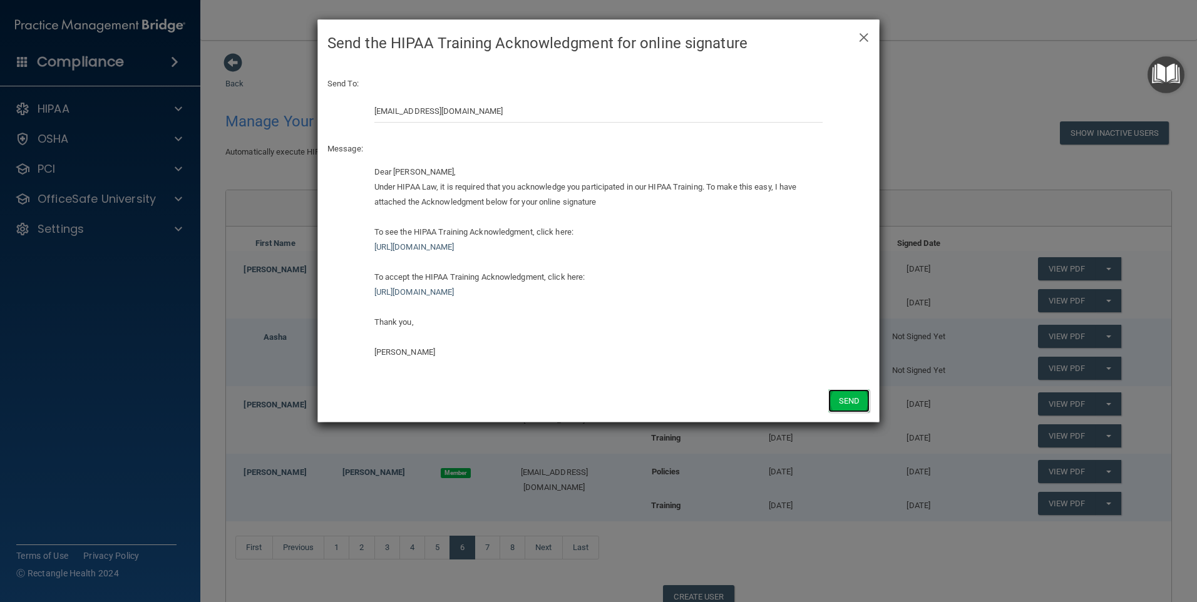
click at [846, 403] on button "Send" at bounding box center [848, 400] width 41 height 23
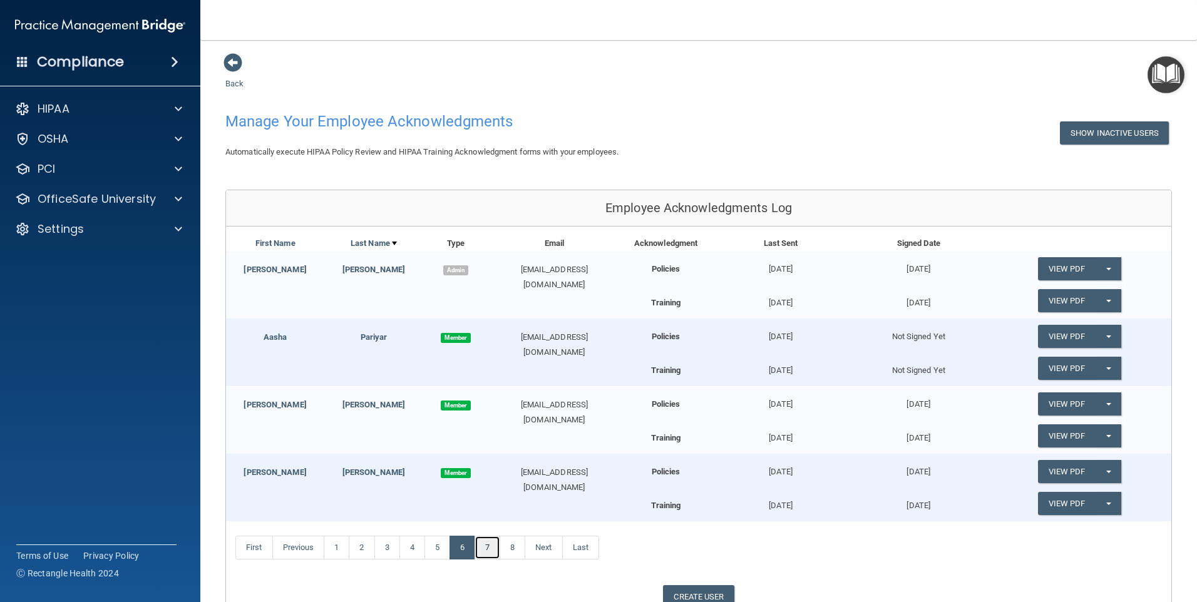
click at [495, 546] on link "7" at bounding box center [488, 548] width 26 height 24
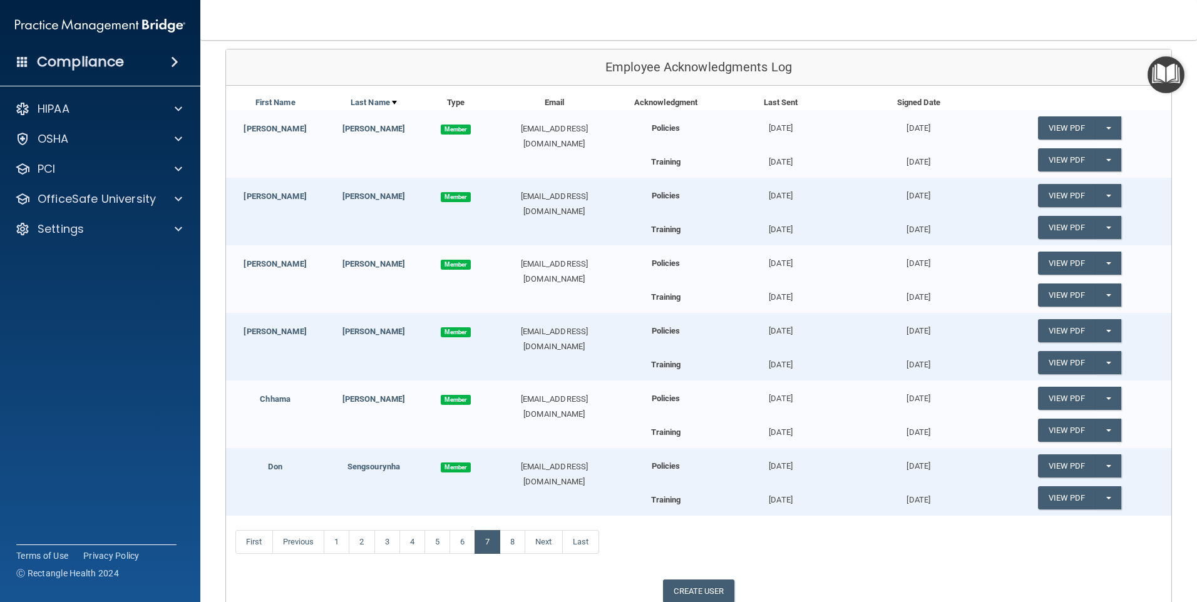
scroll to position [172, 0]
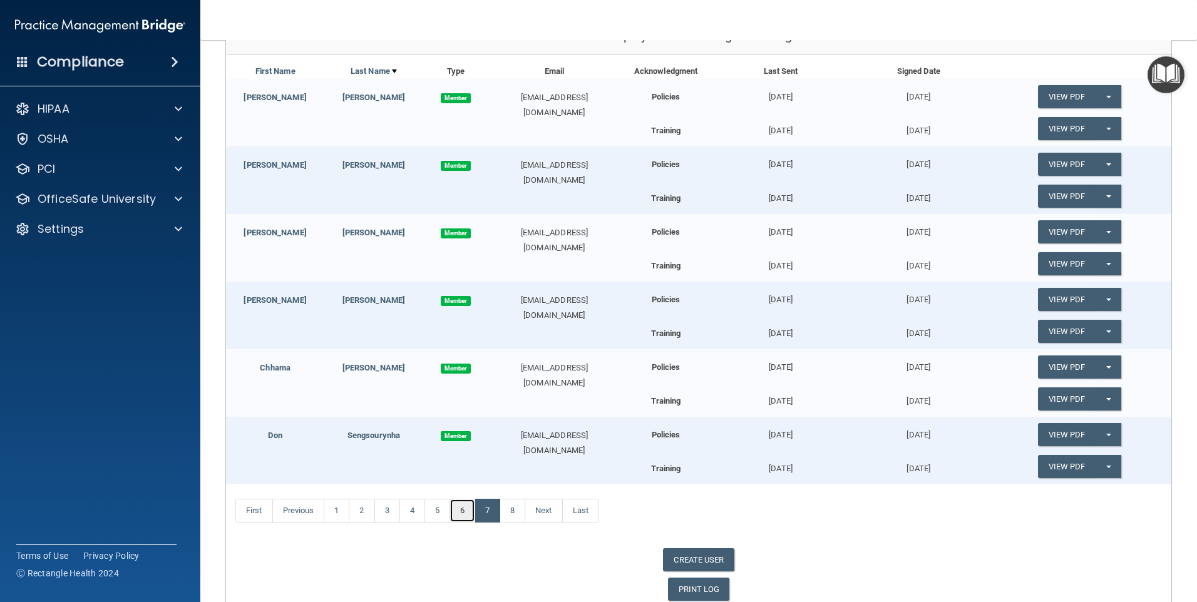
click at [468, 515] on link "6" at bounding box center [463, 511] width 26 height 24
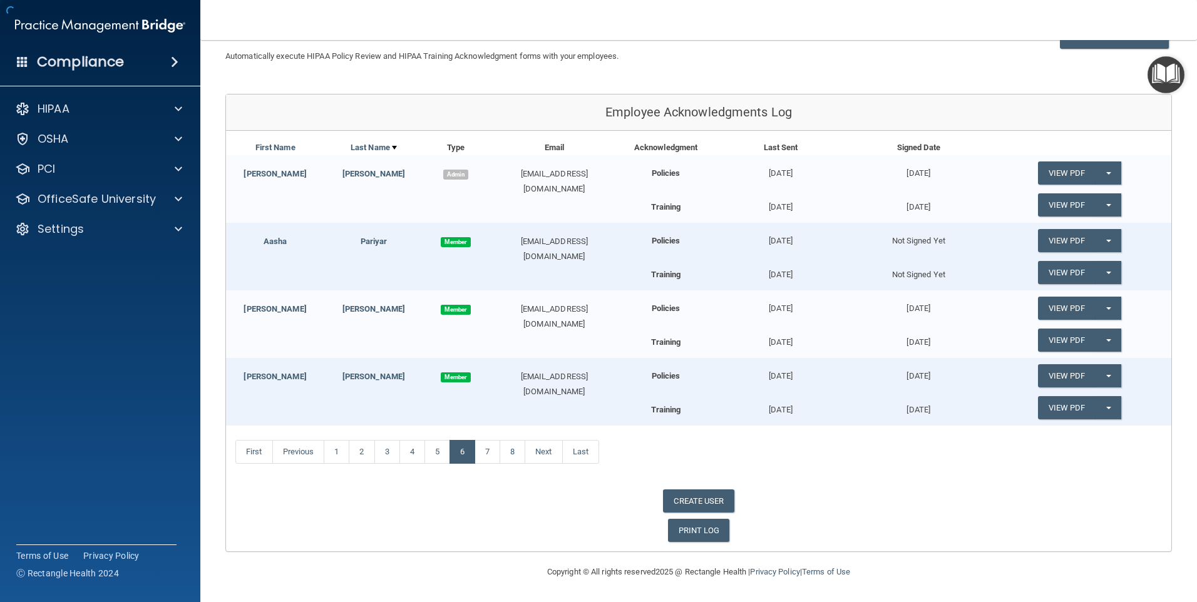
scroll to position [96, 0]
click at [434, 453] on link "5" at bounding box center [438, 452] width 26 height 24
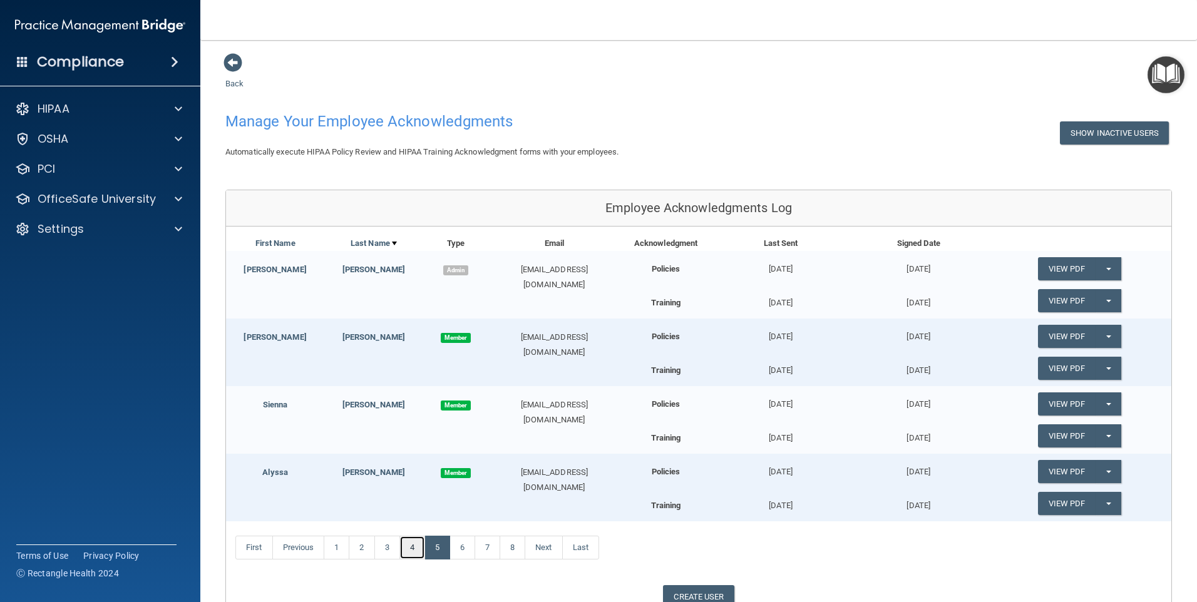
click at [415, 552] on link "4" at bounding box center [413, 548] width 26 height 24
click at [1103, 403] on button "Split button!" at bounding box center [1109, 404] width 26 height 23
click at [1070, 430] on link "Update Acknowledgment" at bounding box center [1095, 429] width 115 height 19
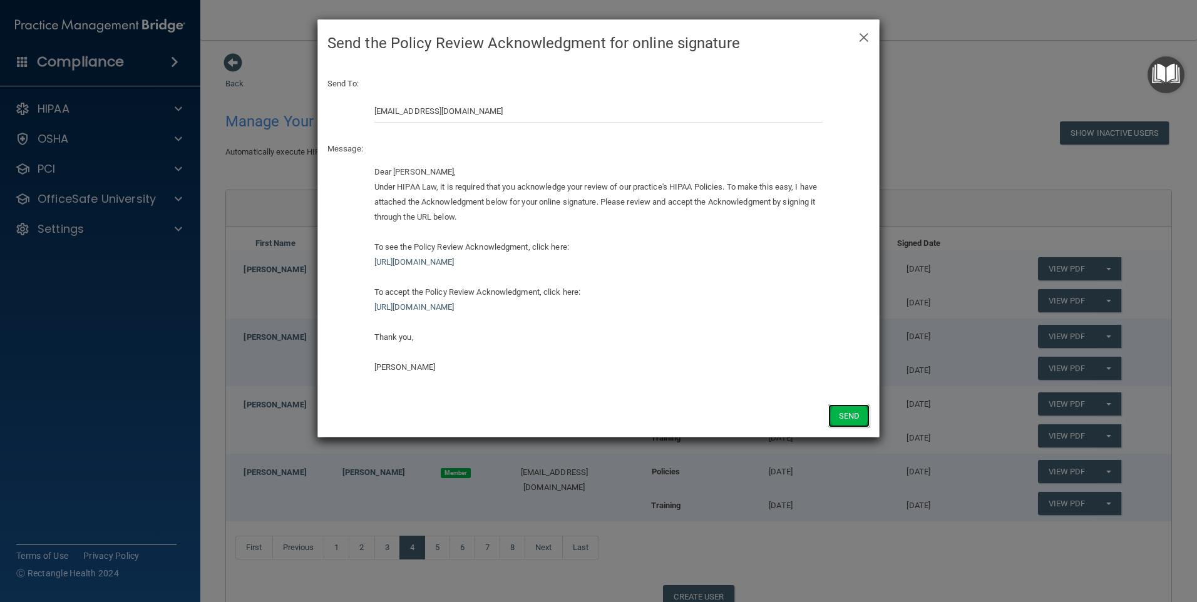
click at [857, 411] on button "Send" at bounding box center [848, 416] width 41 height 23
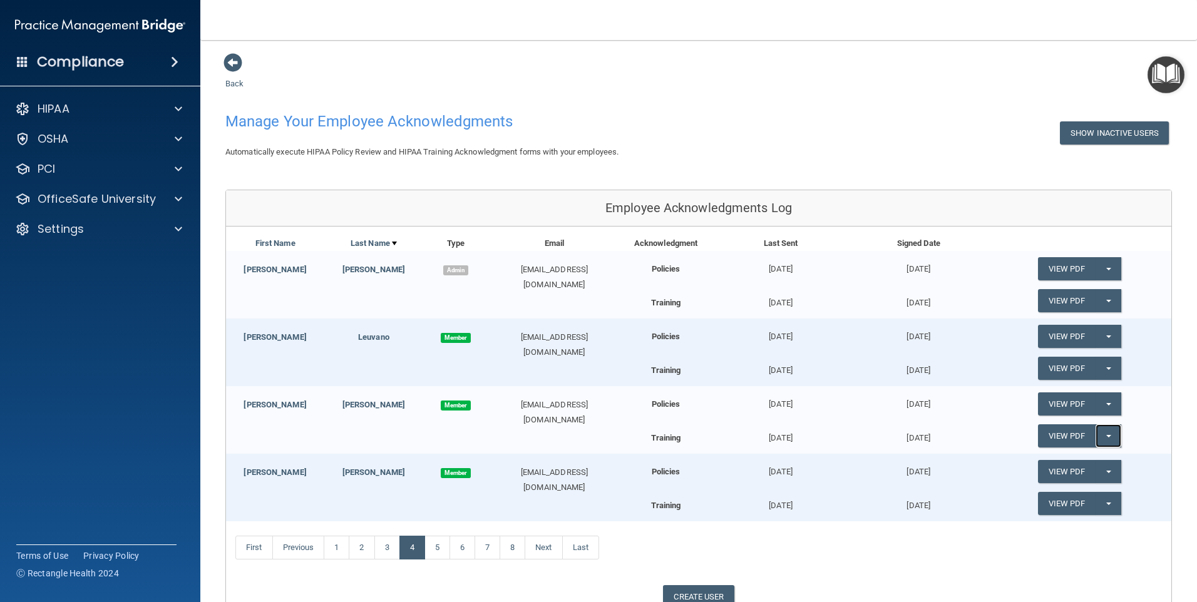
click at [1098, 433] on button "Split button!" at bounding box center [1109, 436] width 26 height 23
click at [1066, 465] on link "Update Acknowledgment" at bounding box center [1095, 461] width 115 height 19
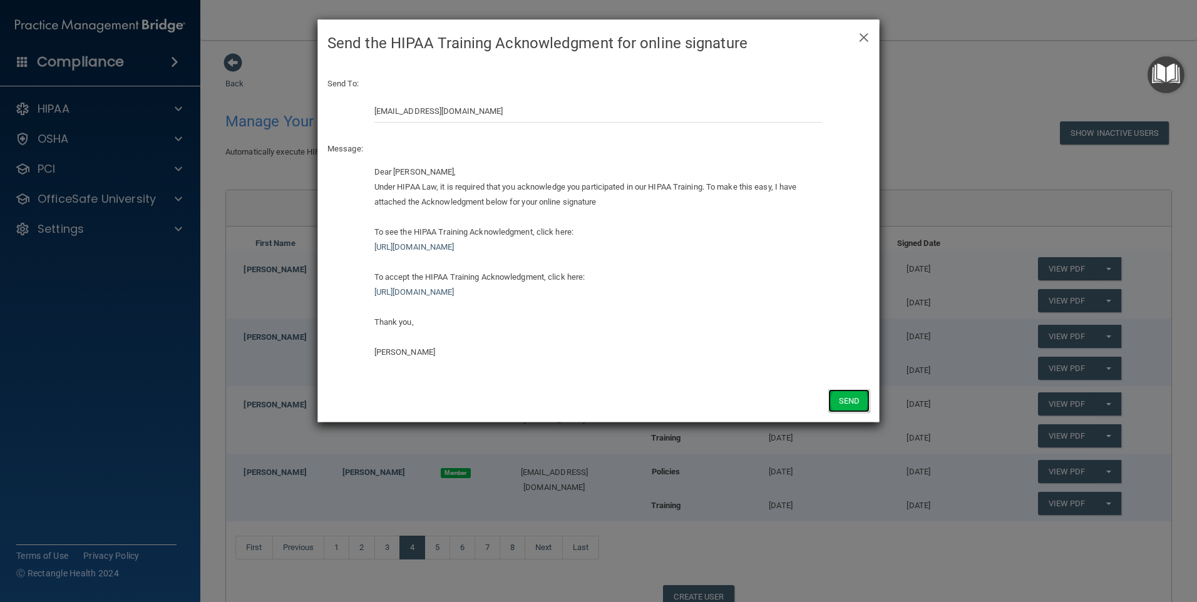
drag, startPoint x: 854, startPoint y: 404, endPoint x: 845, endPoint y: 383, distance: 22.4
click at [854, 403] on button "Send" at bounding box center [848, 400] width 41 height 23
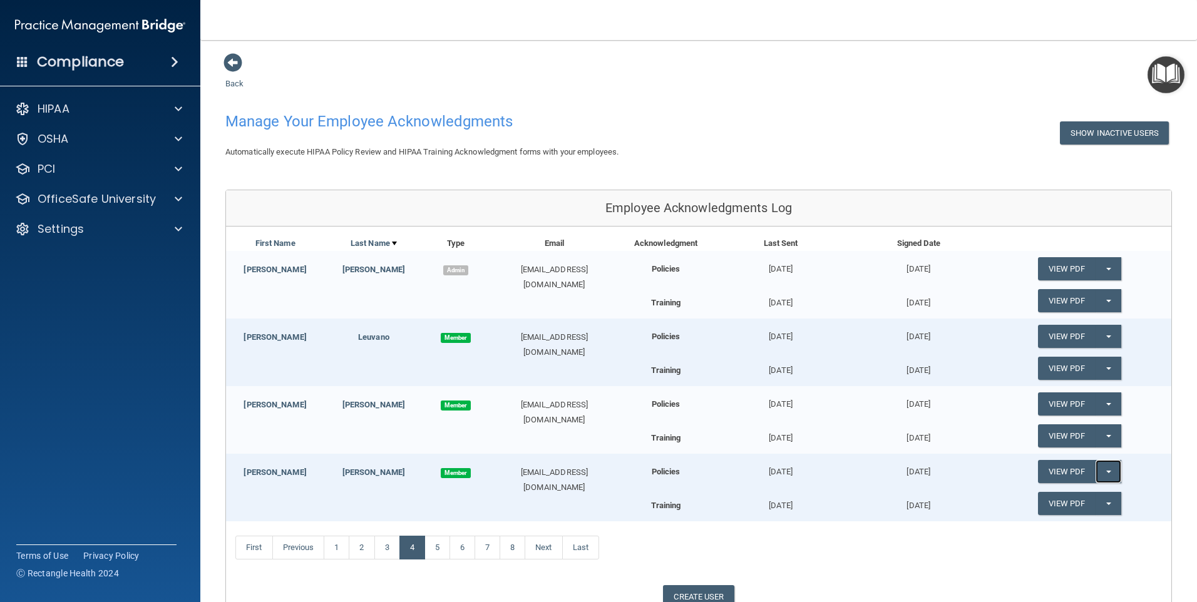
click at [1103, 473] on button "Split button!" at bounding box center [1109, 471] width 26 height 23
click at [1083, 498] on link "Update Acknowledgment" at bounding box center [1095, 497] width 115 height 19
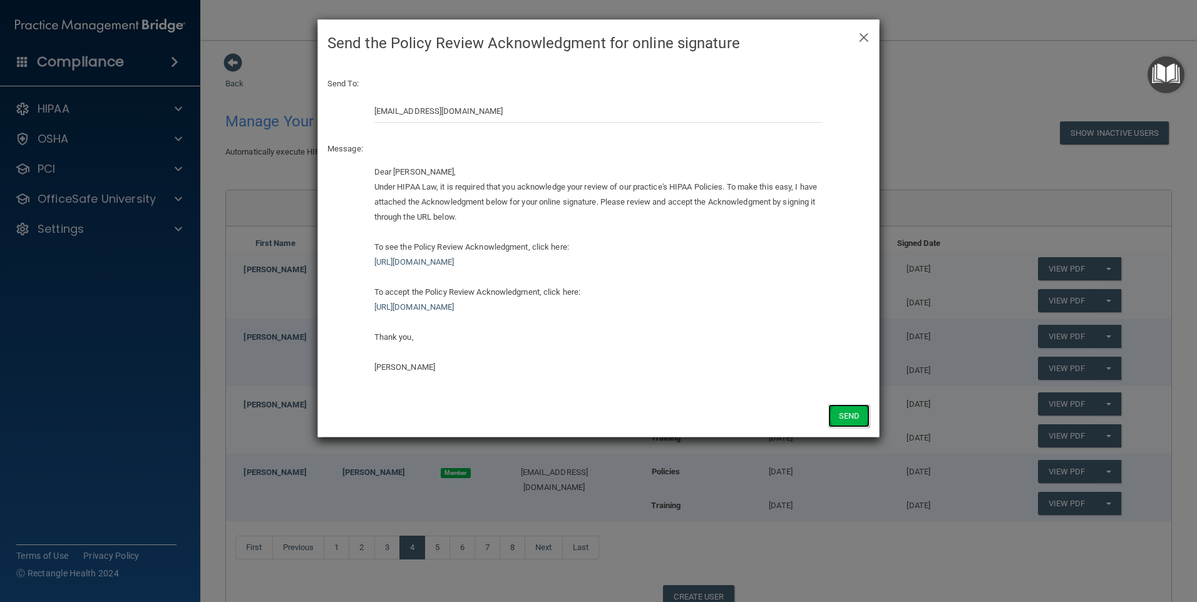
click at [850, 420] on button "Send" at bounding box center [848, 416] width 41 height 23
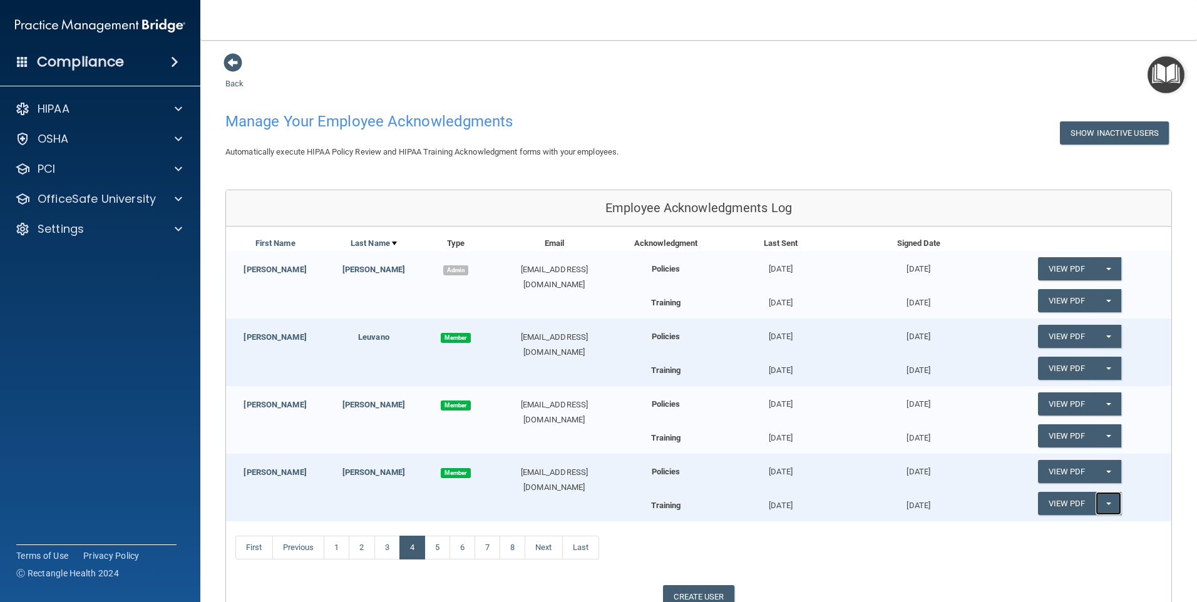
click at [1106, 503] on span "button" at bounding box center [1108, 504] width 5 height 3
click at [1104, 530] on link "Update Acknowledgment" at bounding box center [1095, 529] width 115 height 19
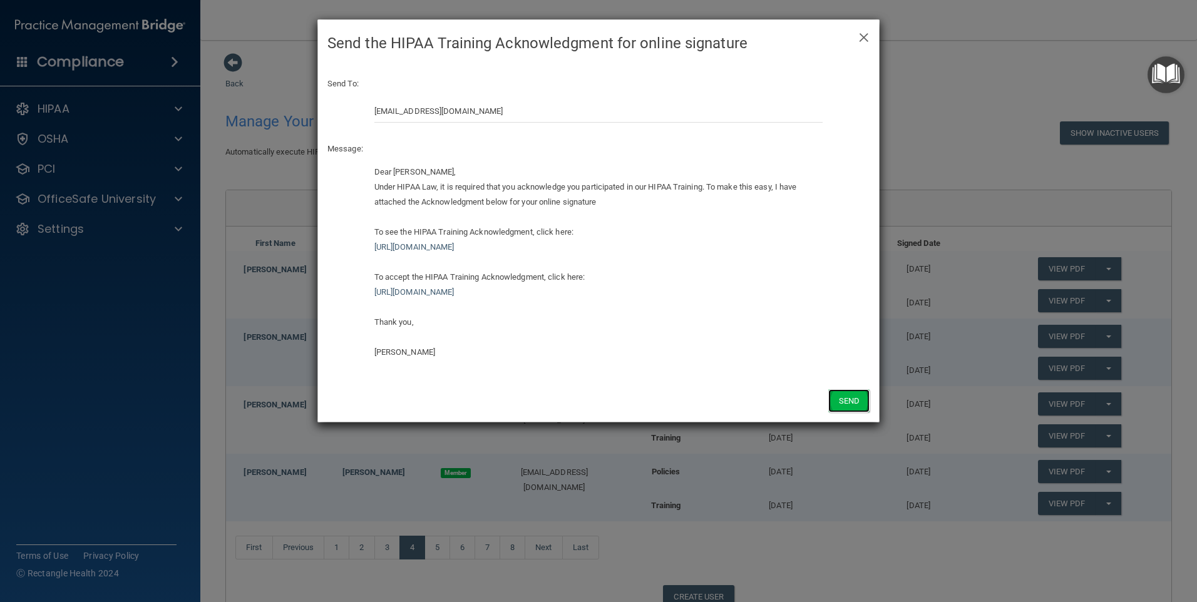
drag, startPoint x: 850, startPoint y: 411, endPoint x: 837, endPoint y: 396, distance: 20.9
click at [847, 408] on button "Send" at bounding box center [848, 400] width 41 height 23
